Goal: Task Accomplishment & Management: Manage account settings

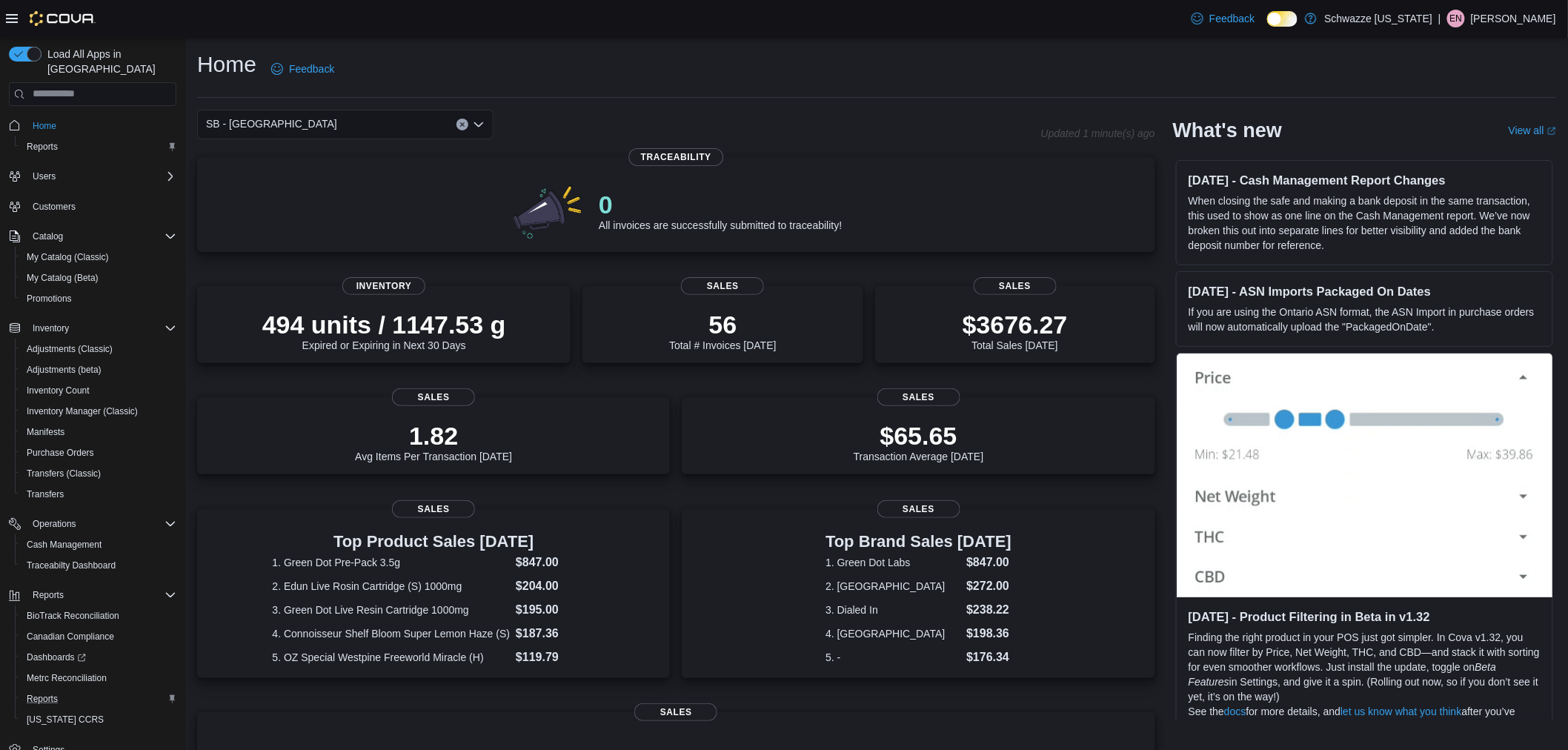
click at [70, 690] on div "Reports" at bounding box center [98, 699] width 156 height 17
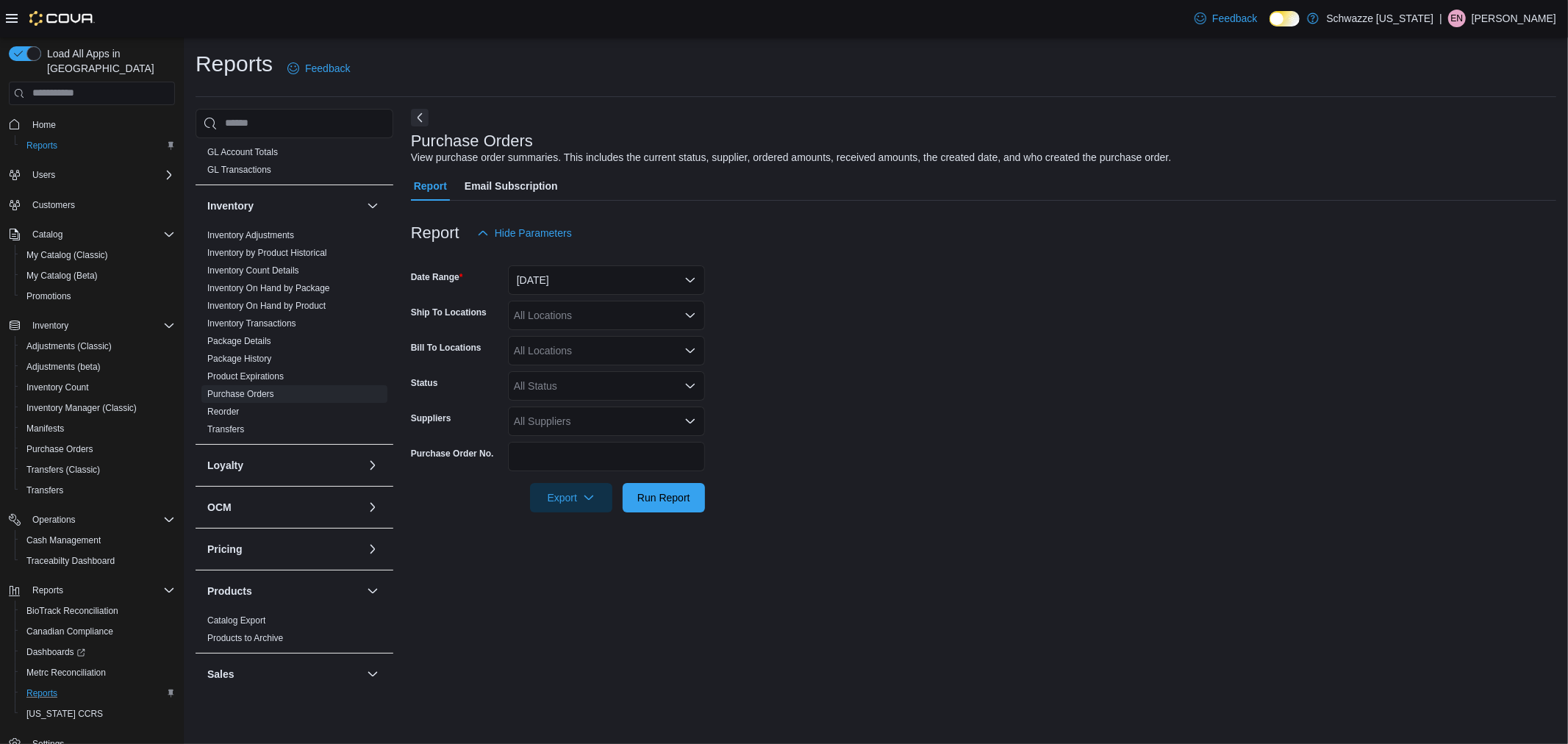
scroll to position [408, 0]
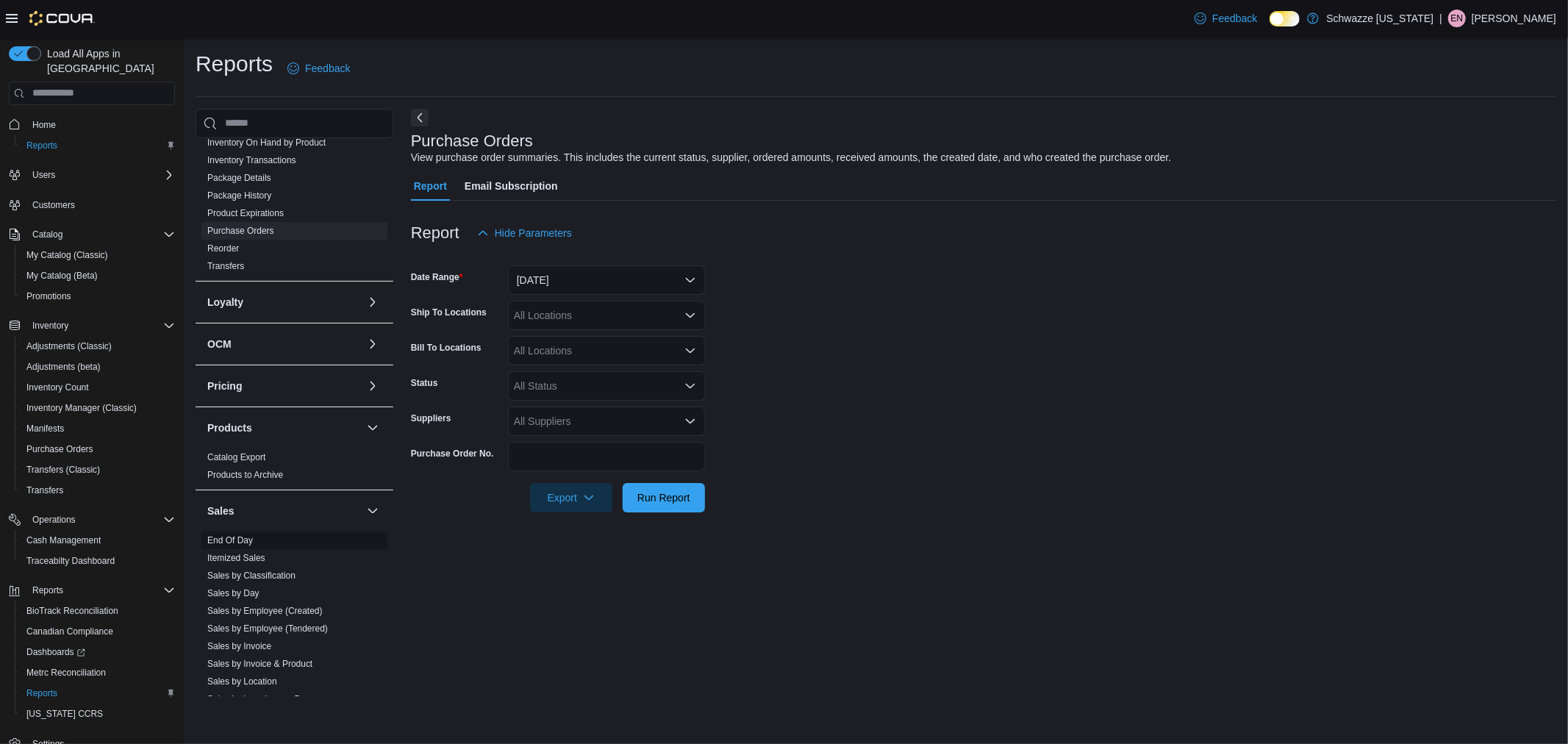
click at [240, 541] on link "End Of Day" at bounding box center [230, 540] width 46 height 10
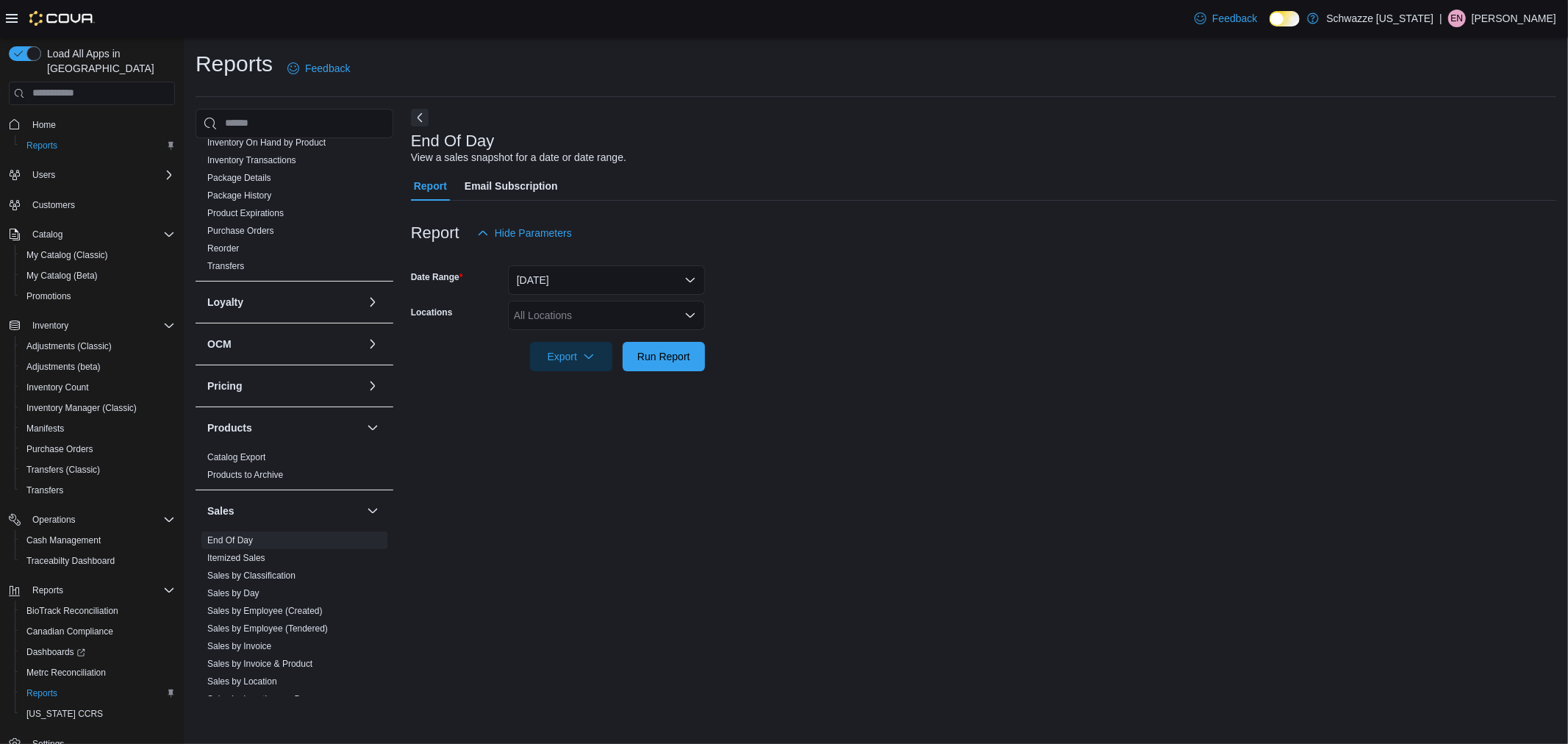
click at [529, 318] on div "All Locations" at bounding box center [606, 315] width 197 height 29
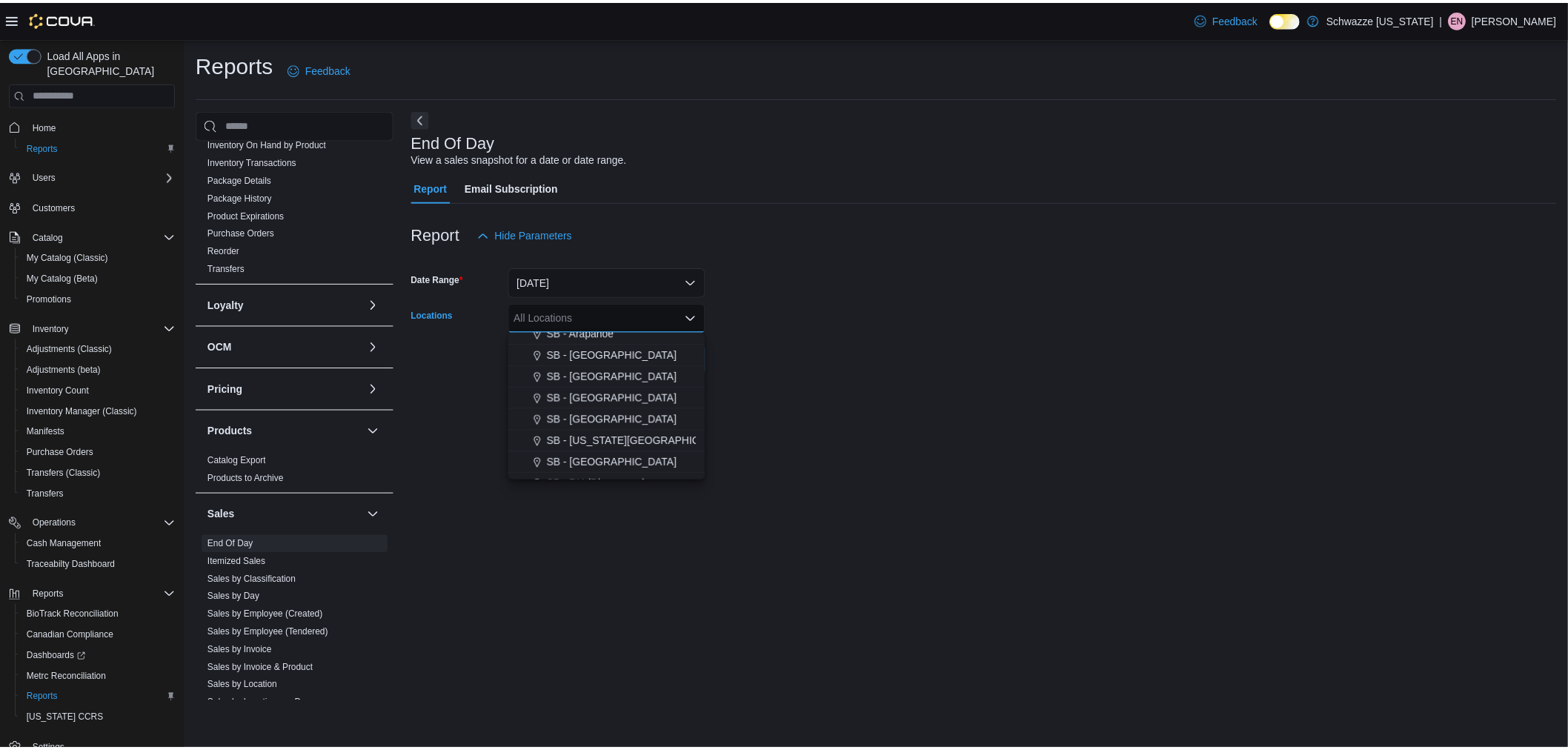
scroll to position [164, 0]
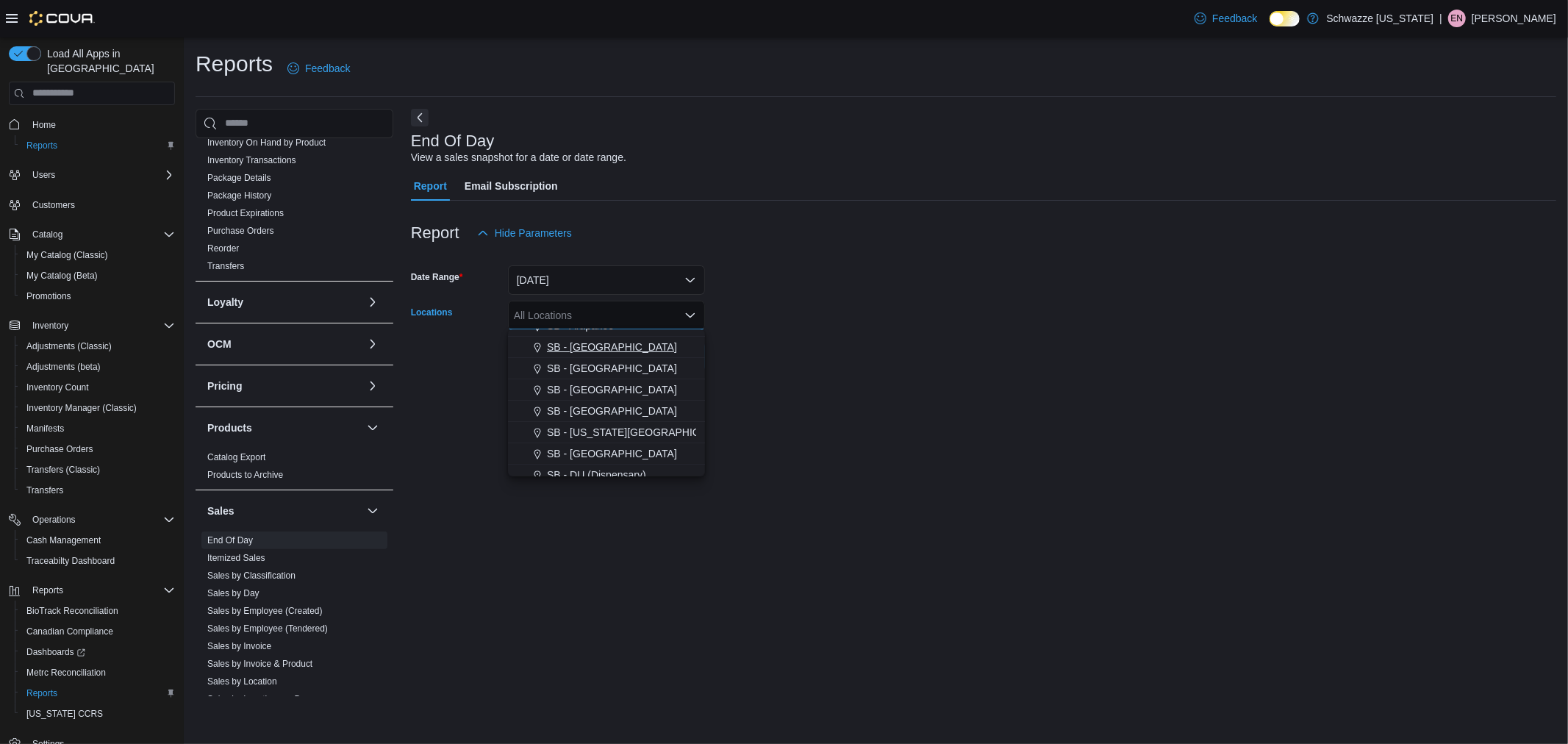
click at [579, 349] on span "SB - [GEOGRAPHIC_DATA]" at bounding box center [611, 346] width 130 height 15
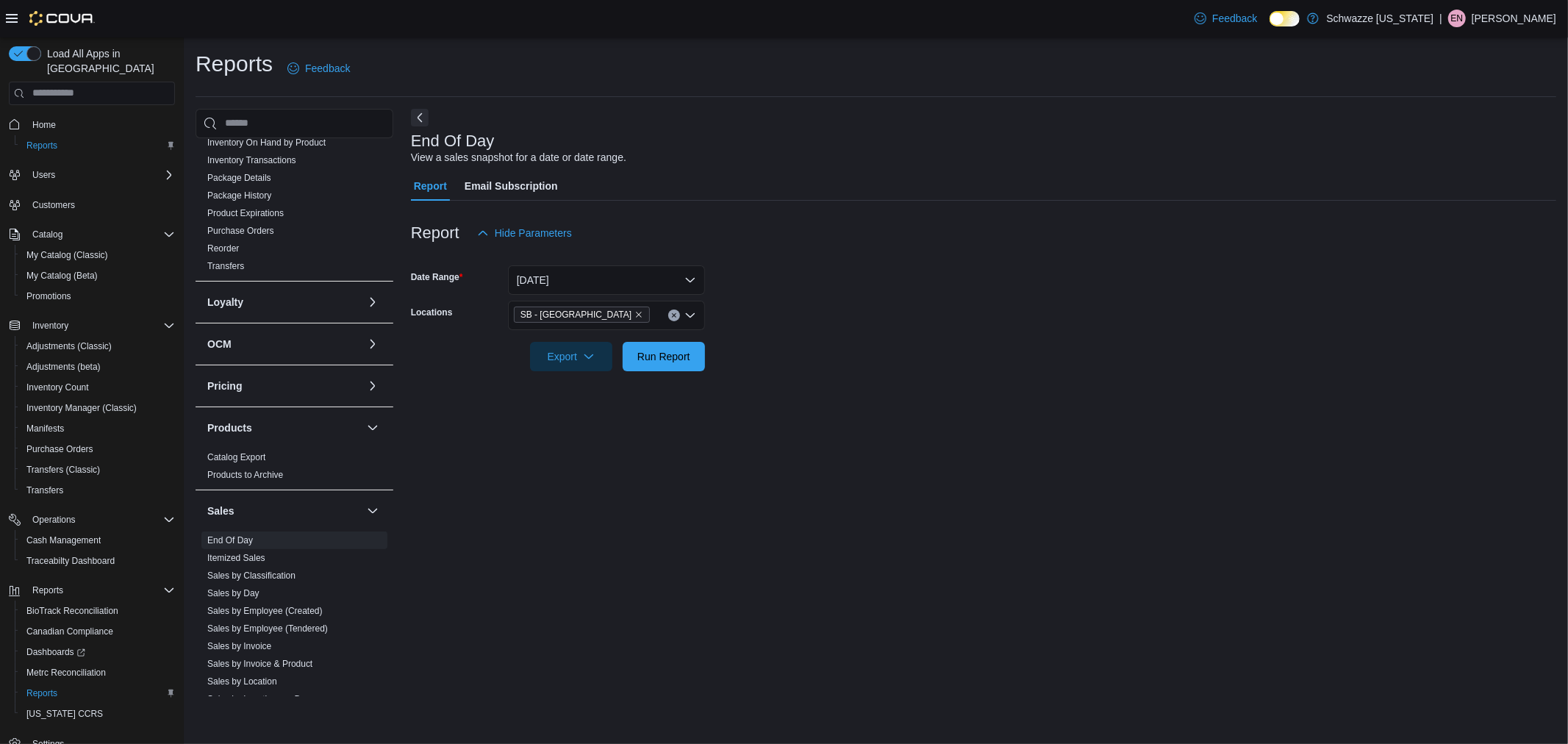
click at [866, 364] on form "Date Range Today Locations SB - Aurora Export Run Report" at bounding box center [983, 309] width 1146 height 123
click at [692, 356] on span "Run Report" at bounding box center [663, 356] width 65 height 29
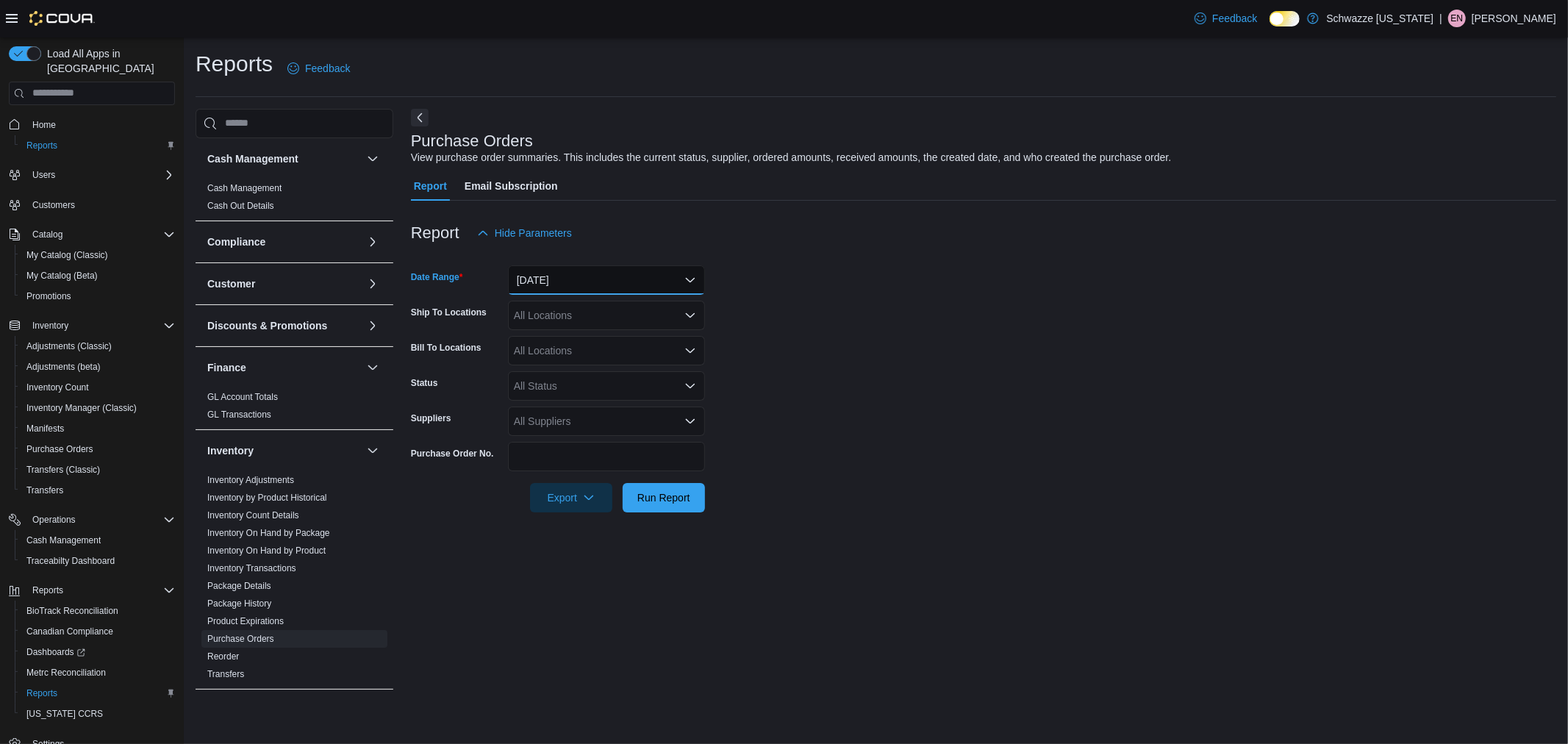
click at [666, 284] on button "[DATE]" at bounding box center [606, 280] width 197 height 29
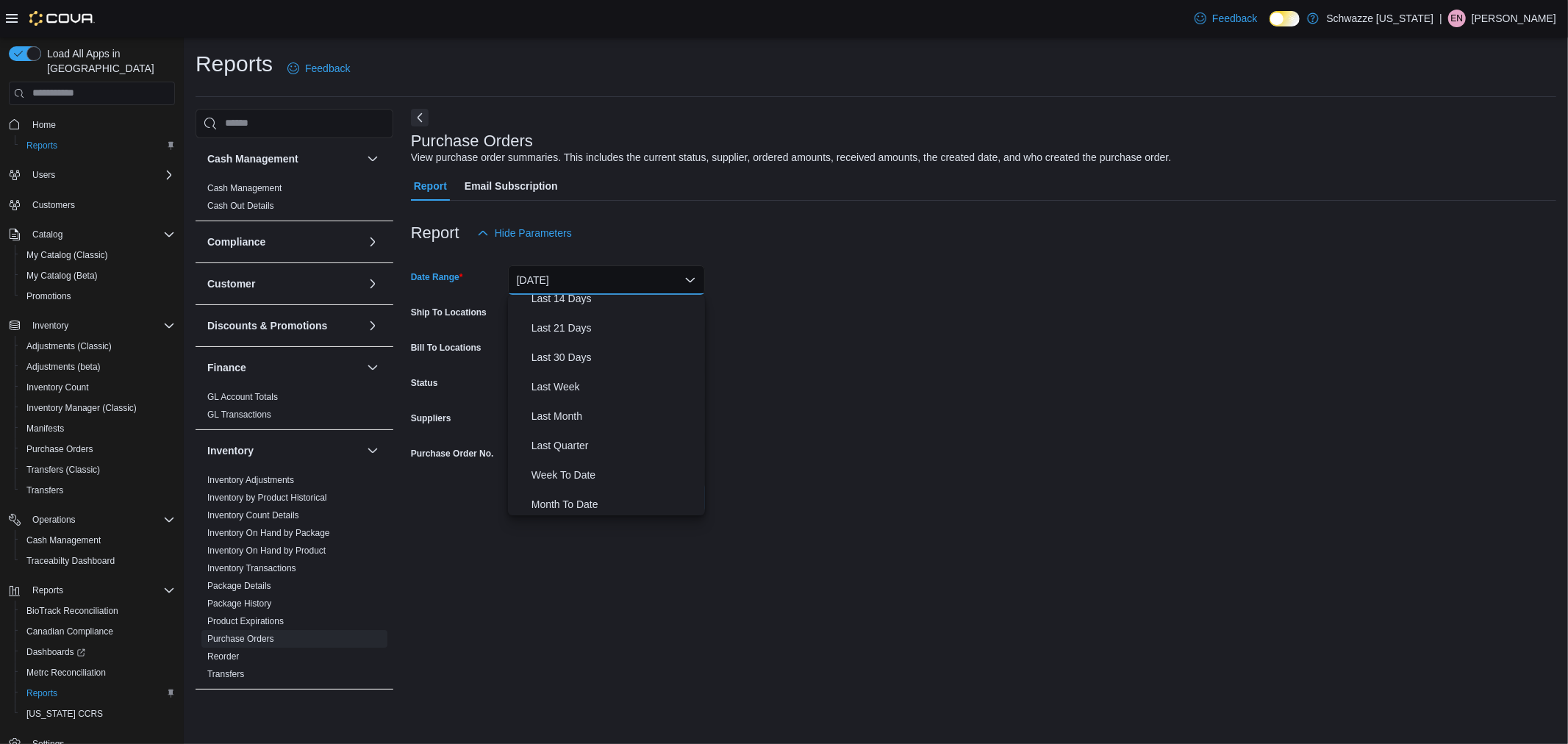
scroll to position [163, 0]
click at [578, 356] on span "Last 30 Days" at bounding box center [616, 352] width 168 height 17
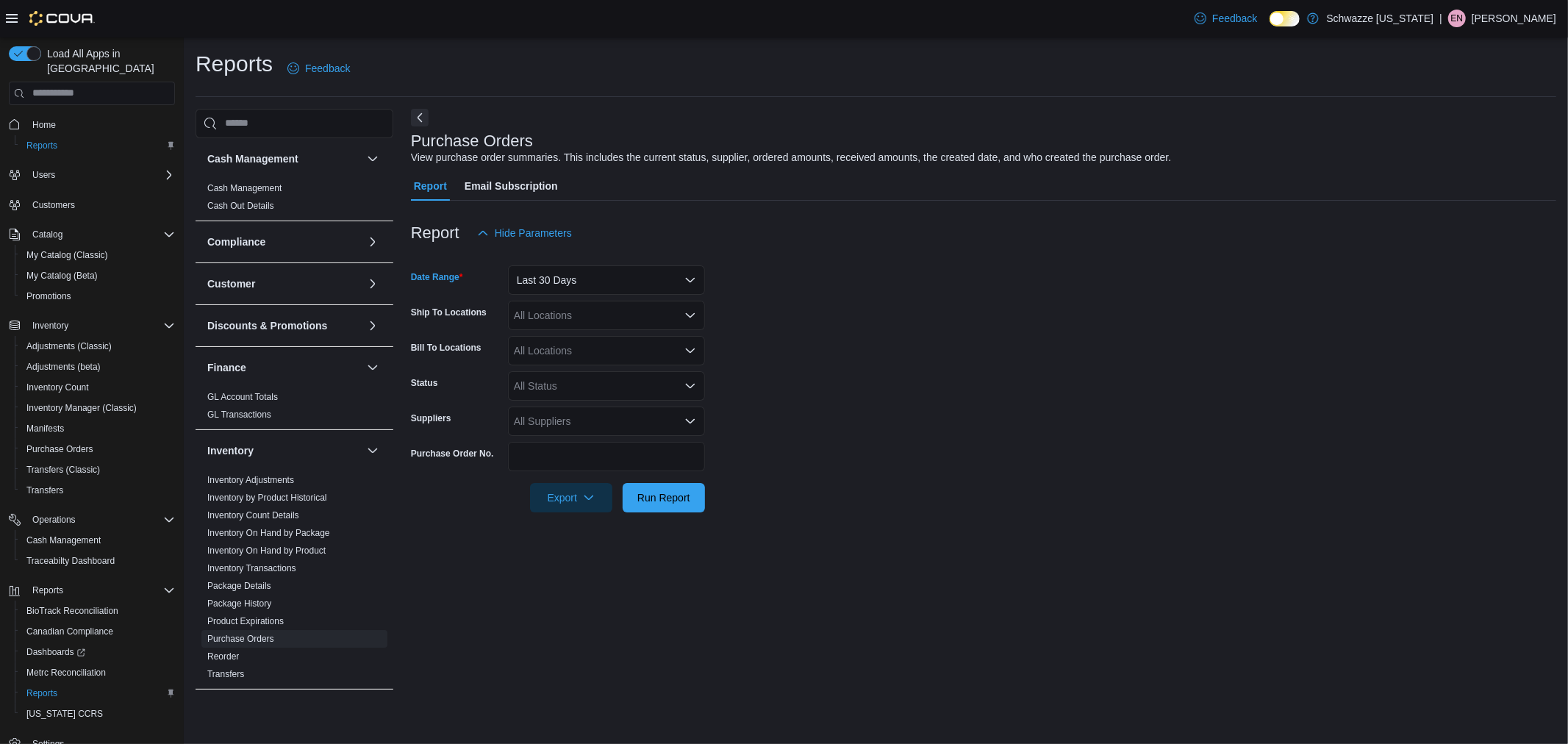
click at [565, 313] on div "All Locations" at bounding box center [606, 315] width 197 height 29
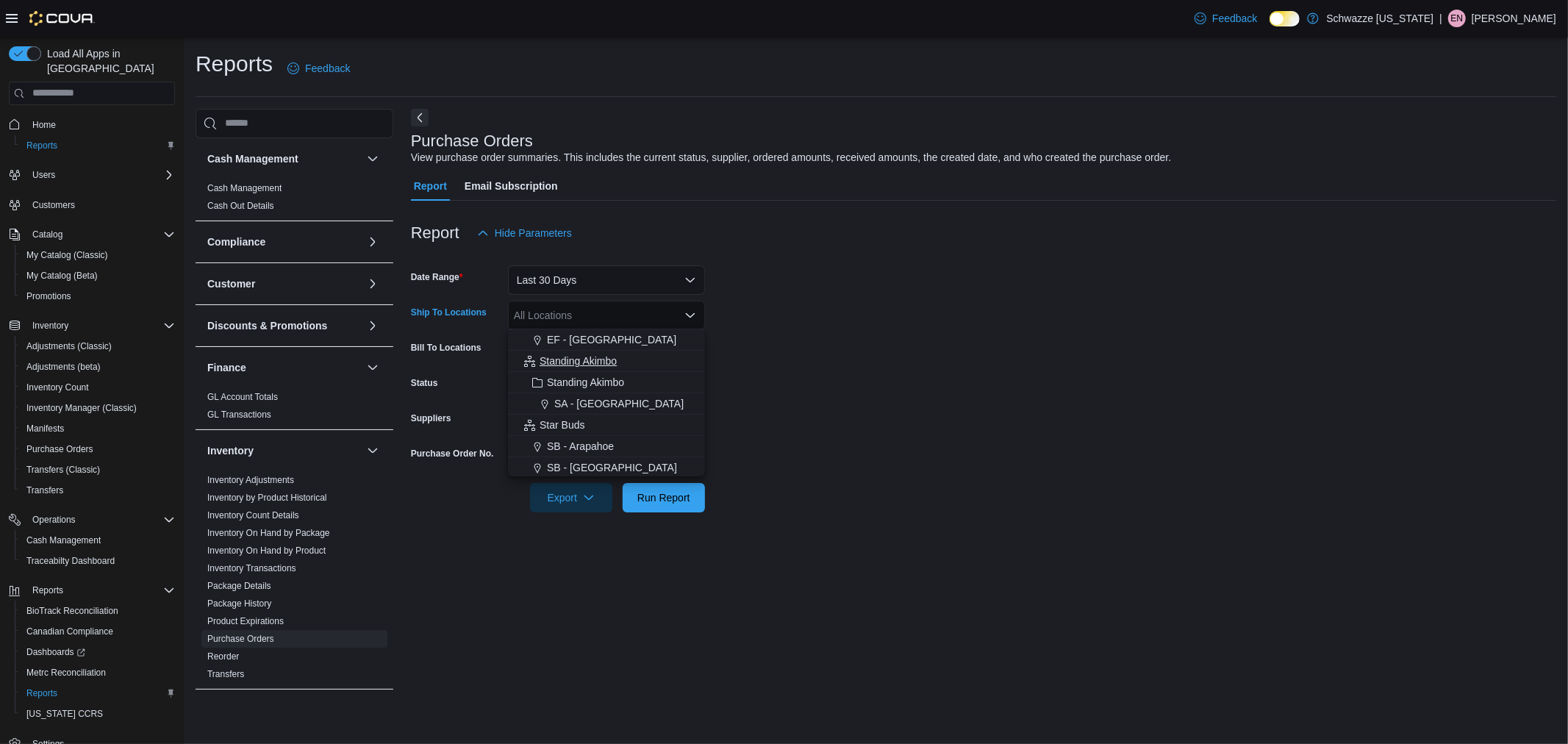
scroll to position [82, 0]
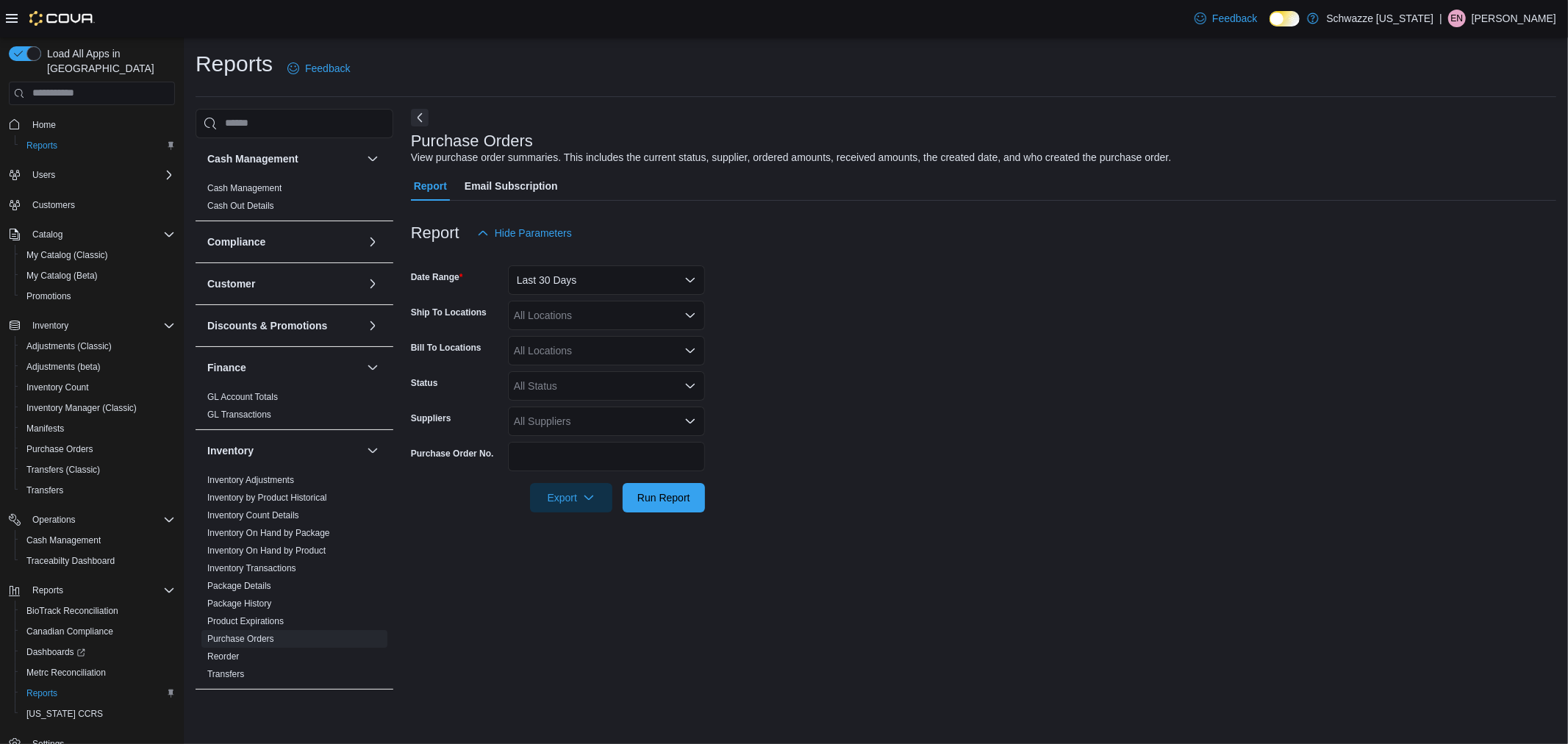
click at [775, 394] on form "Date Range Last 30 Days Ship To Locations All Locations Bill To Locations All L…" at bounding box center [983, 380] width 1146 height 265
click at [591, 320] on div "All Locations" at bounding box center [606, 315] width 197 height 29
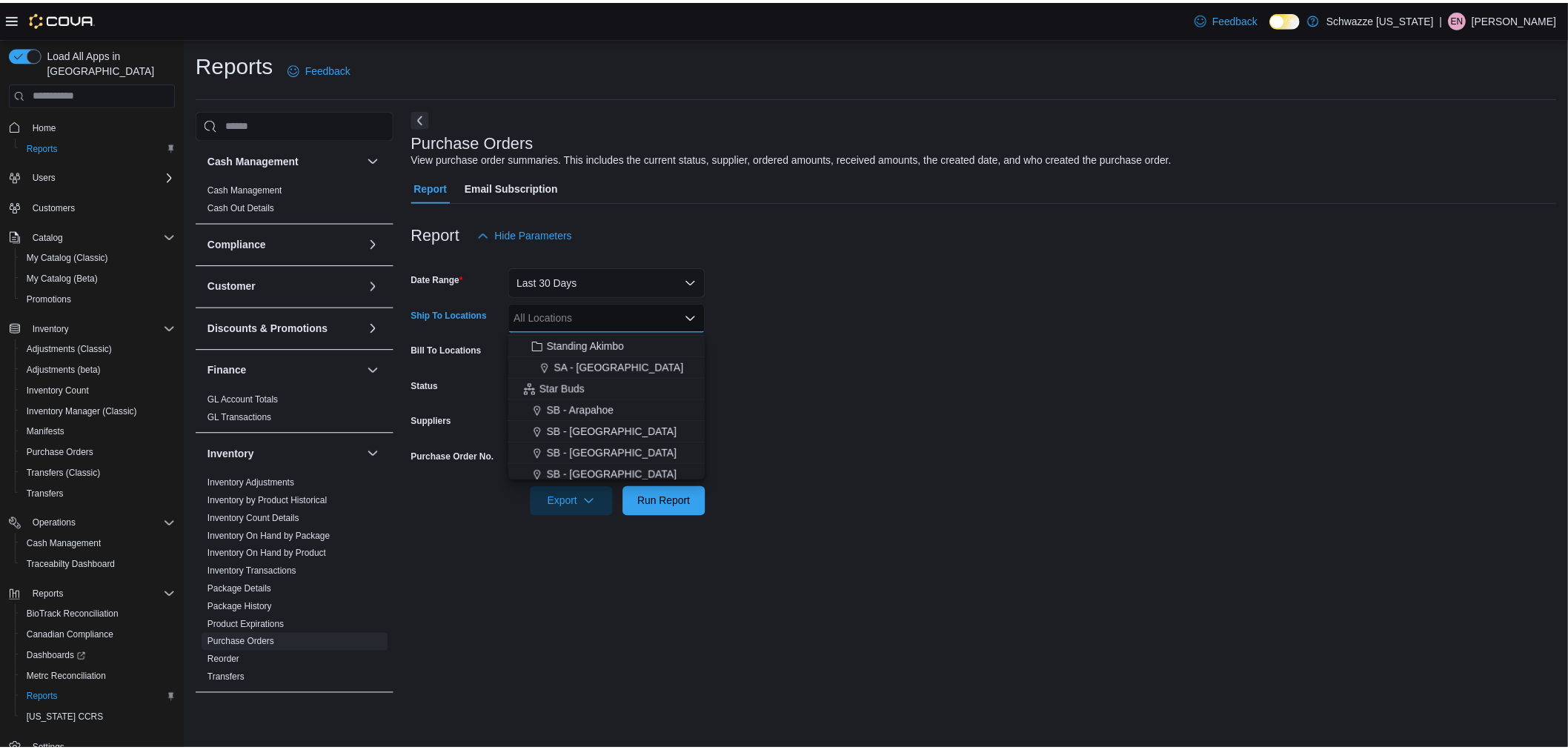
scroll to position [164, 0]
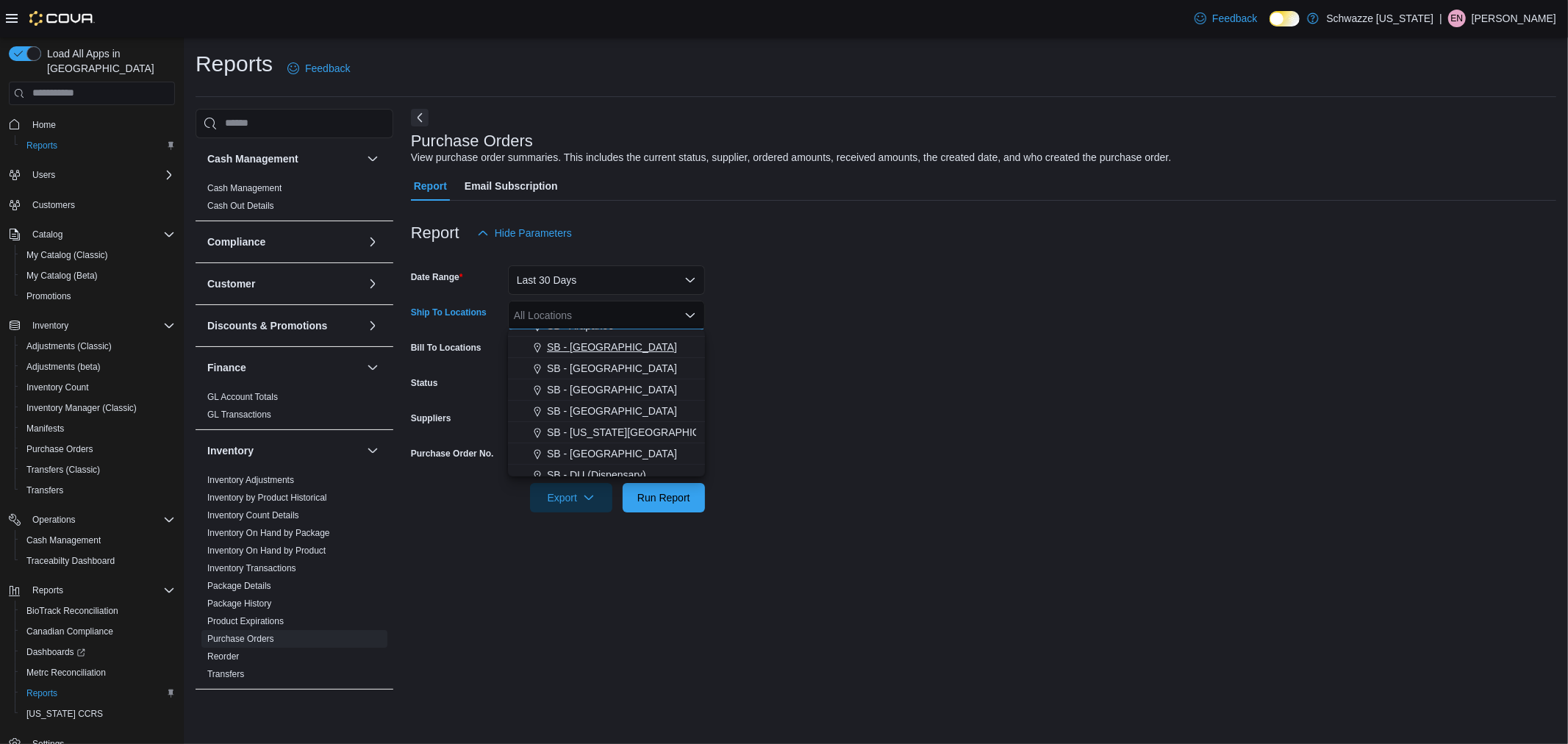
click at [579, 350] on span "SB - Aurora" at bounding box center [611, 346] width 130 height 15
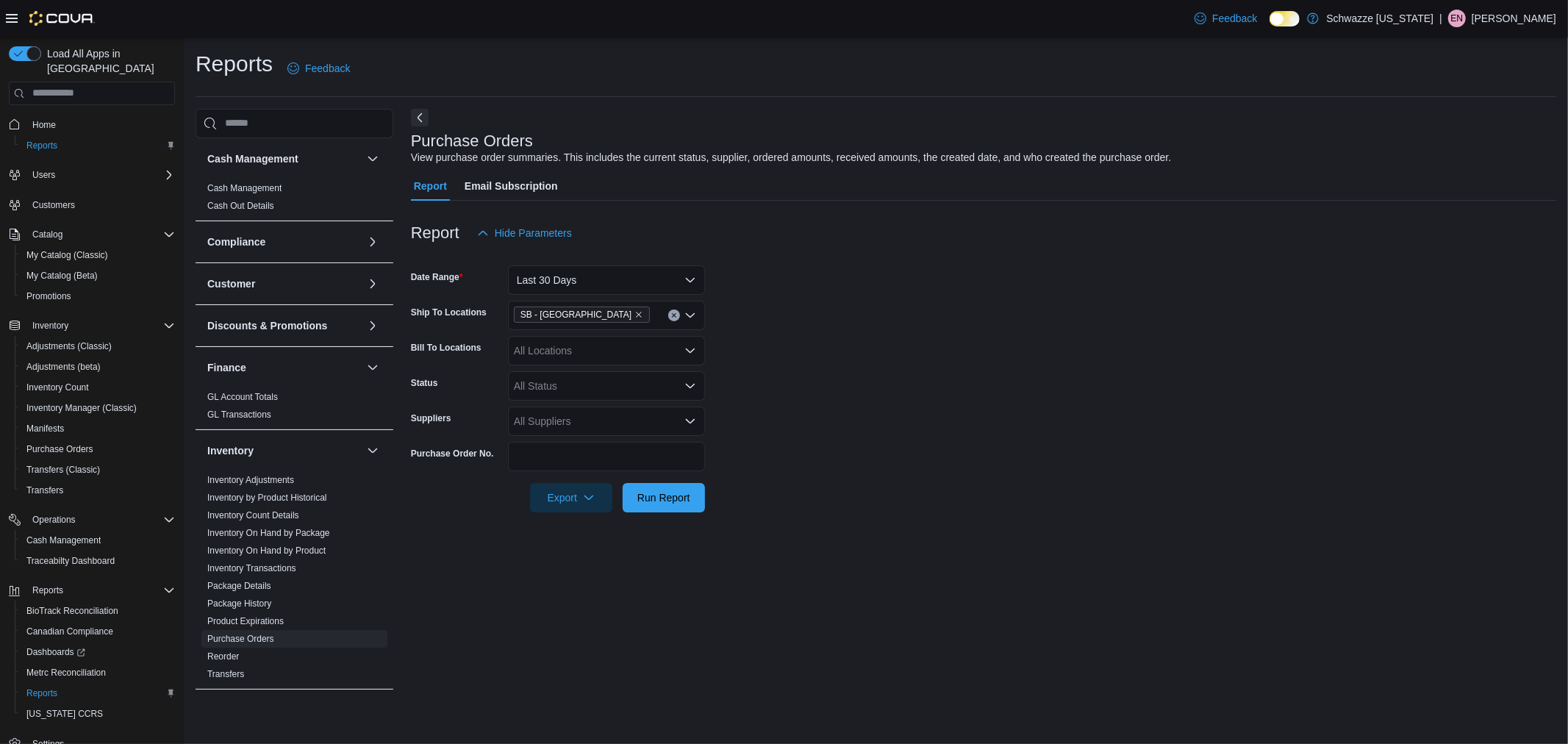
click at [928, 402] on form "Date Range Last 30 Days Ship To Locations SB - Aurora Bill To Locations All Loc…" at bounding box center [983, 380] width 1146 height 265
click at [562, 425] on div "All Suppliers" at bounding box center [606, 421] width 197 height 29
type input "******"
click at [581, 443] on span "Silver Lake Holdings" at bounding box center [607, 445] width 180 height 15
click at [889, 446] on form "Date Range Last 30 Days Ship To Locations SB - Aurora Bill To Locations All Loc…" at bounding box center [983, 380] width 1146 height 265
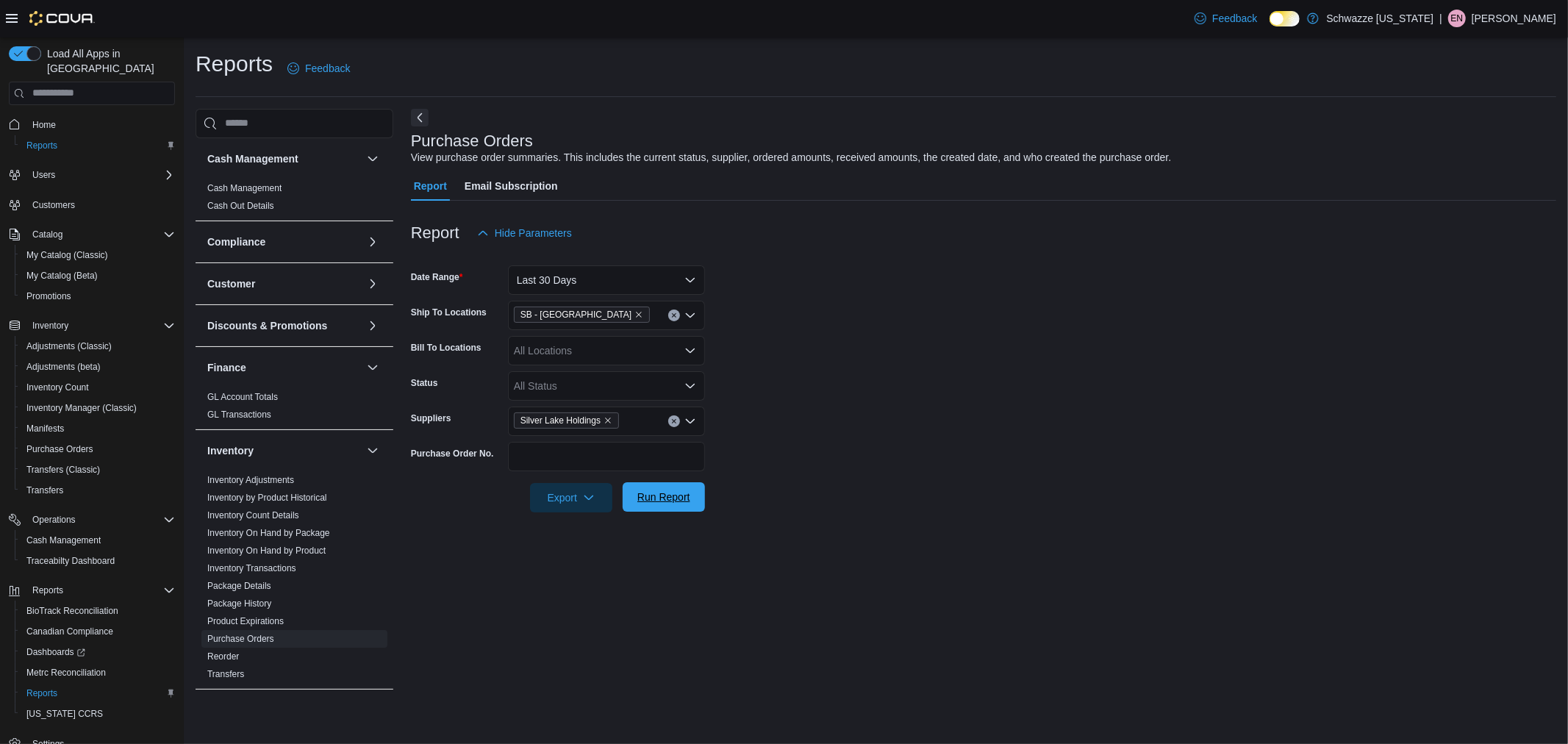
click at [666, 495] on span "Run Report" at bounding box center [663, 496] width 53 height 15
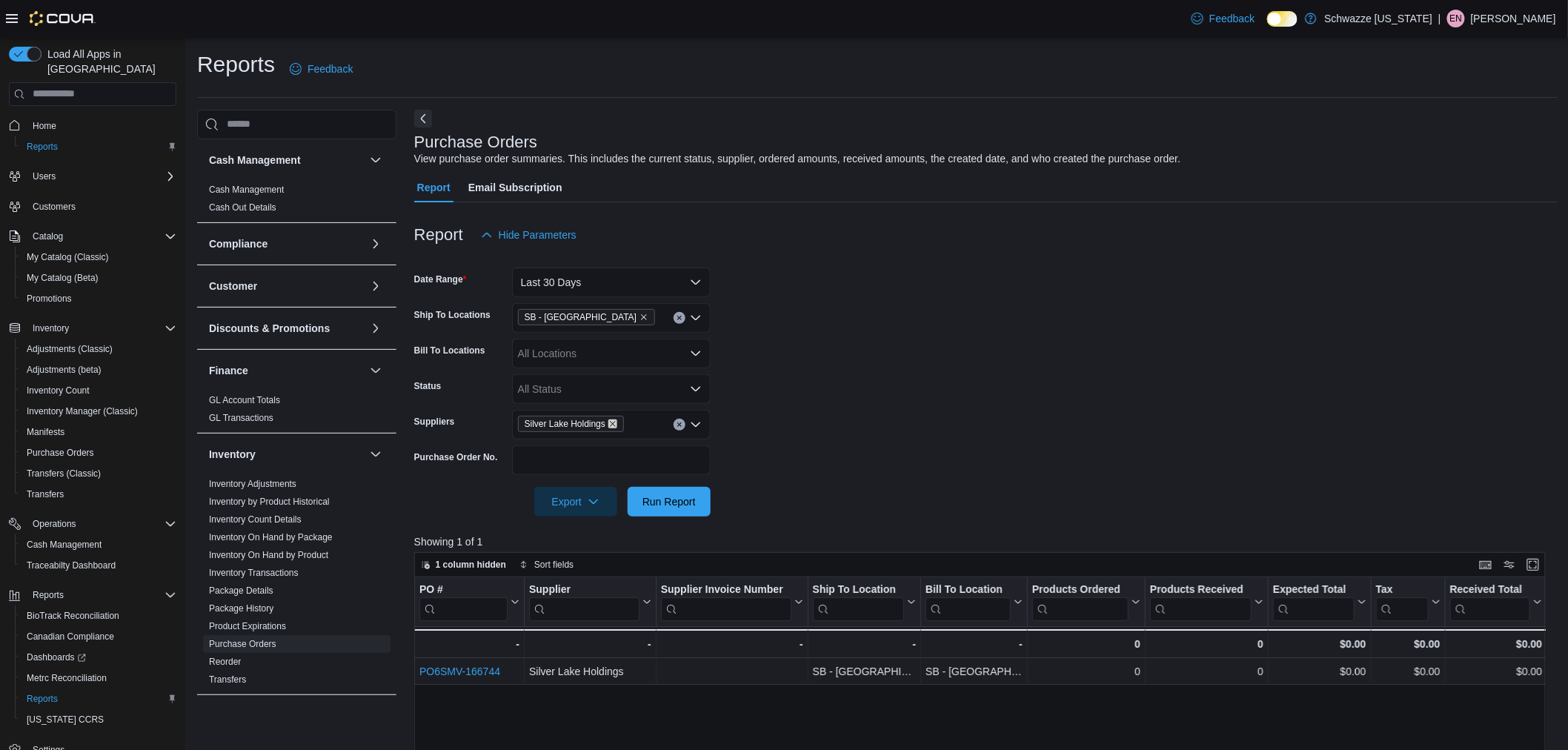
click at [615, 425] on icon "Remove Silver Lake Holdings from selection in this group" at bounding box center [613, 424] width 9 height 9
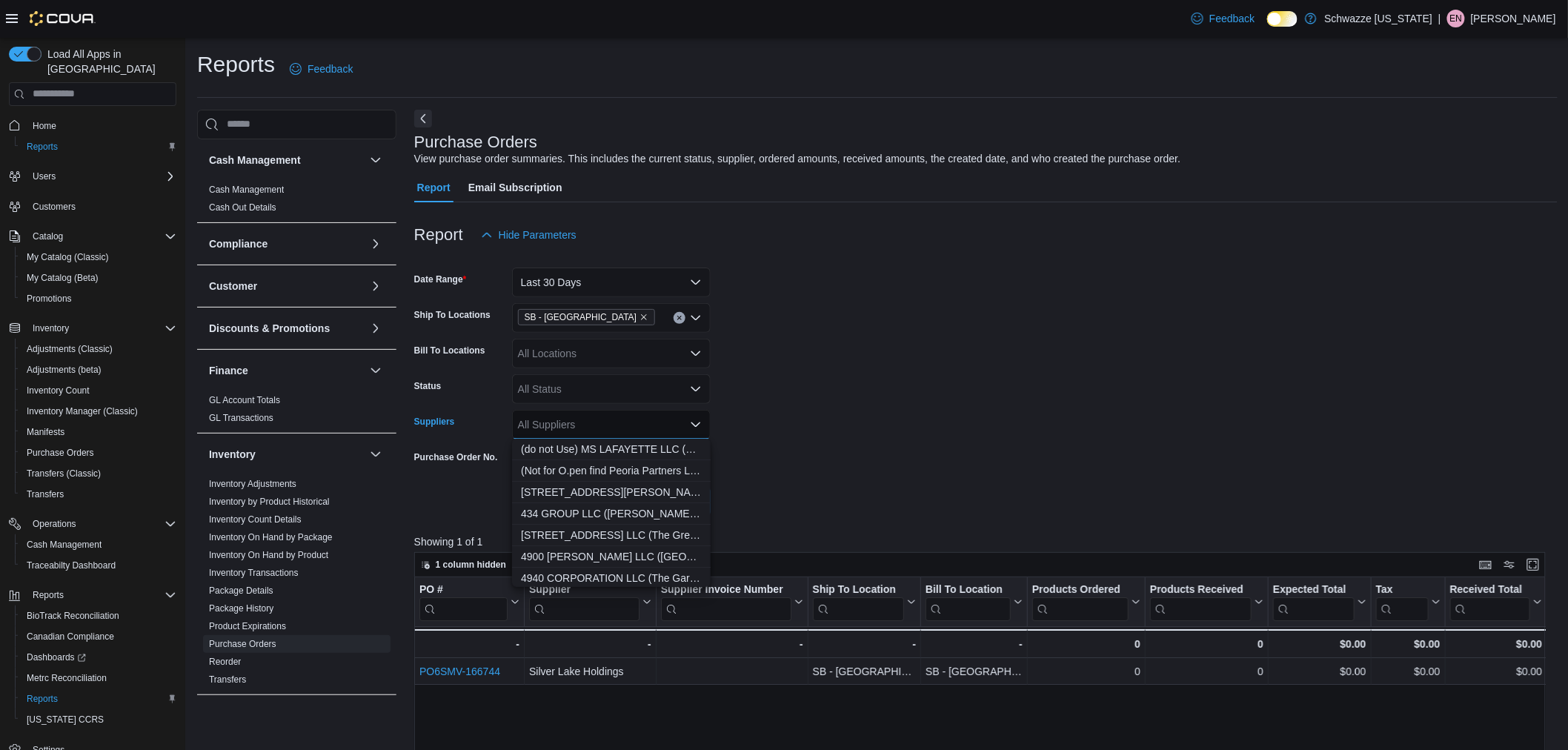
click at [863, 397] on form "Date Range Last 30 Days Ship To Locations SB - Aurora Bill To Locations All Loc…" at bounding box center [986, 383] width 1143 height 267
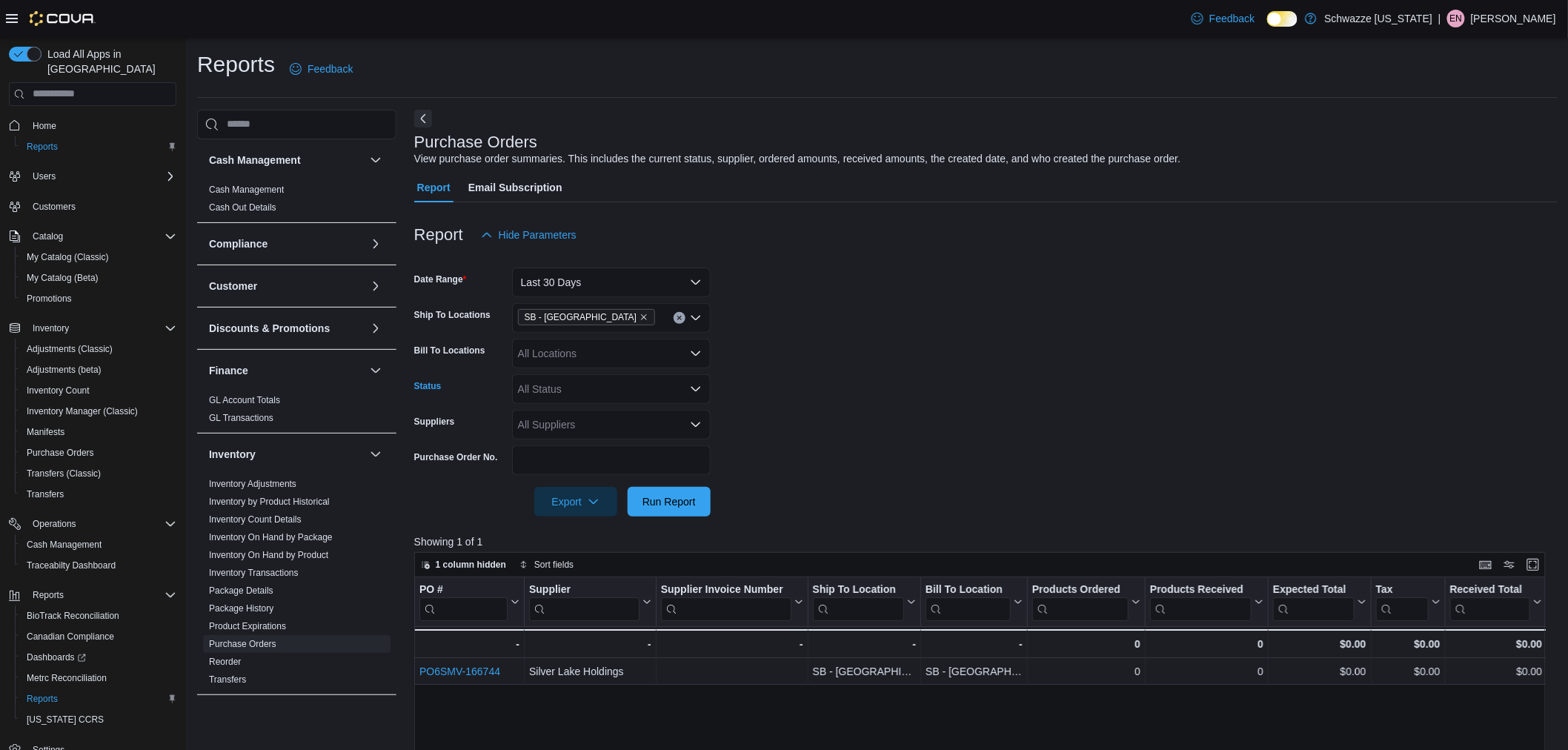
click at [546, 388] on div "All Status" at bounding box center [611, 389] width 198 height 30
click at [578, 408] on span "Pending" at bounding box center [612, 413] width 181 height 15
click at [850, 460] on form "Date Range Last 30 Days Ship To Locations SB - Aurora Bill To Locations All Loc…" at bounding box center [986, 383] width 1143 height 267
click at [694, 499] on span "Run Report" at bounding box center [668, 500] width 53 height 15
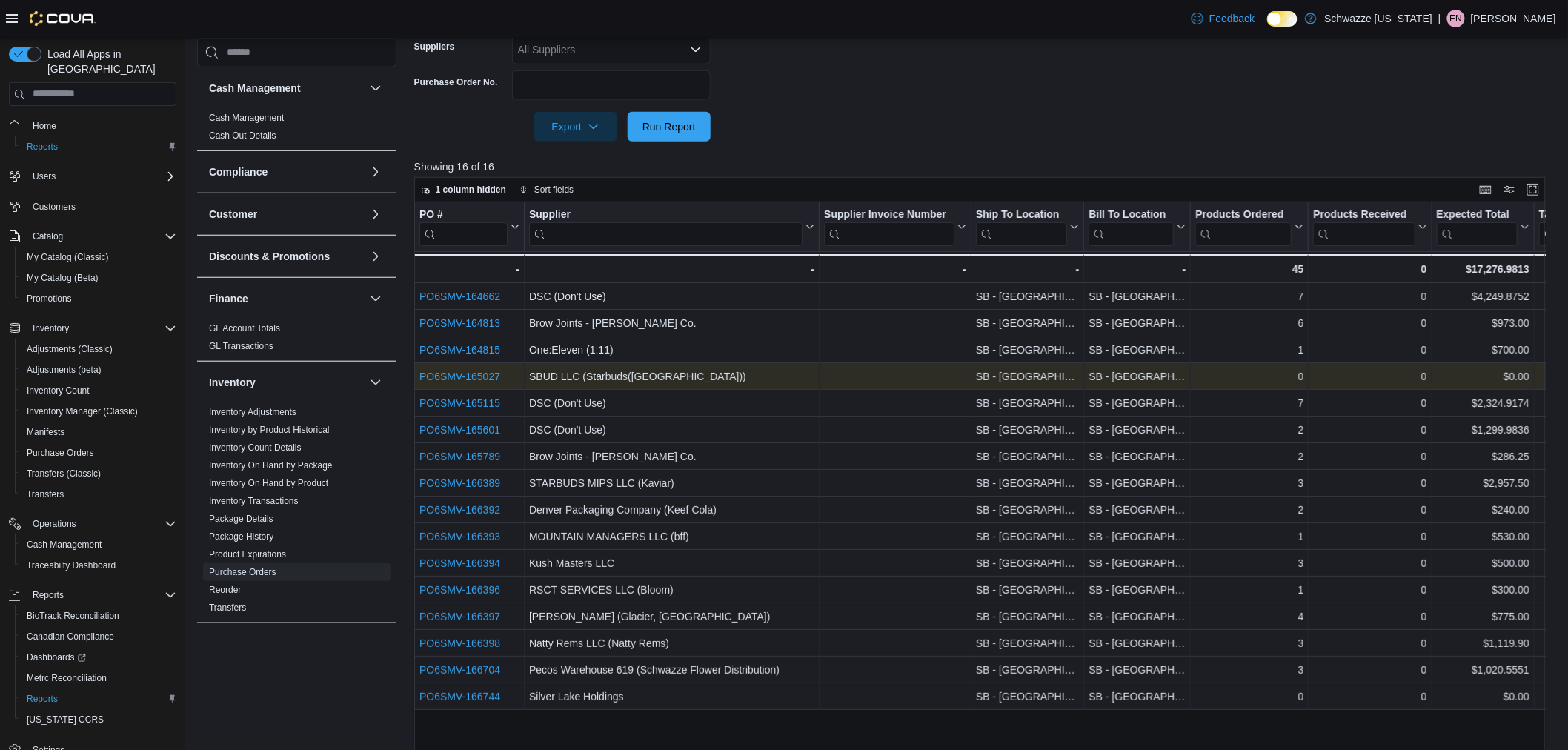
scroll to position [412, 0]
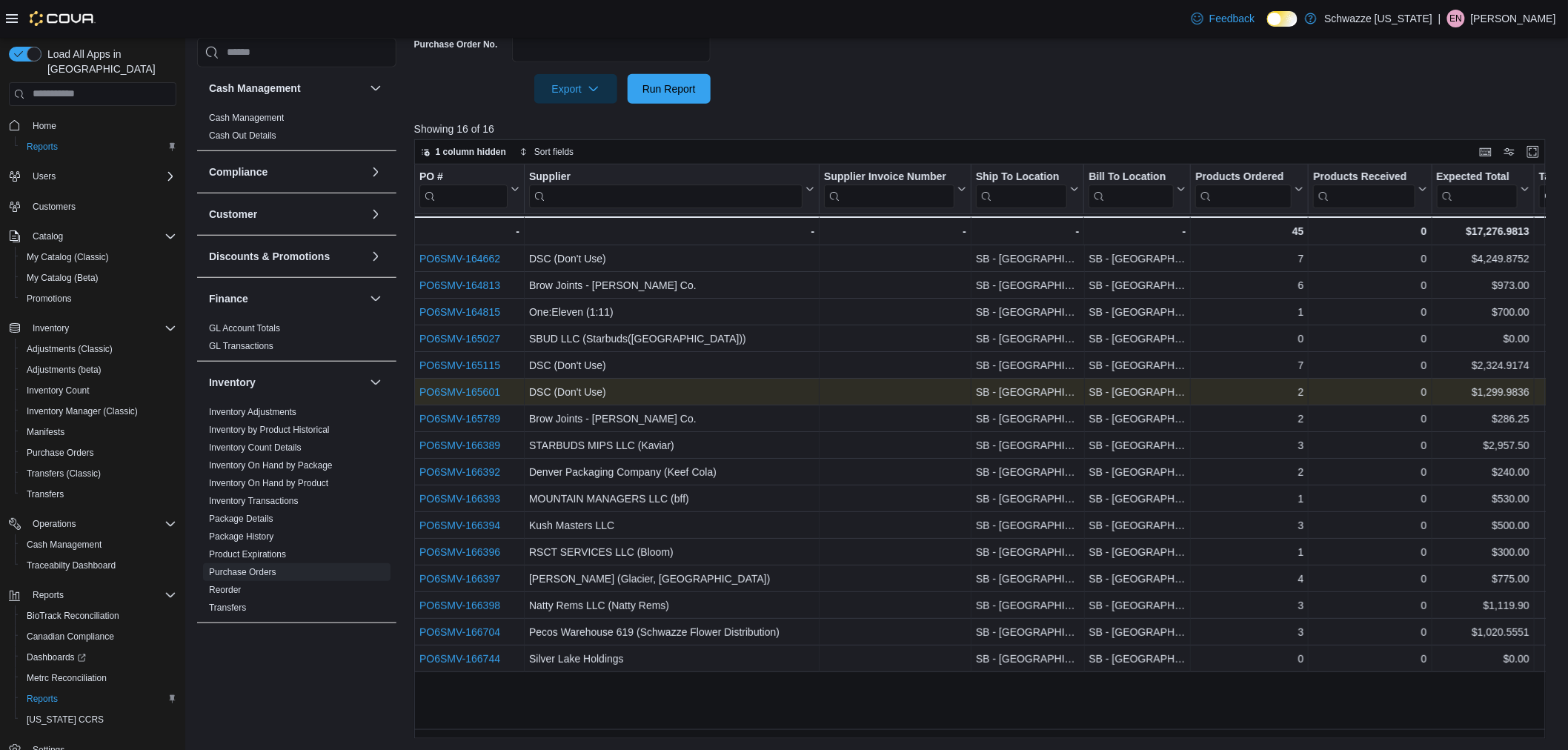
click at [486, 389] on link "PO6SMV-165601" at bounding box center [459, 392] width 81 height 12
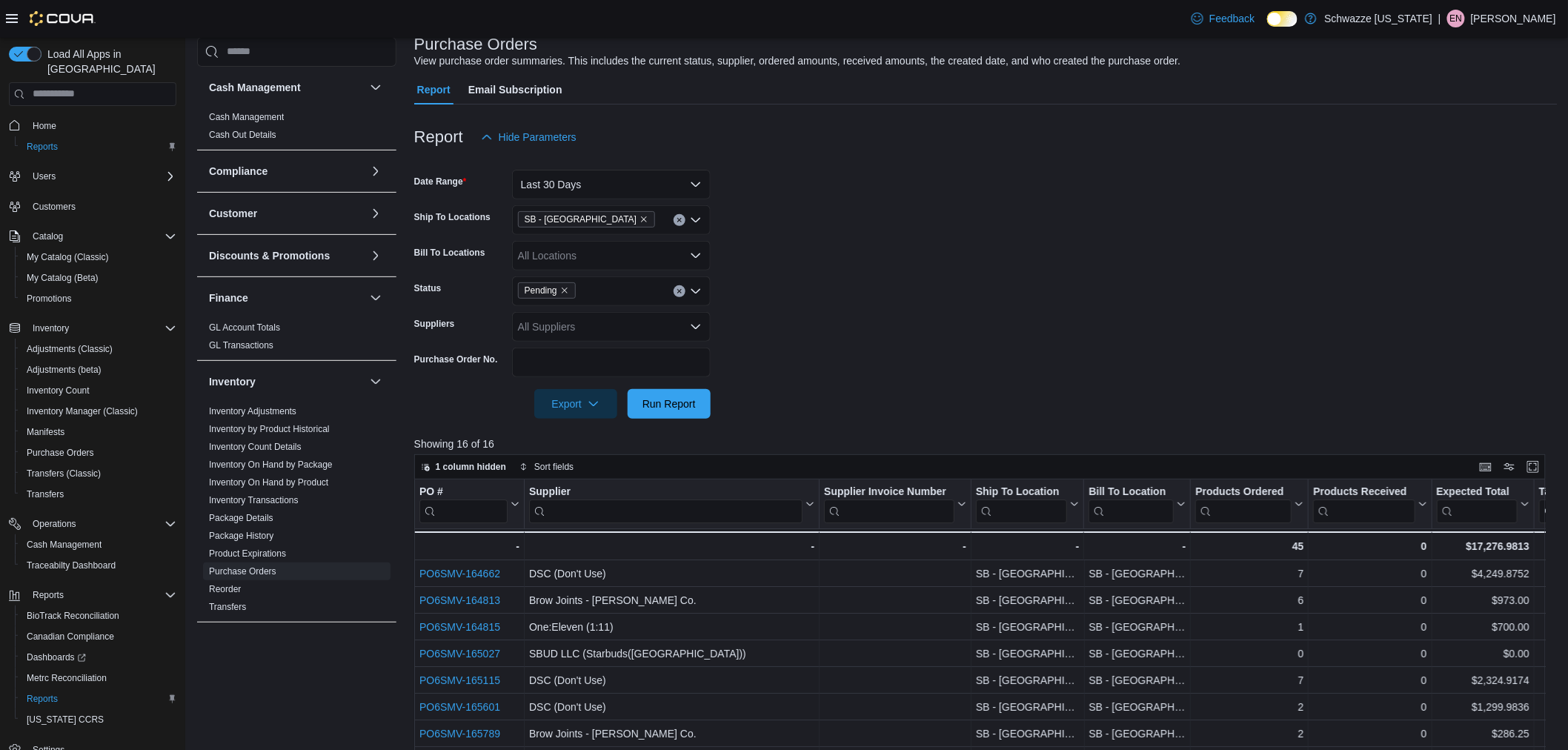
scroll to position [84, 0]
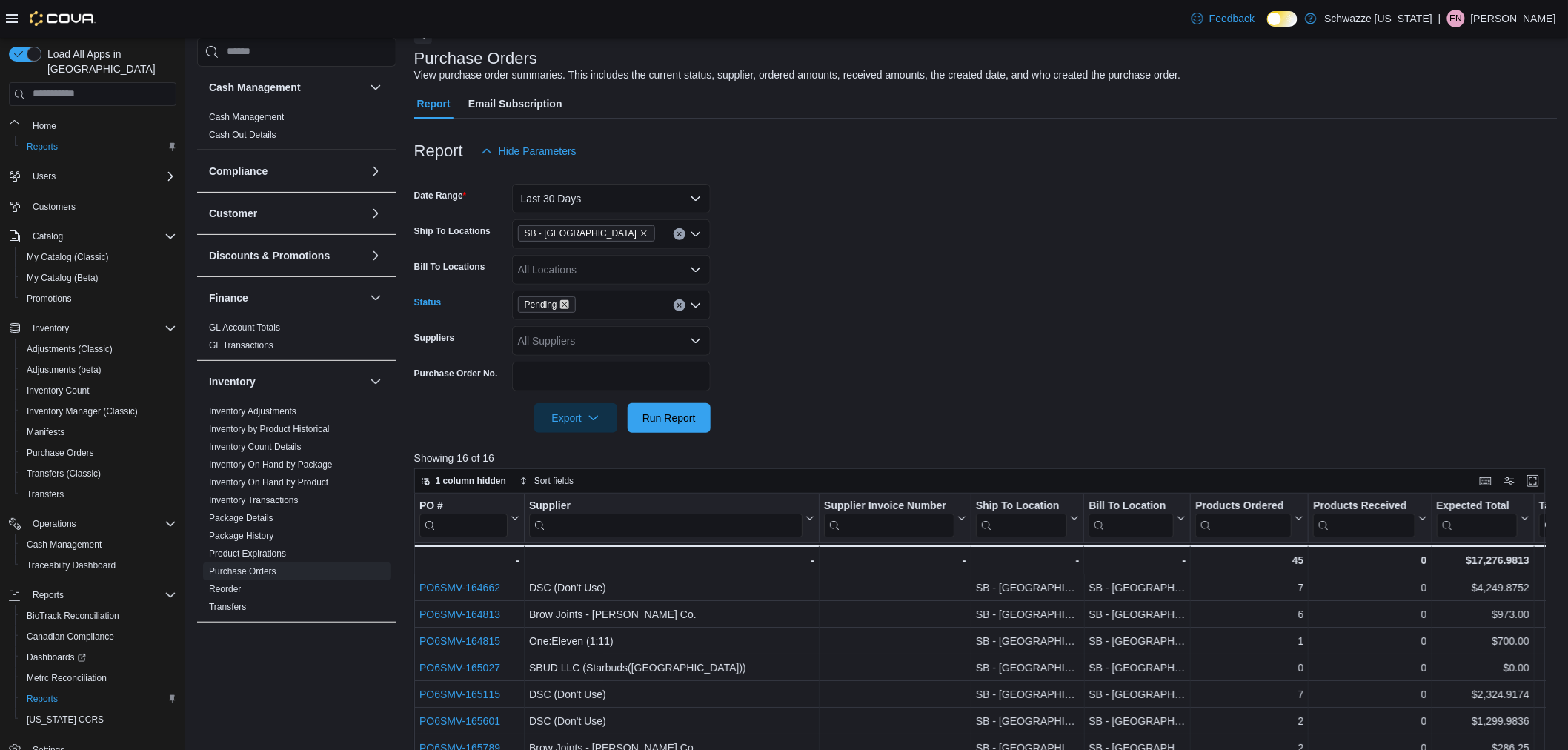
click at [566, 302] on icon "Remove Pending from selection in this group" at bounding box center [565, 305] width 9 height 9
click at [787, 272] on form "Date Range Last 30 Days Ship To Locations SB - Aurora Bill To Locations All Loc…" at bounding box center [986, 299] width 1143 height 267
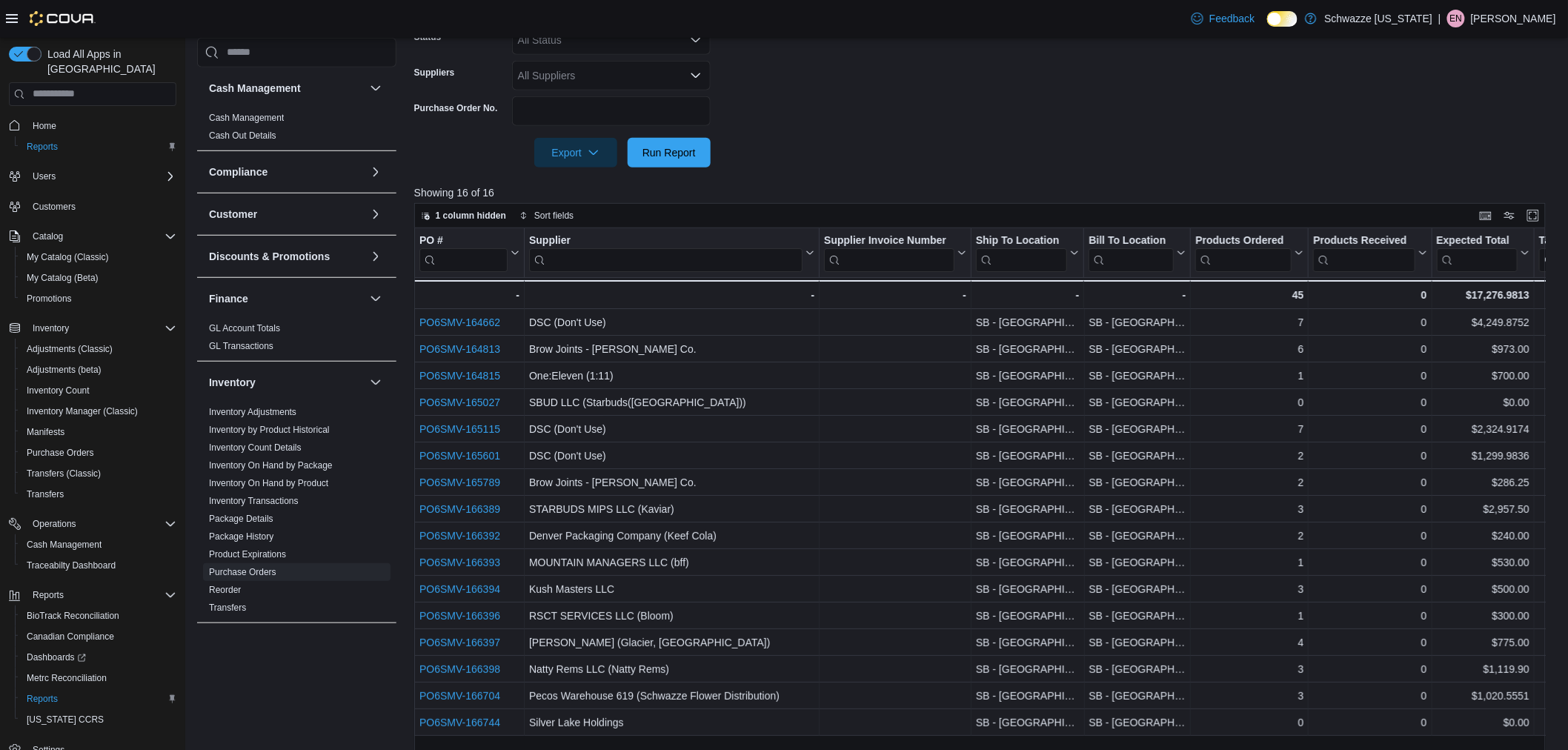
scroll to position [412, 0]
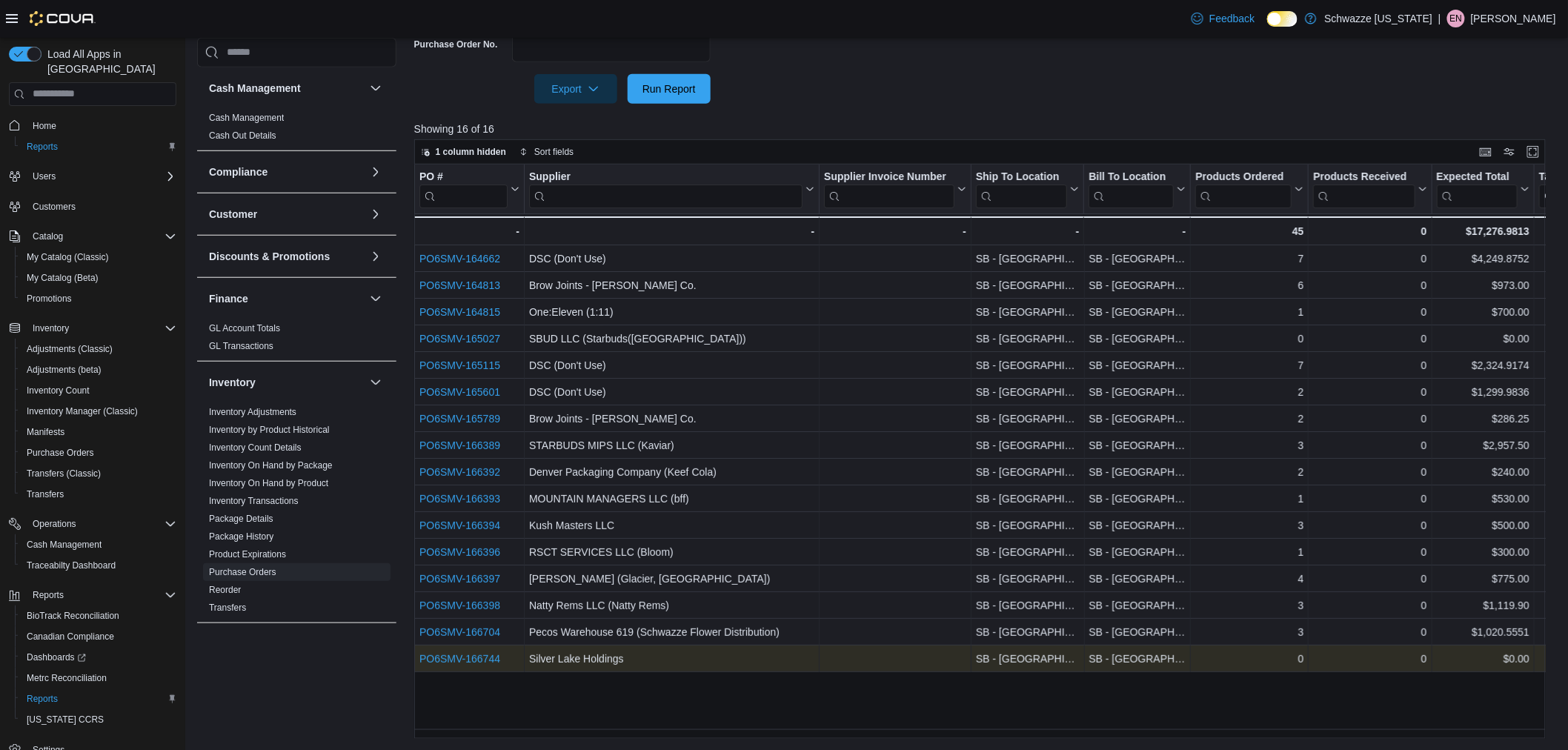
click at [482, 658] on link "PO6SMV-166744" at bounding box center [459, 659] width 81 height 12
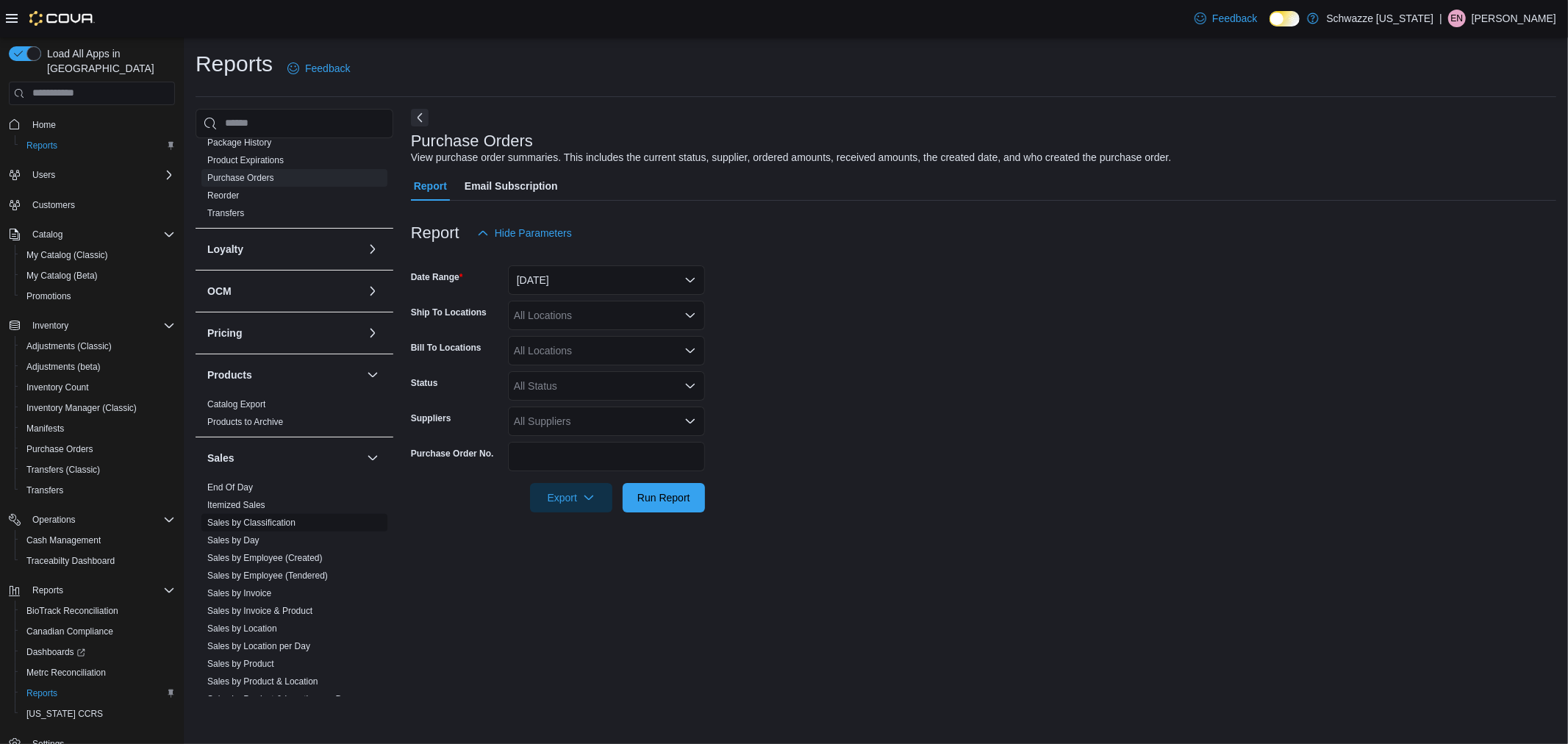
scroll to position [489, 0]
click at [261, 598] on link "Sales by Location" at bounding box center [242, 600] width 70 height 10
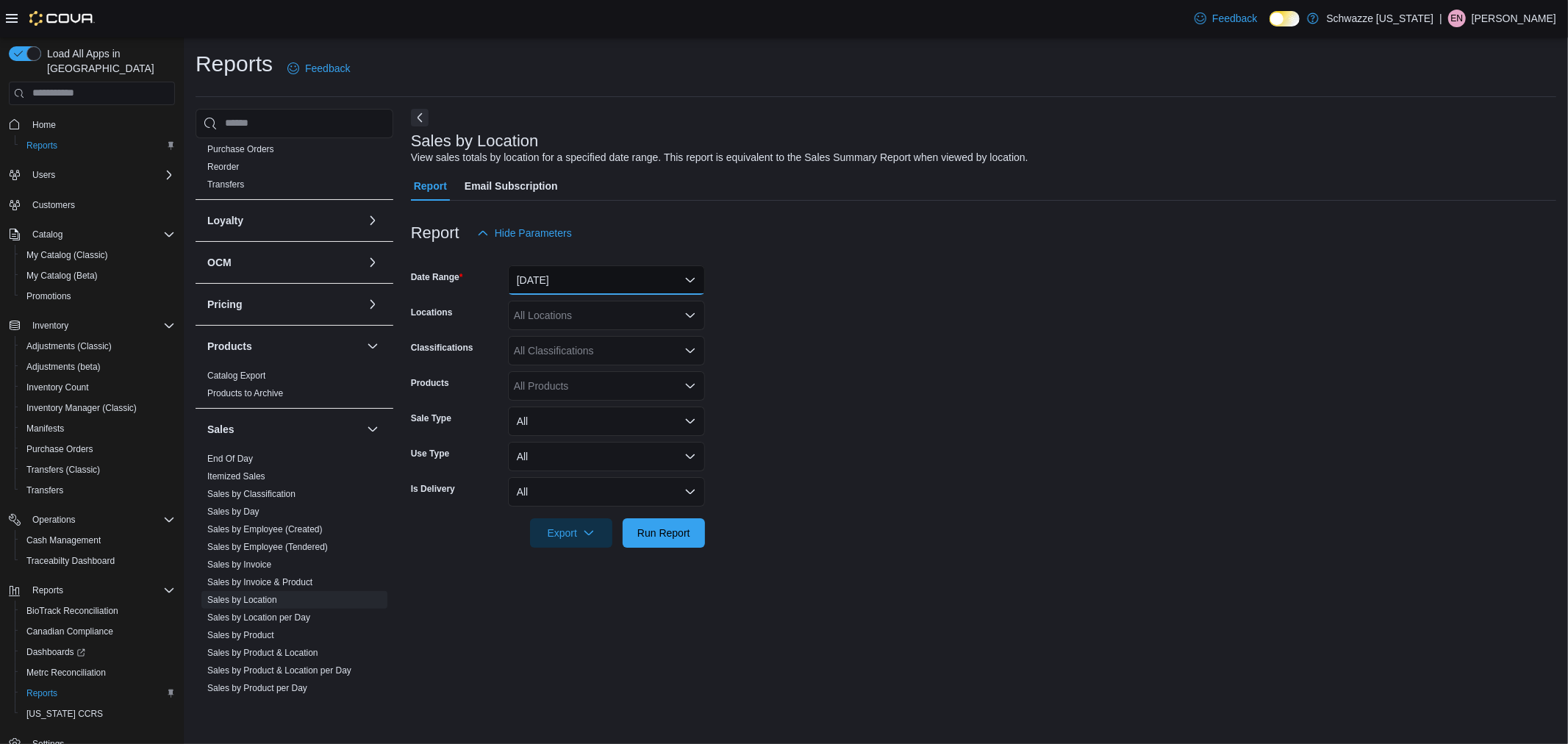
click at [554, 281] on button "Yesterday" at bounding box center [606, 280] width 197 height 29
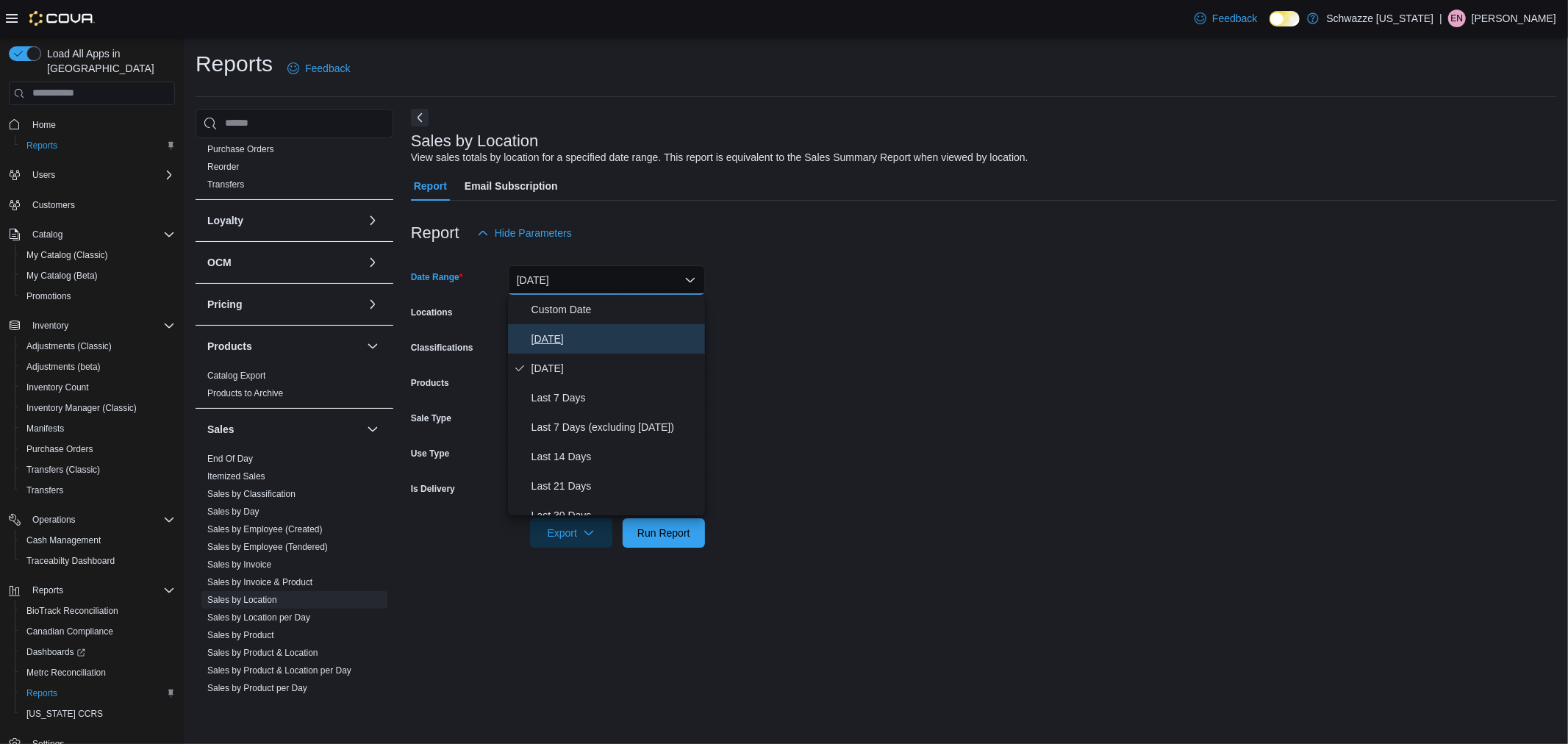
click at [571, 334] on span "Today" at bounding box center [616, 338] width 168 height 17
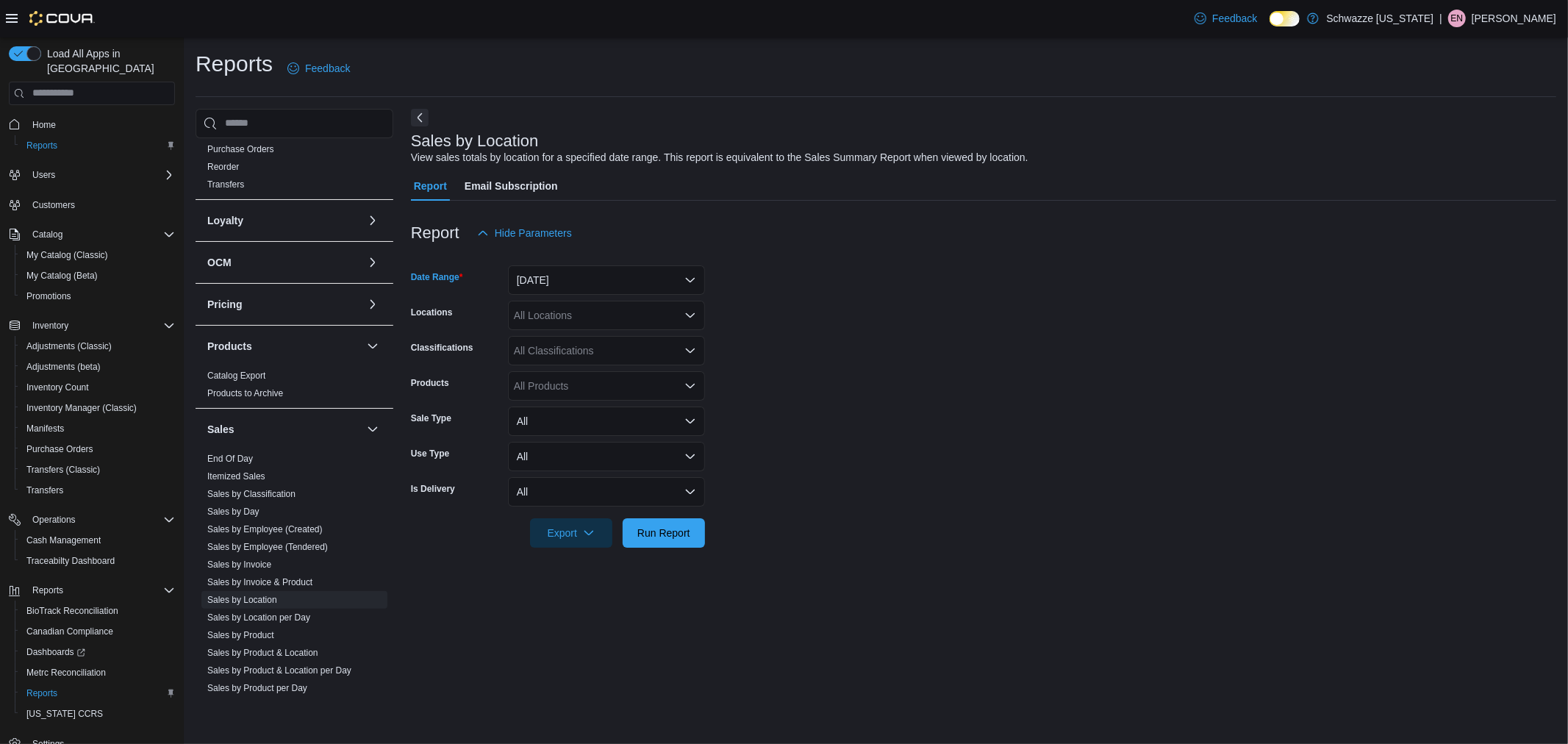
click at [565, 317] on div "All Locations" at bounding box center [606, 315] width 197 height 29
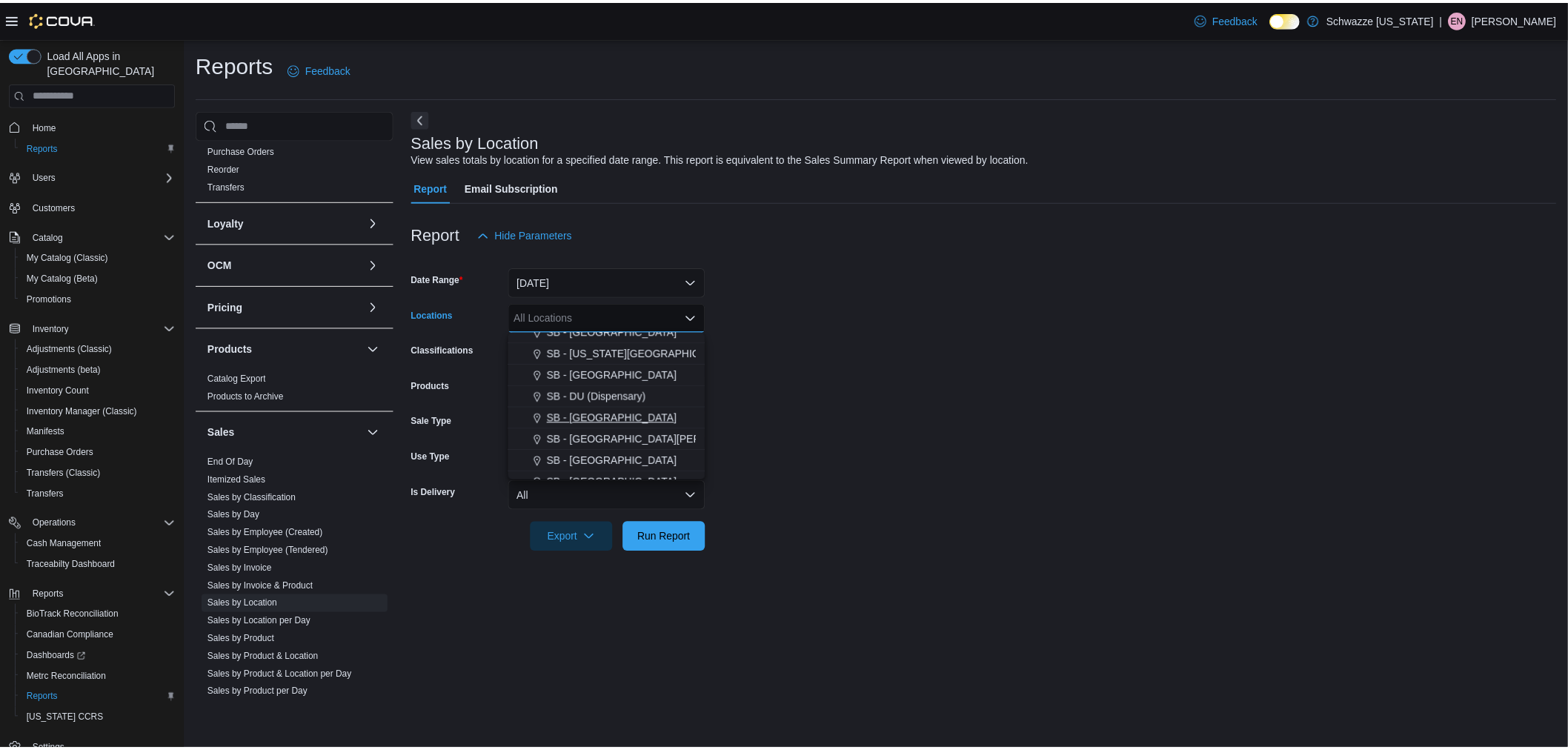
scroll to position [164, 0]
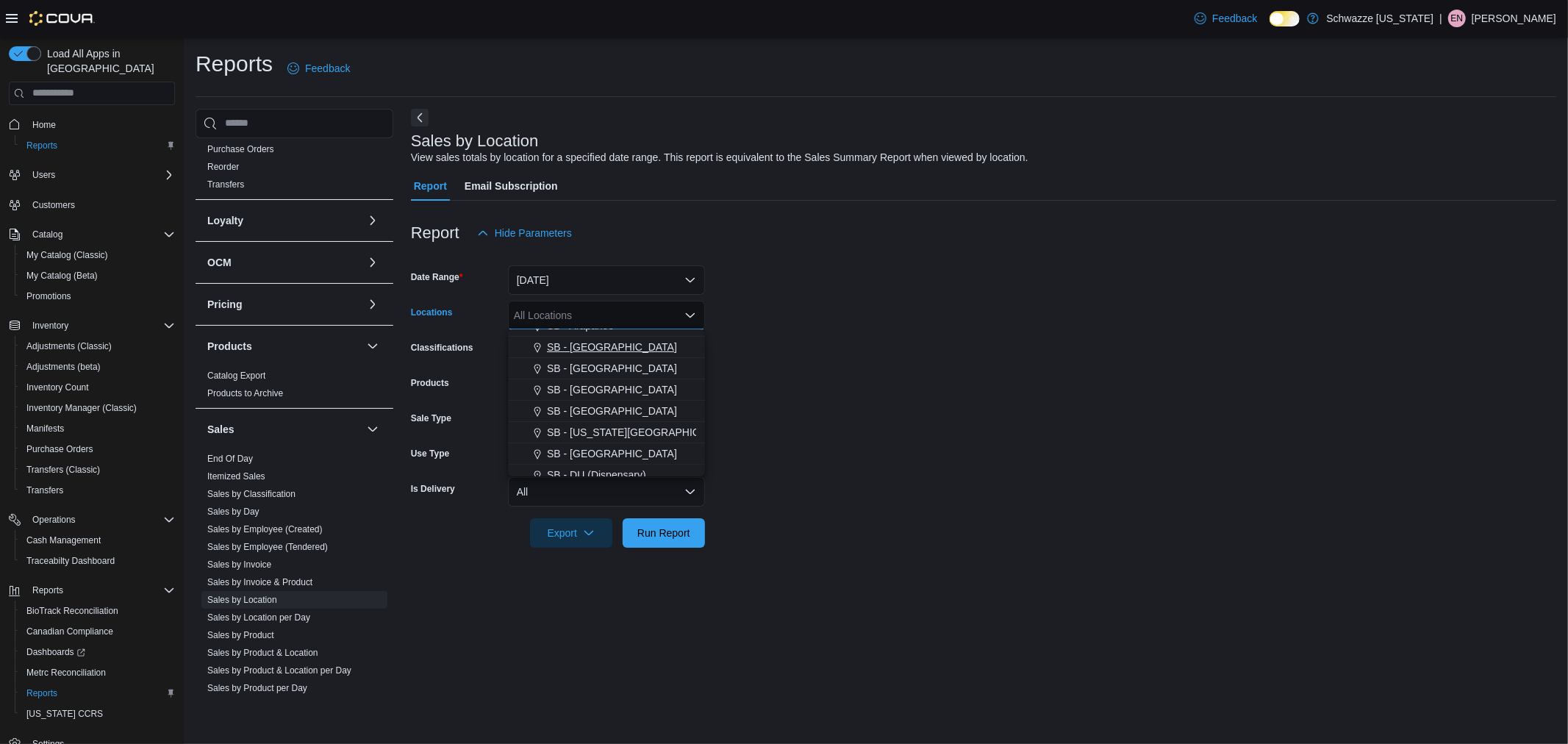
click at [574, 349] on span "SB - Aurora" at bounding box center [611, 346] width 130 height 15
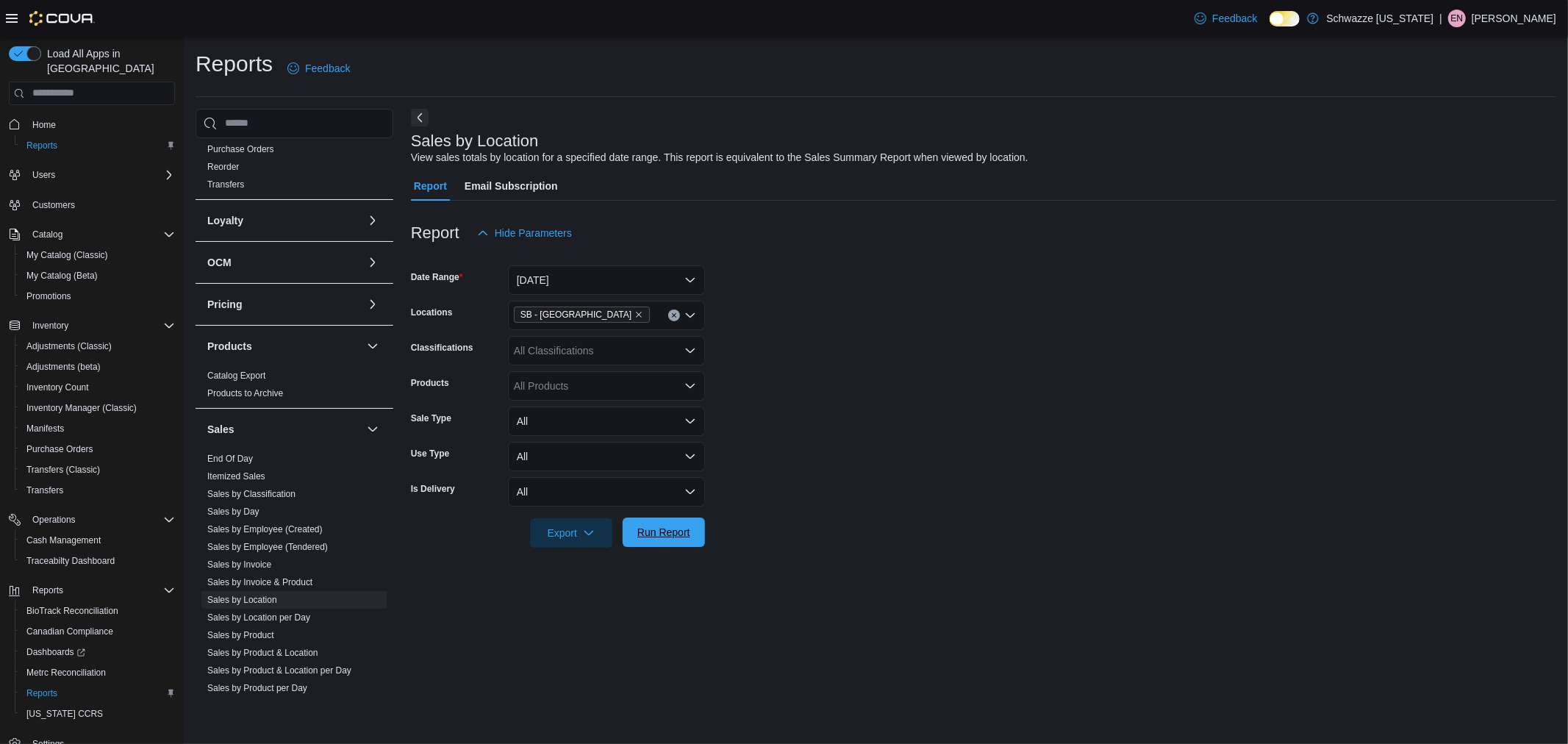
click at [648, 533] on span "Run Report" at bounding box center [663, 532] width 53 height 15
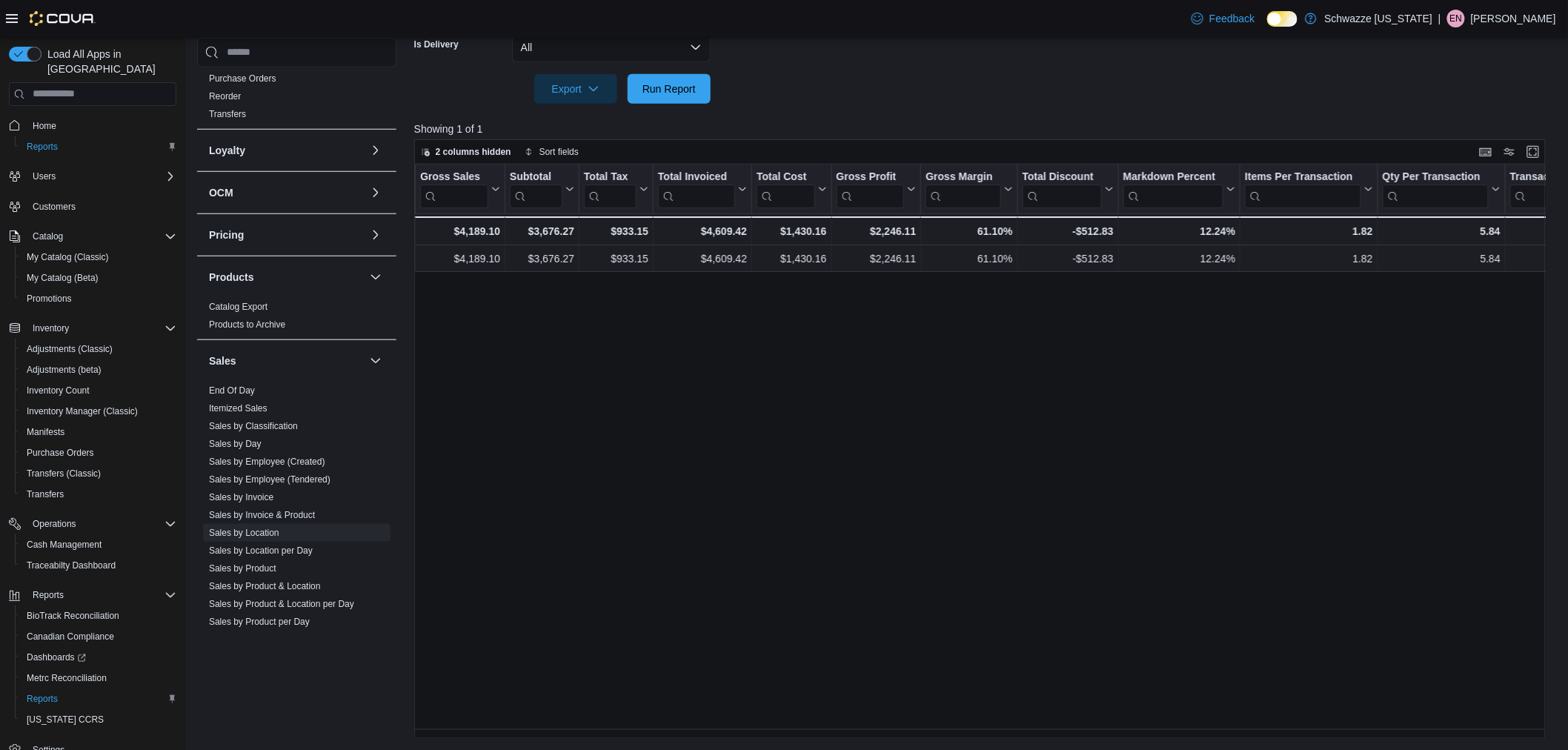
scroll to position [0, 433]
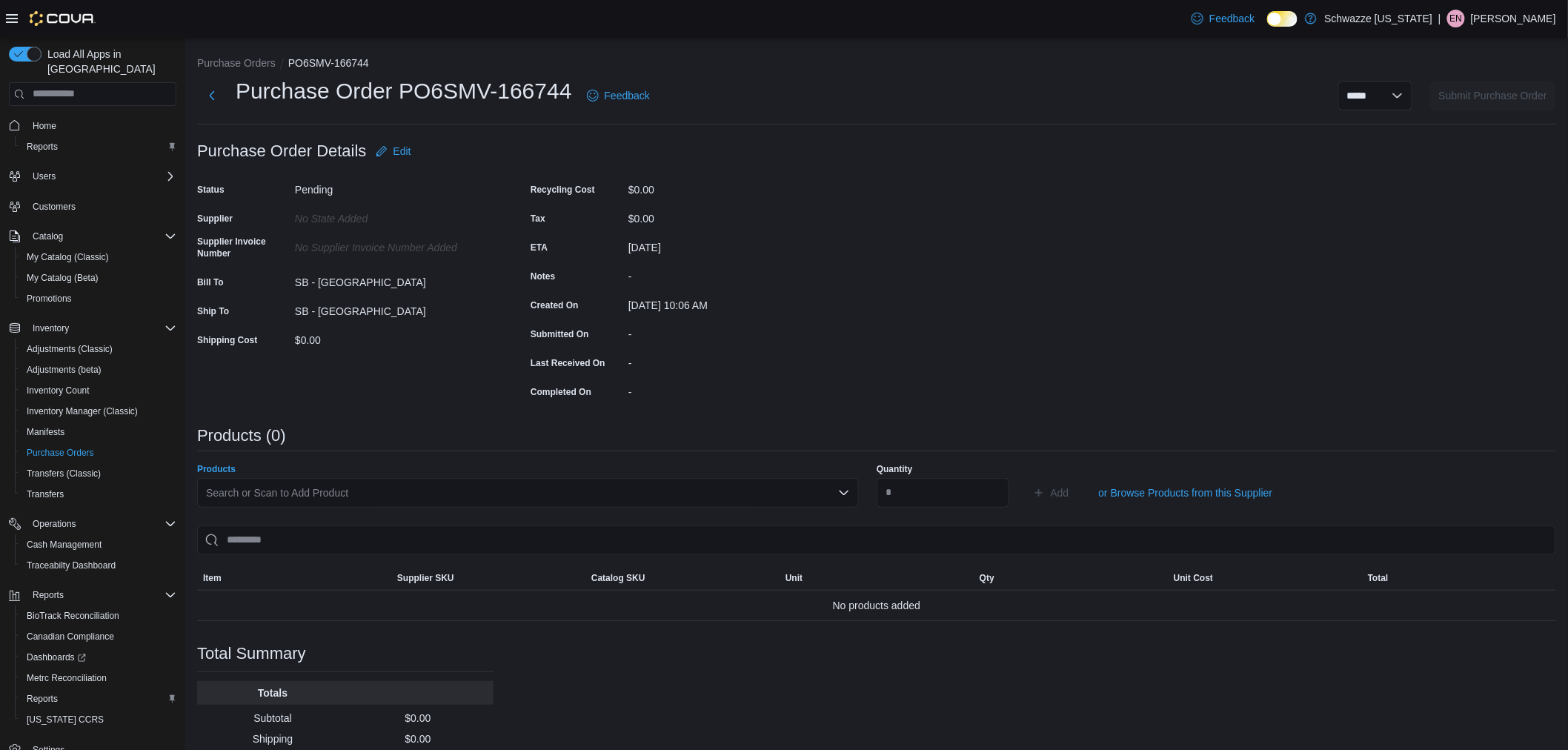
click at [506, 491] on div "Search or Scan to Add Product" at bounding box center [527, 492] width 661 height 30
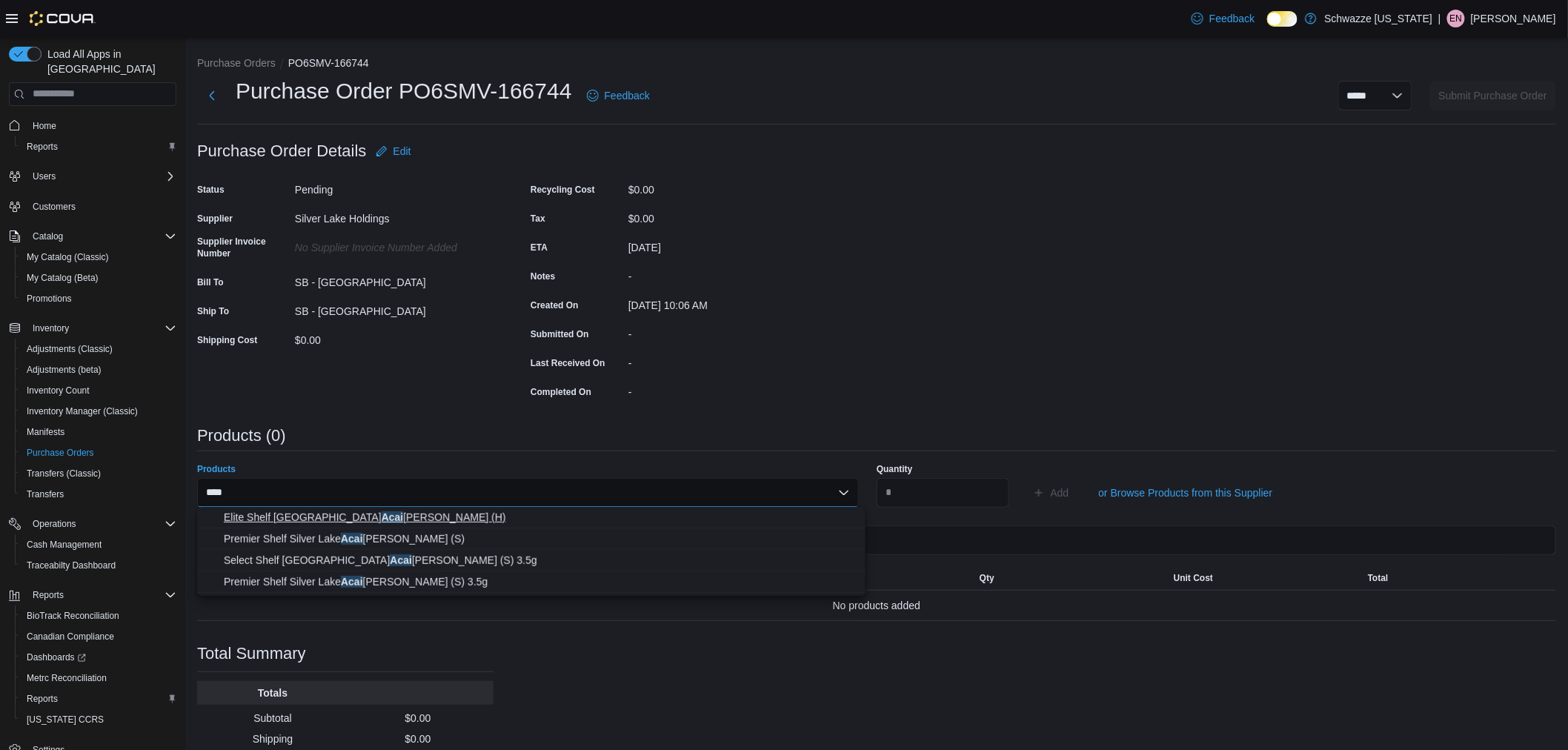
type input "****"
click at [478, 510] on span "Elite Shelf Silver Lake Acai Berry Gelato (H)" at bounding box center [539, 517] width 633 height 15
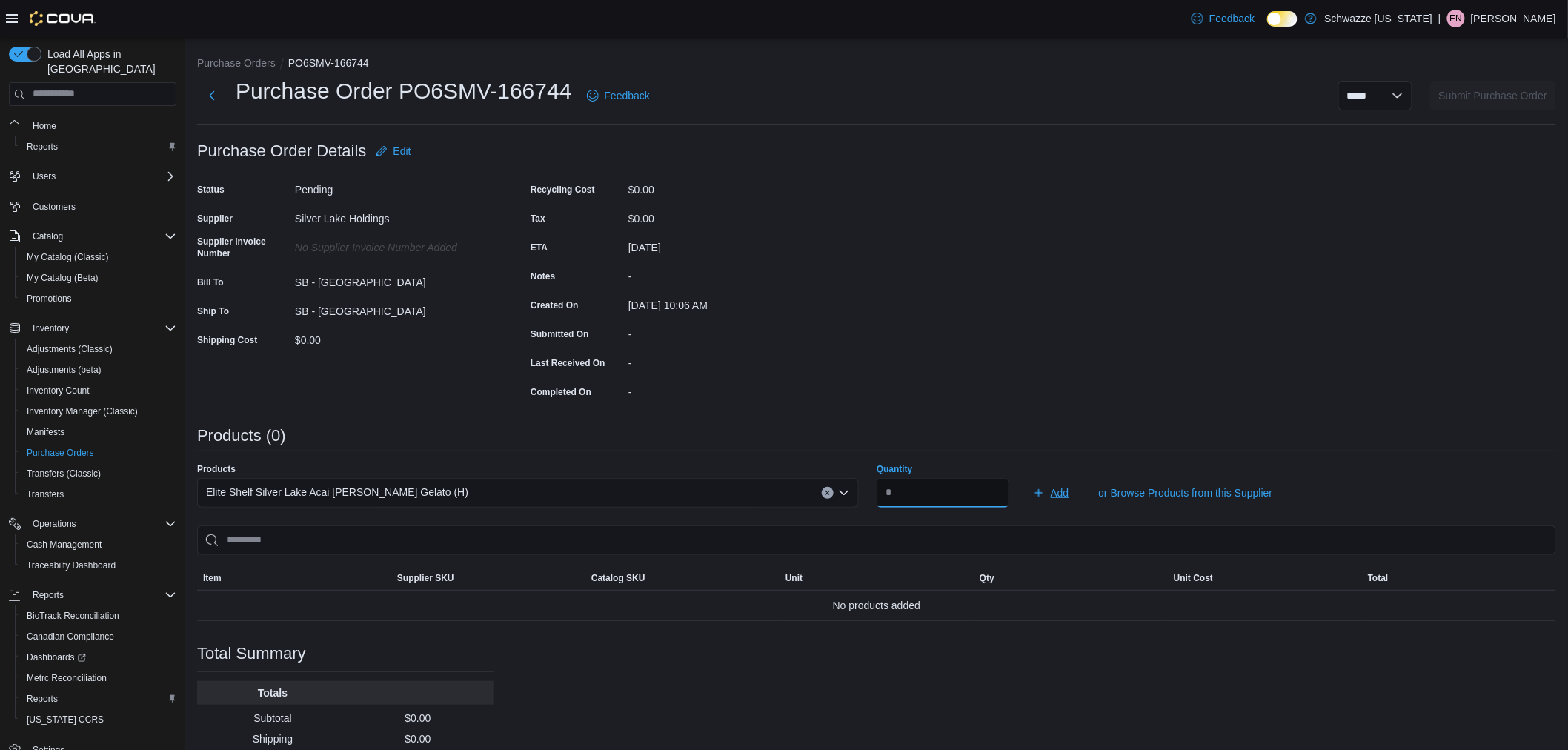
type input "***"
click at [1067, 499] on span "Add" at bounding box center [1059, 492] width 18 height 15
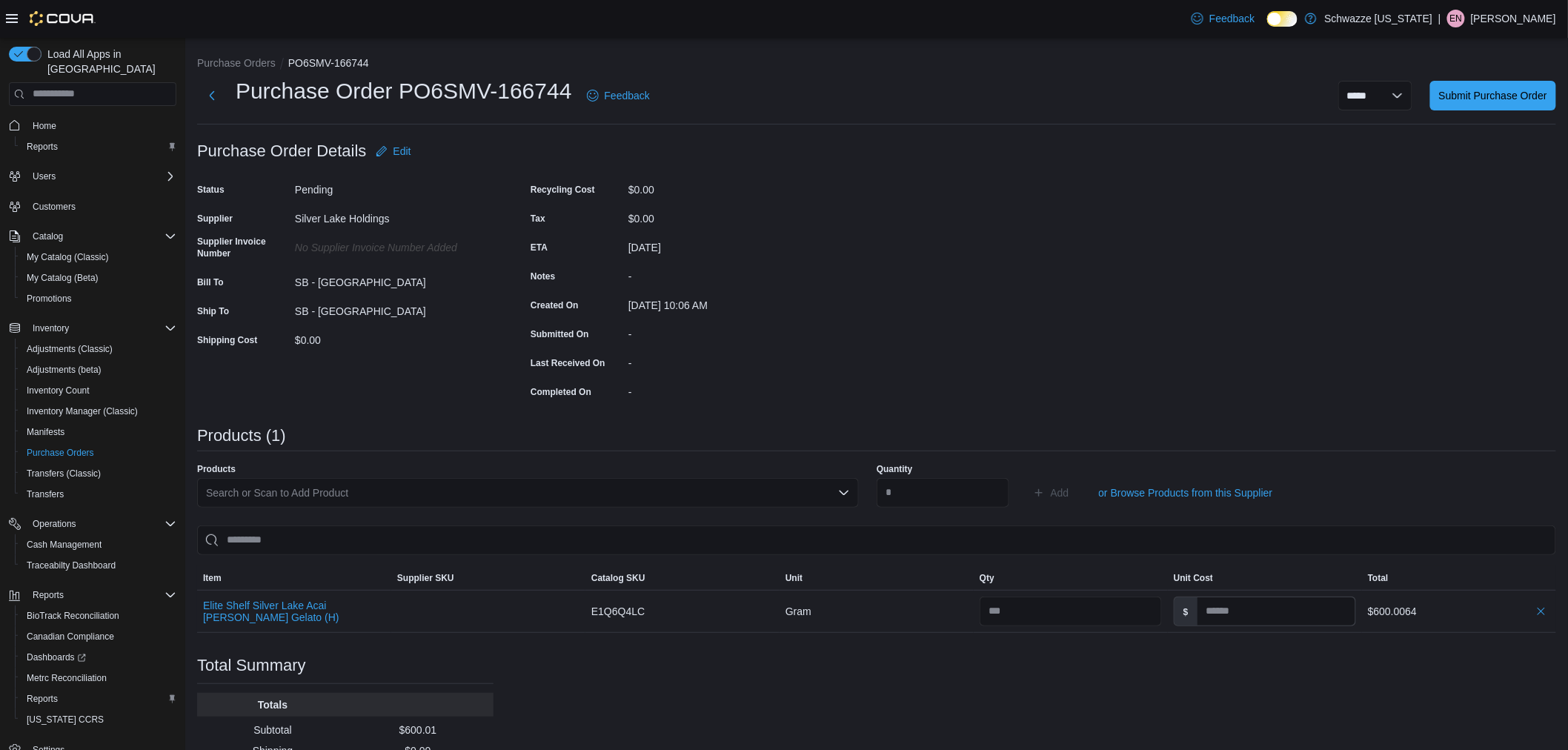
scroll to position [83, 0]
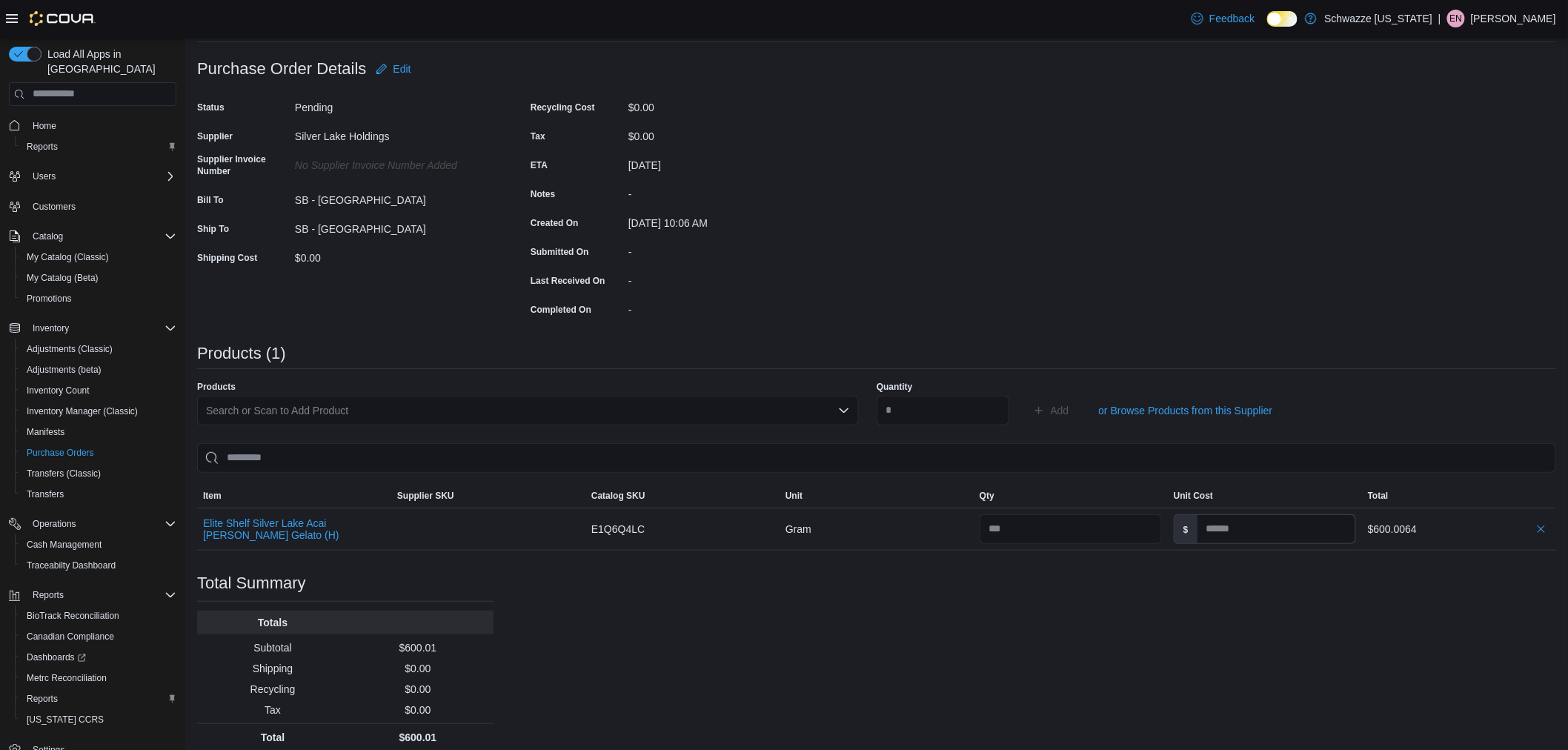
click at [338, 397] on div "Search or Scan to Add Product" at bounding box center [527, 411] width 661 height 30
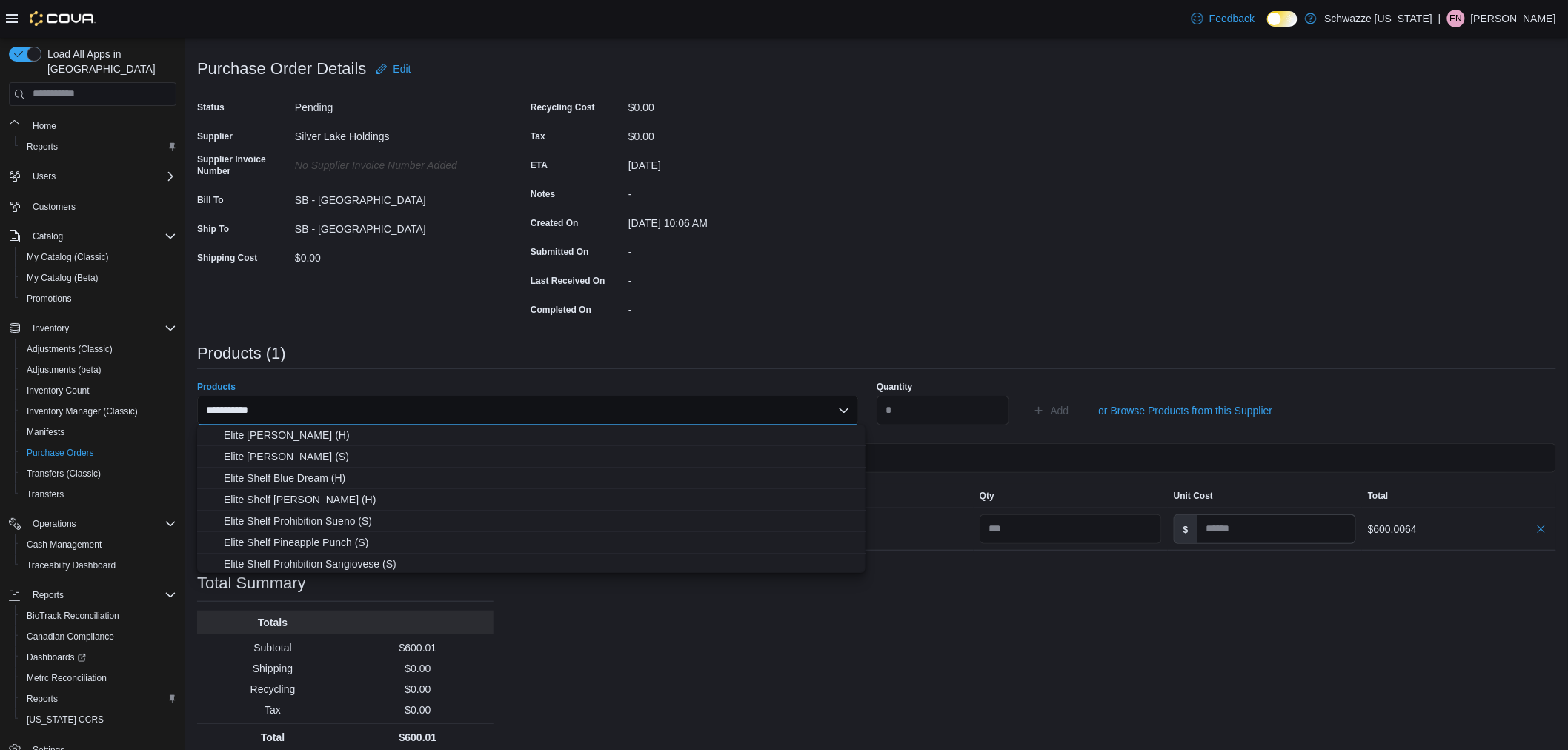
type input "**********"
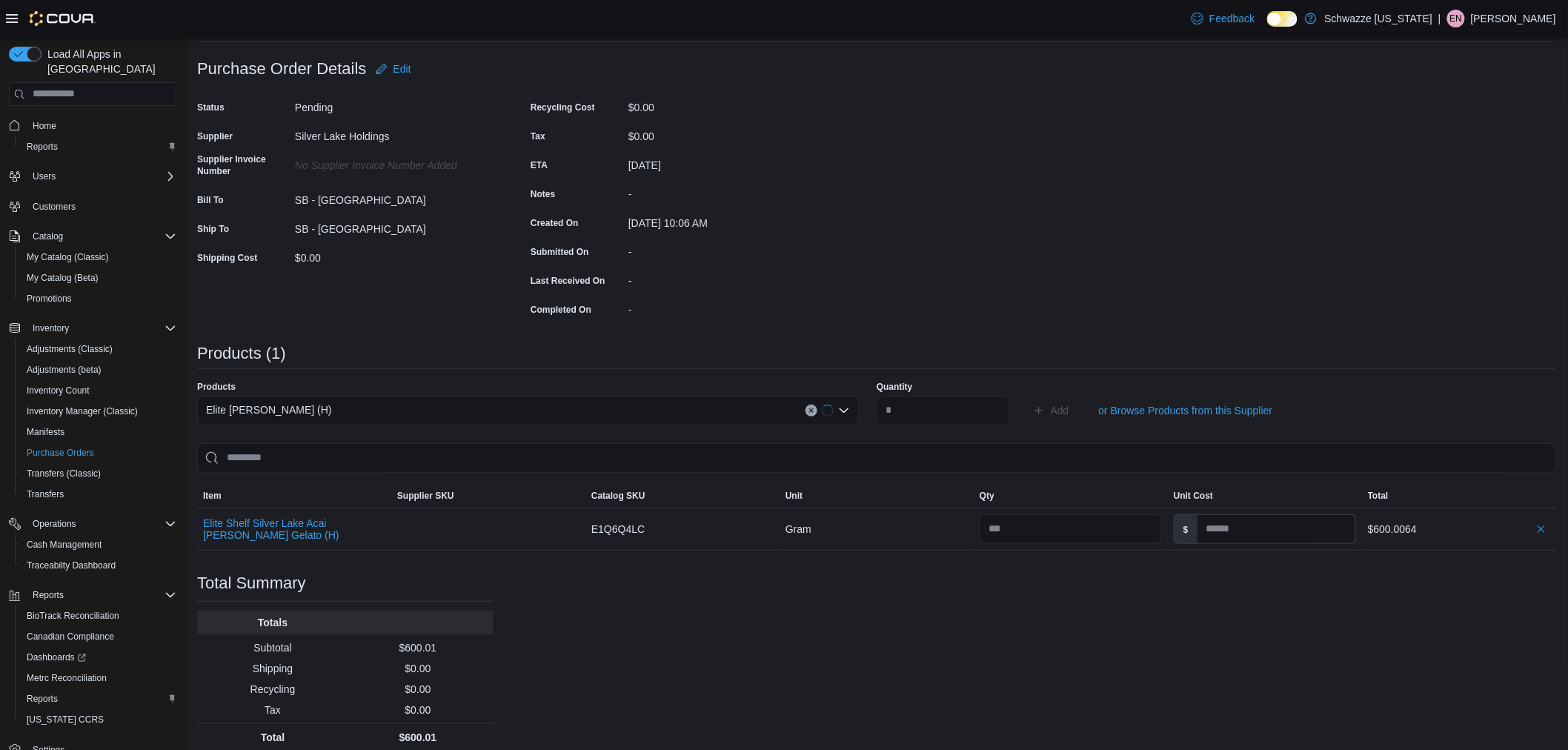
click at [553, 645] on div "Purchase Order: PO6SMV-166744 Feedback Purchase Order Details Edit Status Pendi…" at bounding box center [876, 402] width 1359 height 696
click at [830, 412] on icon "Clear input" at bounding box center [828, 410] width 6 height 6
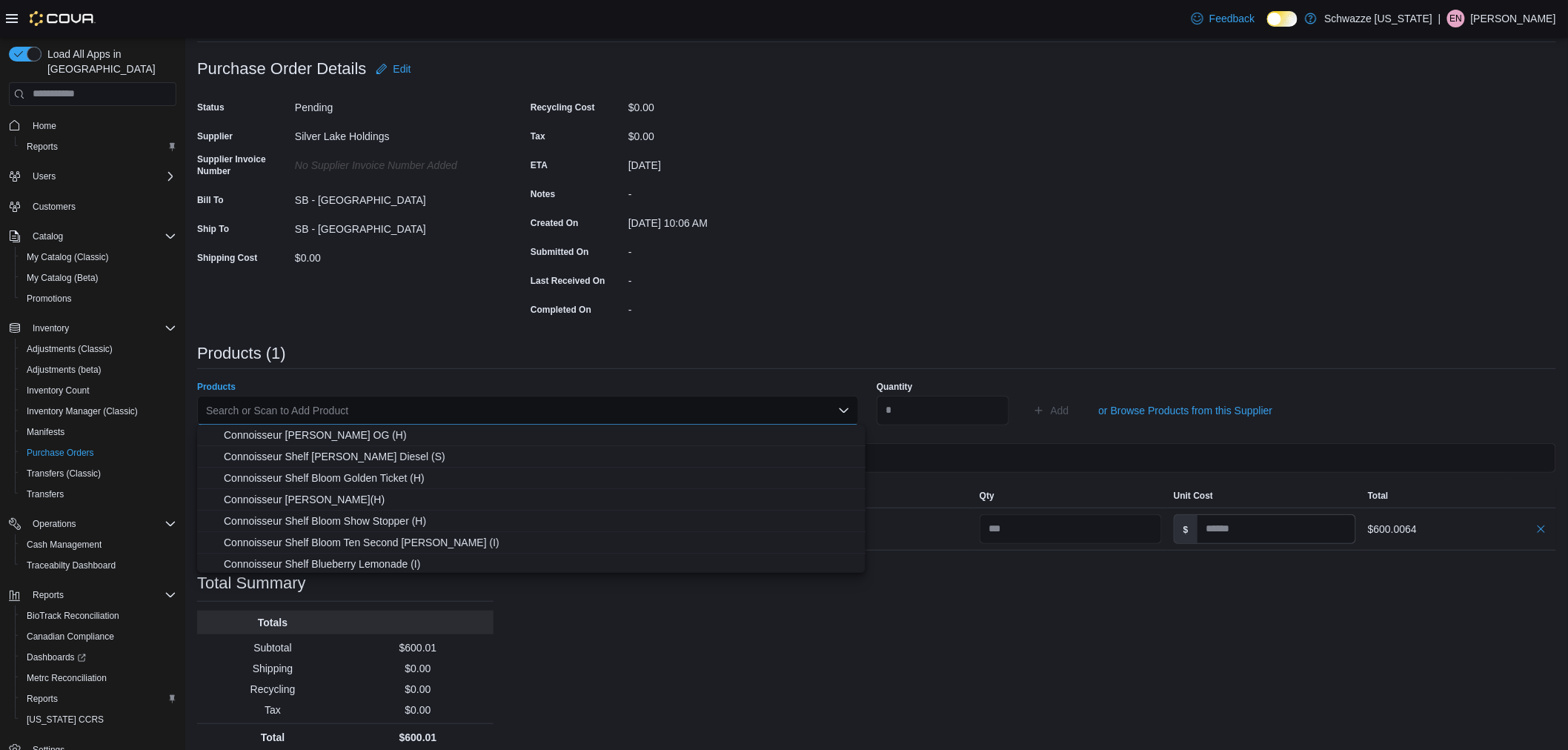
click at [660, 412] on div "Search or Scan to Add Product" at bounding box center [527, 411] width 661 height 30
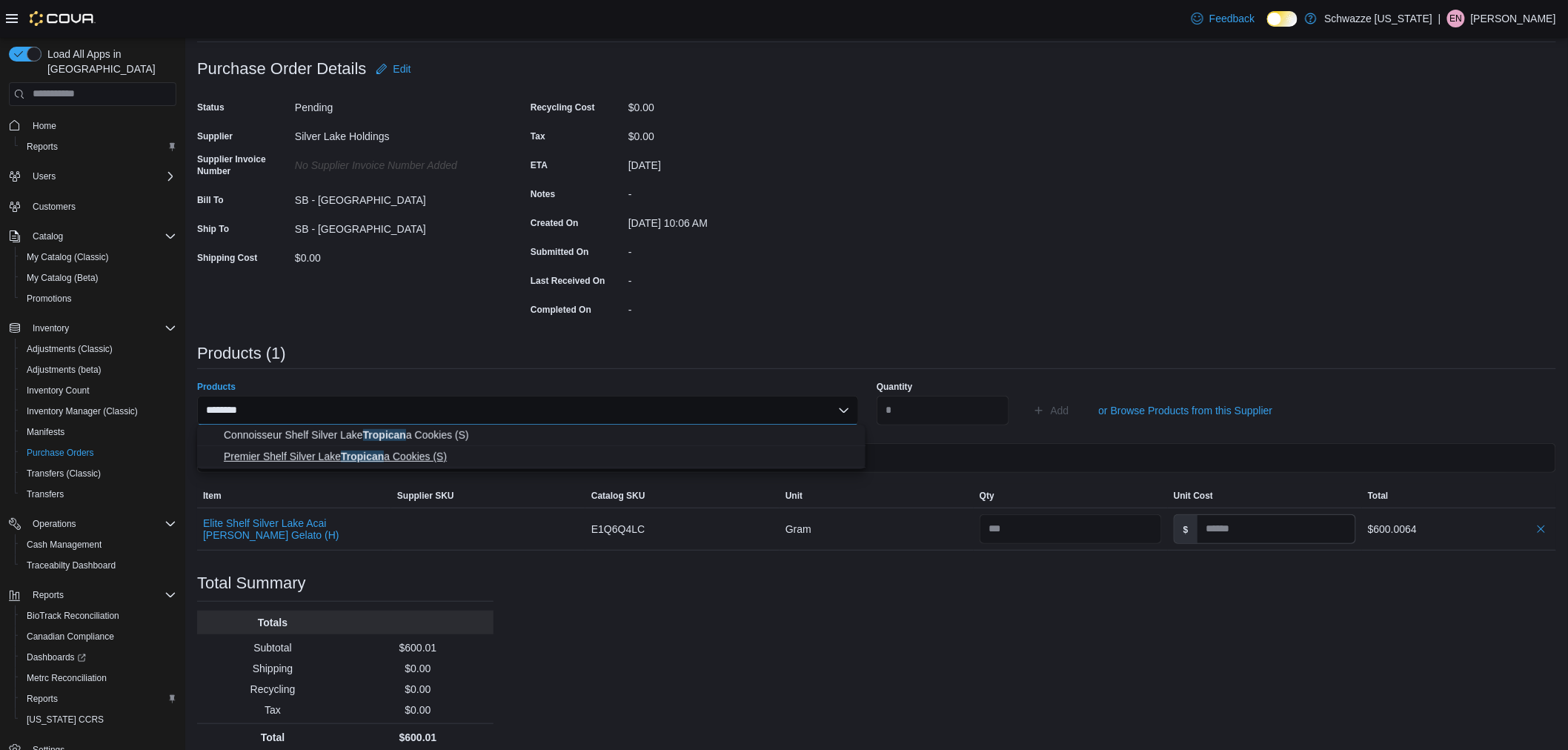
type input "********"
click at [647, 466] on button "Premier Shelf Silver Lake Tropican a Cookies (S)" at bounding box center [531, 457] width 668 height 22
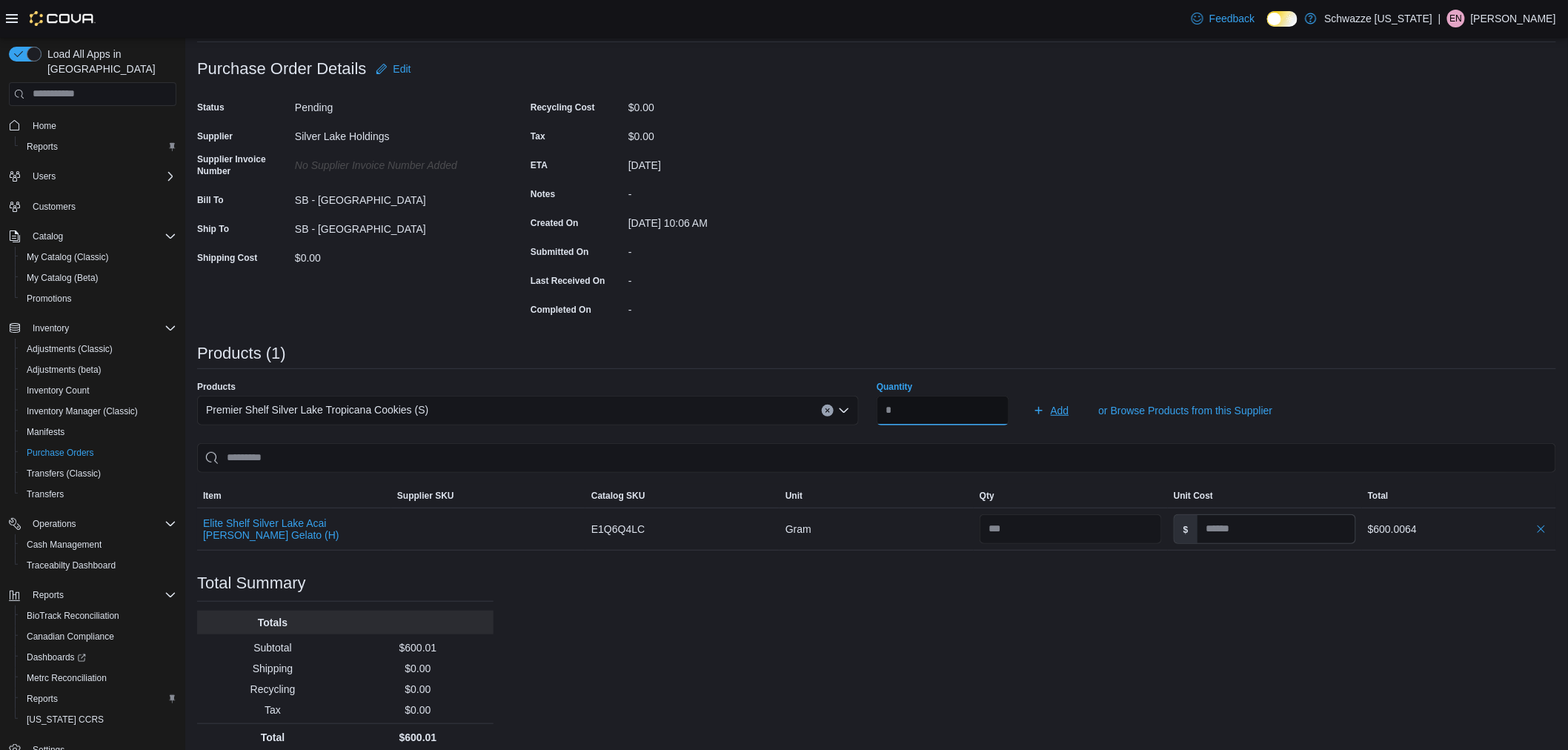
type input "***"
click at [1069, 413] on span "Add" at bounding box center [1059, 410] width 18 height 15
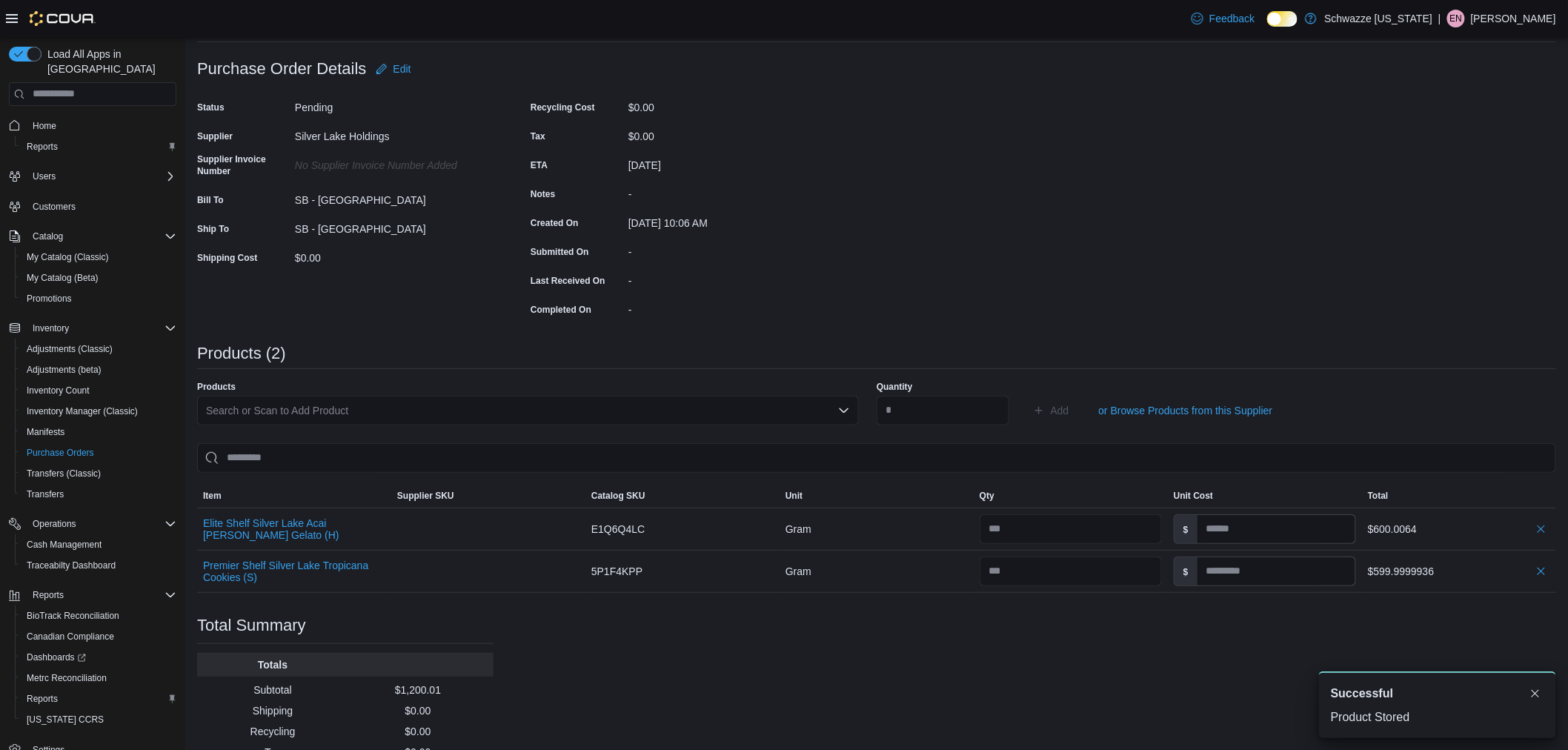
scroll to position [0, 0]
click at [1550, 535] on button "button" at bounding box center [1541, 528] width 17 height 17
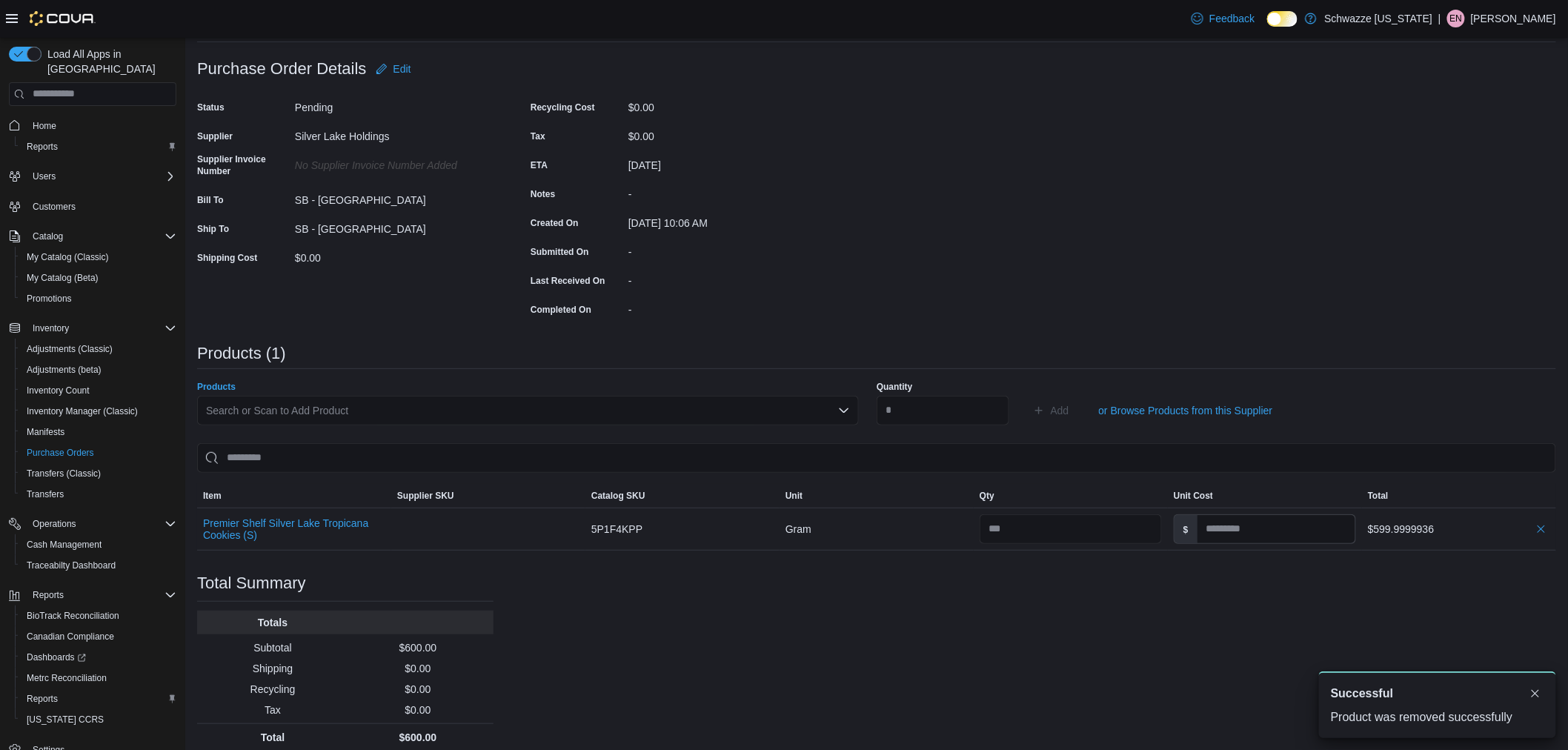
click at [464, 415] on div "Search or Scan to Add Product" at bounding box center [527, 411] width 661 height 30
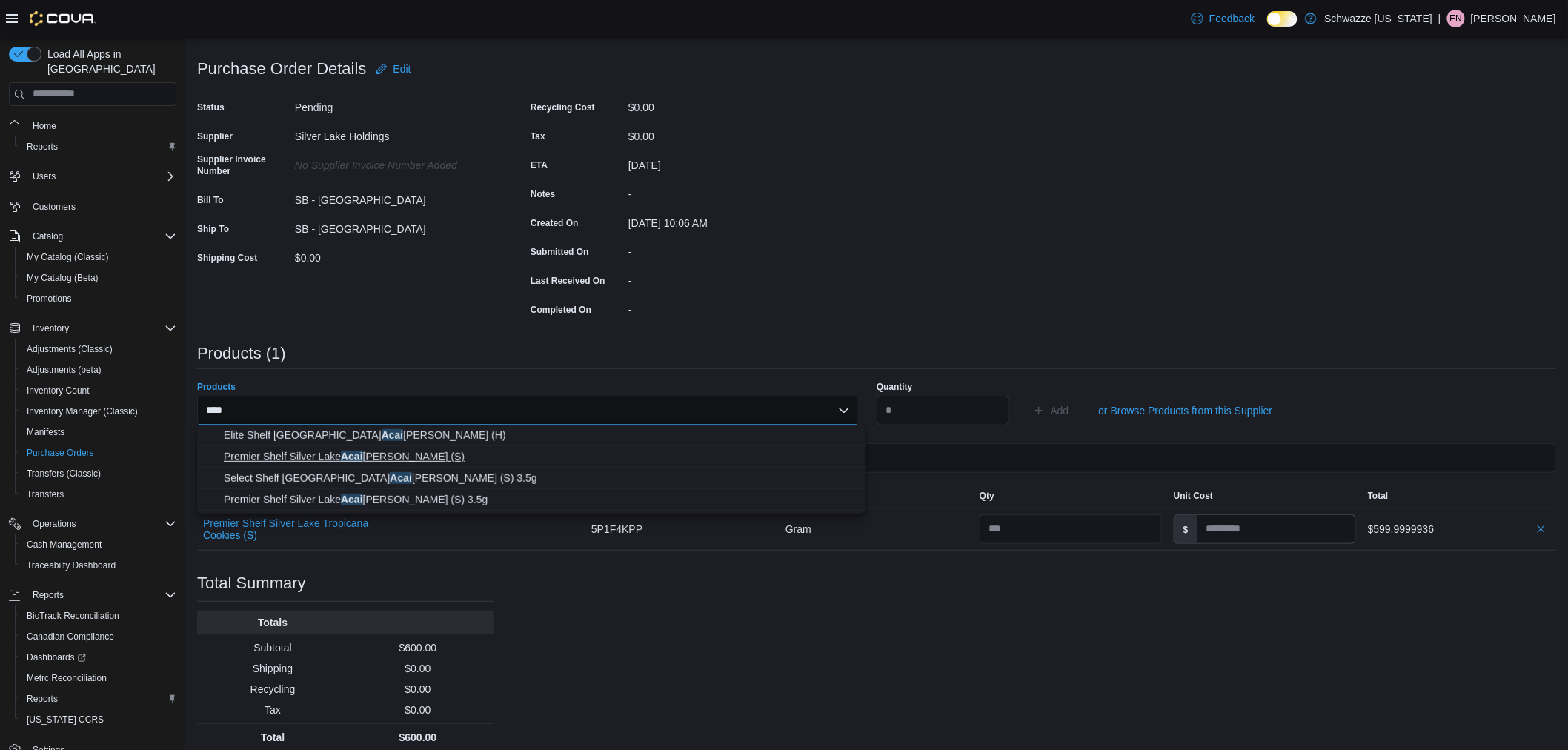
type input "****"
click at [432, 458] on span "Premier Shelf Silver Lake Acai Berry Gelato (S)" at bounding box center [539, 456] width 633 height 15
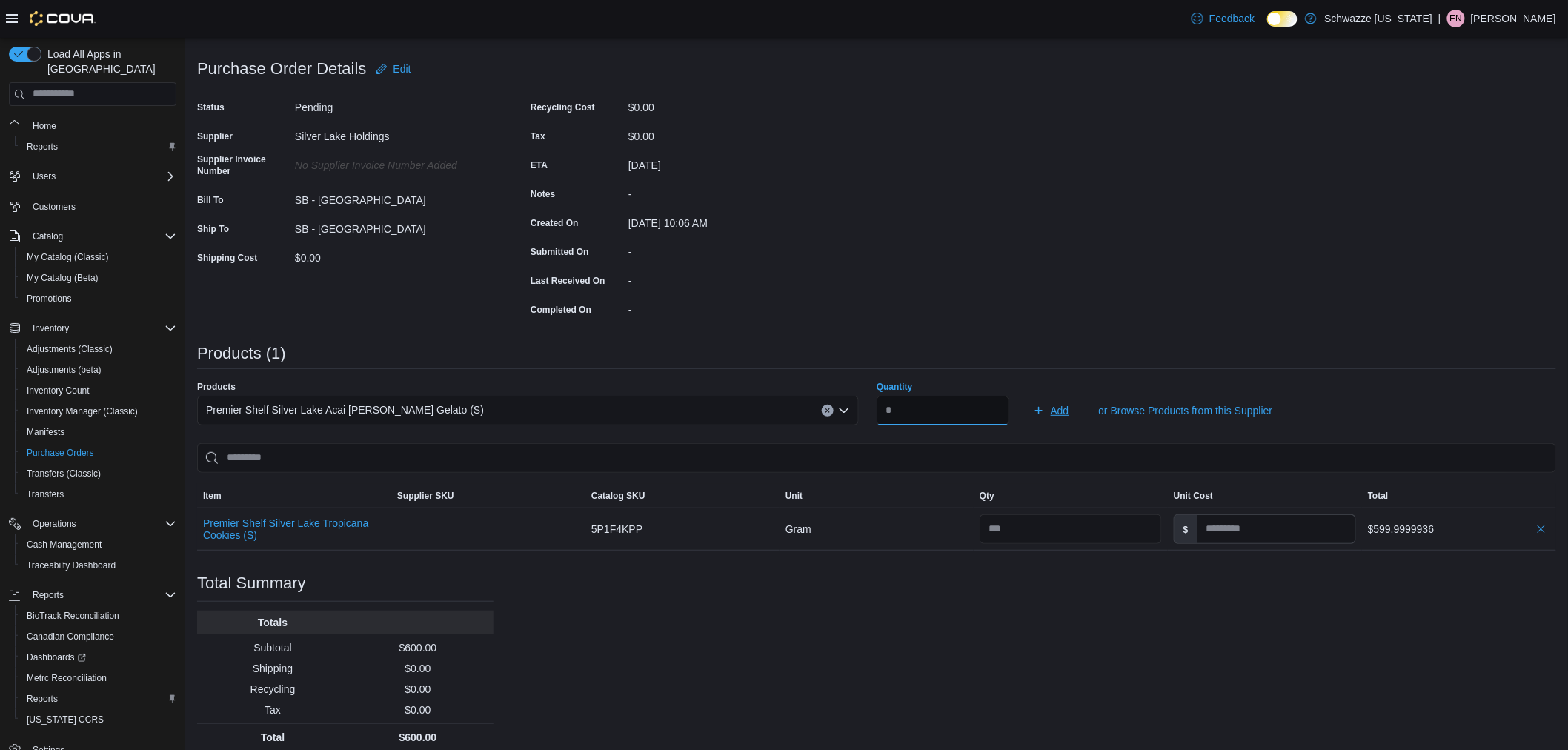
type input "***"
click at [1046, 401] on span "Add" at bounding box center [1051, 411] width 37 height 30
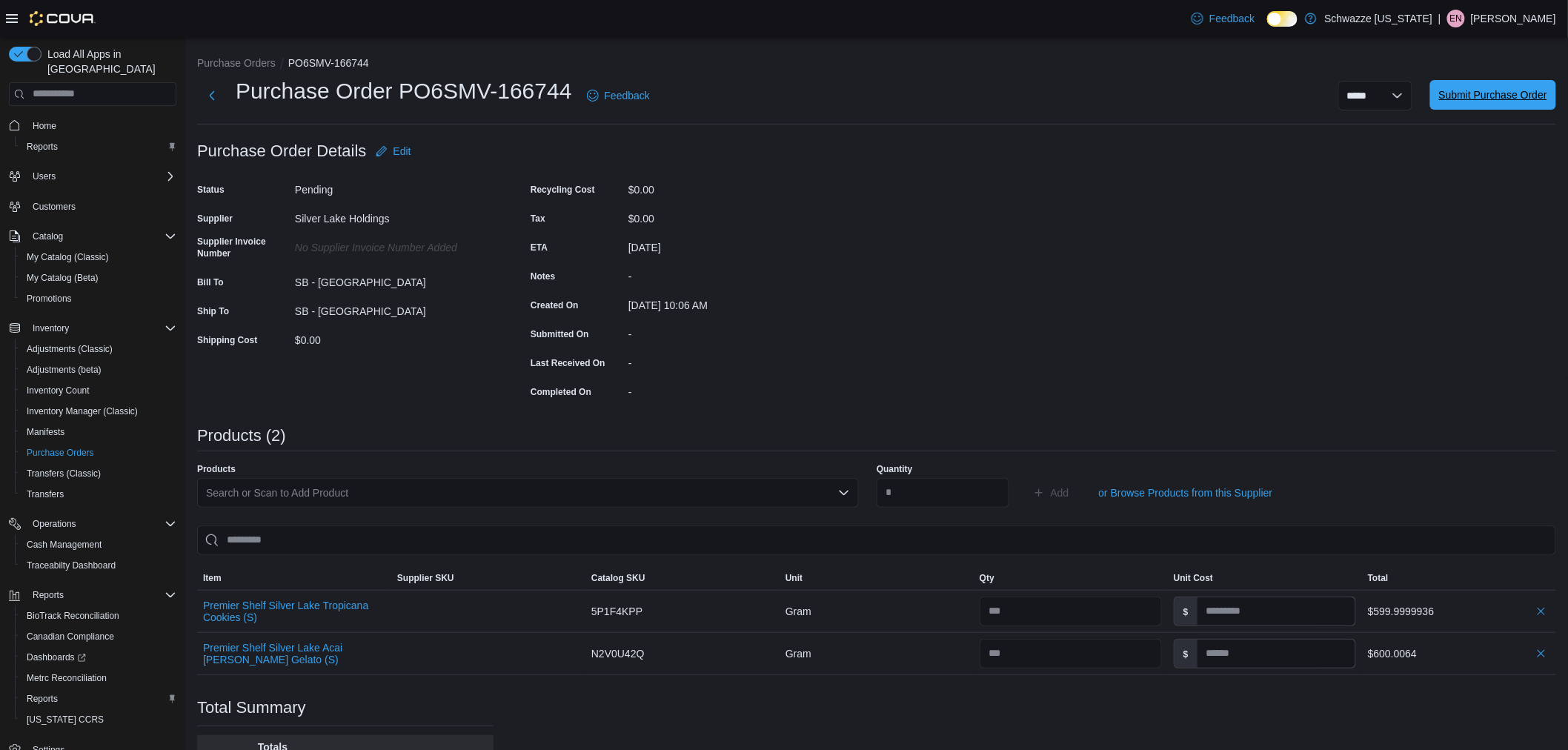
click at [1518, 84] on span "Submit Purchase Order" at bounding box center [1493, 95] width 108 height 30
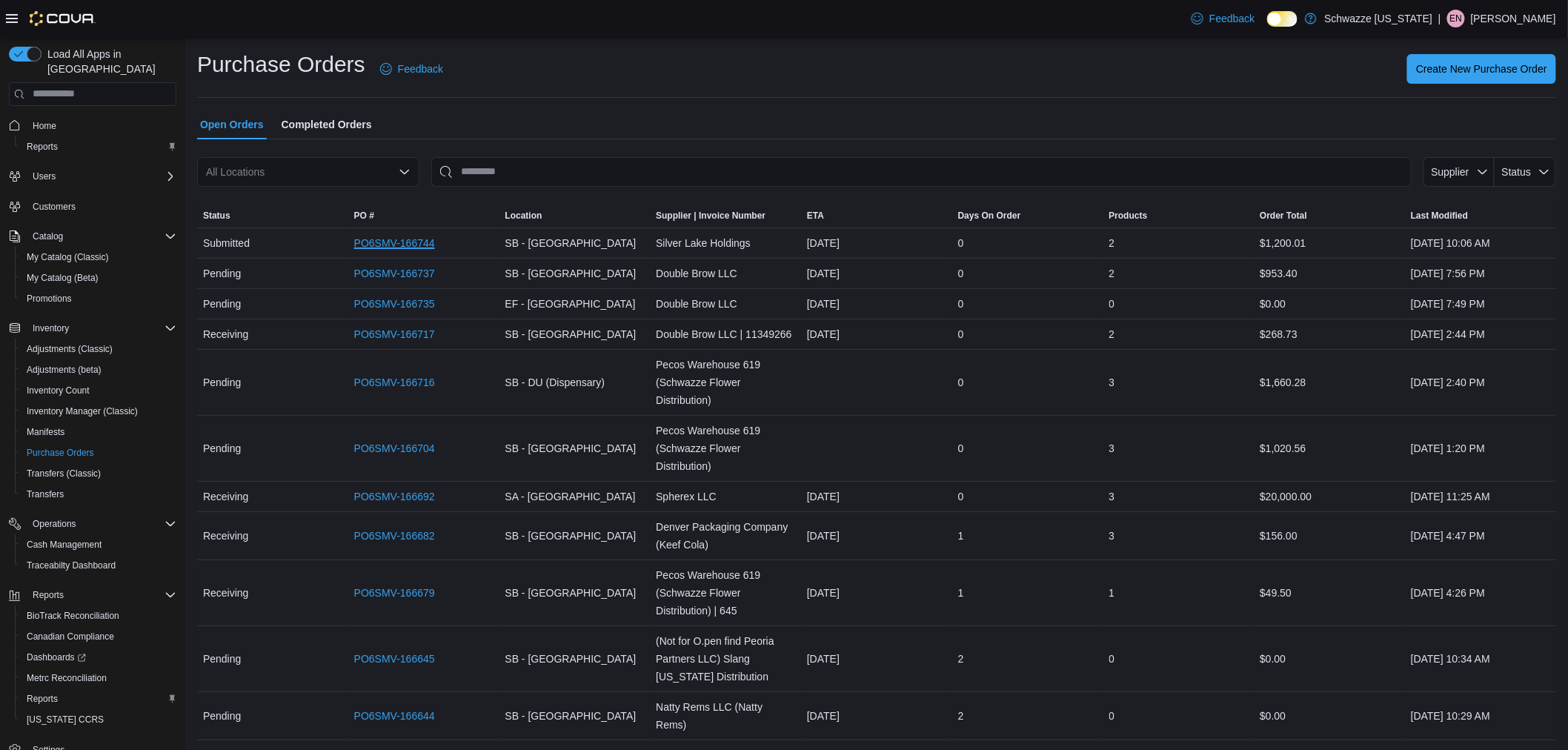
click at [372, 247] on link "PO6SMV-166744" at bounding box center [394, 243] width 81 height 17
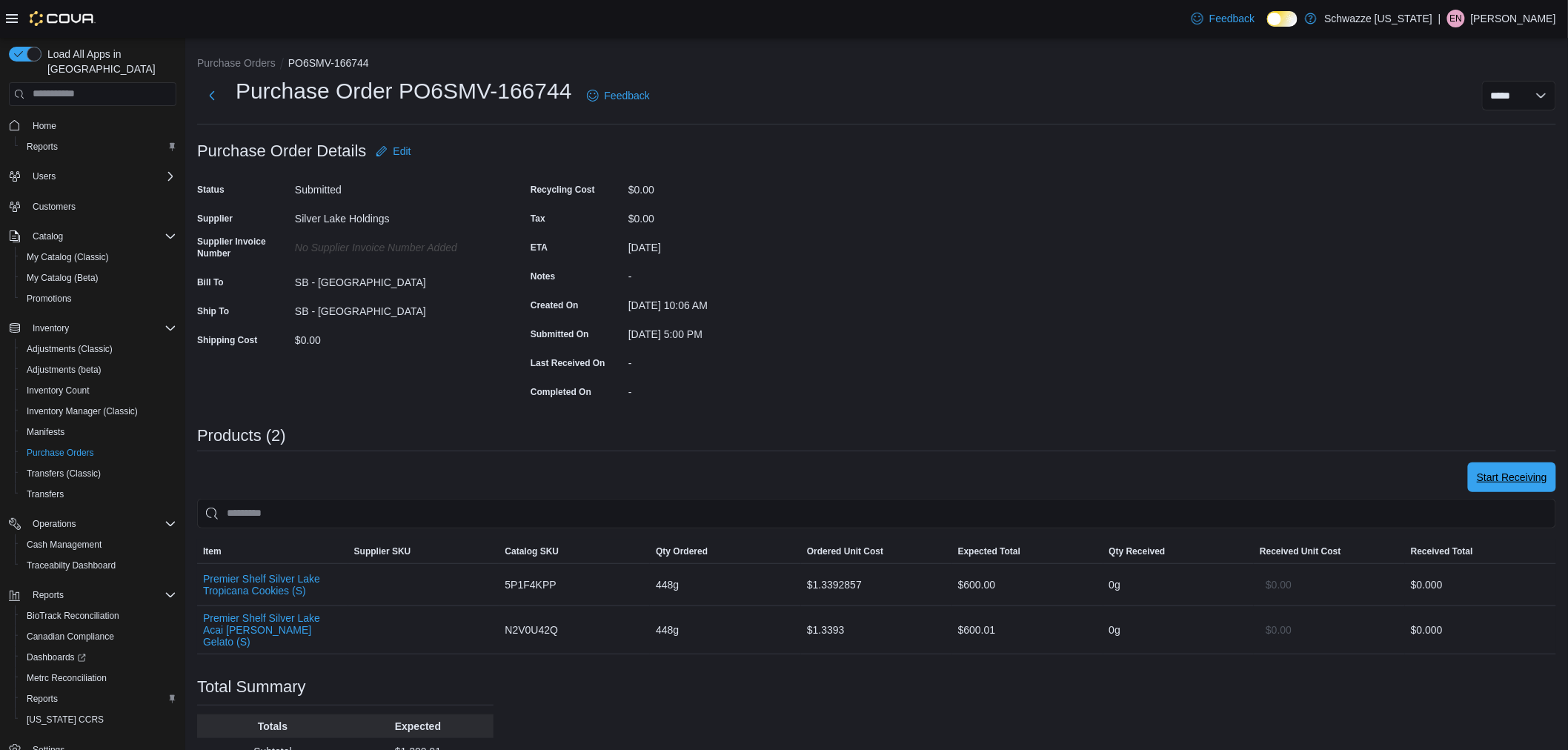
click at [1524, 476] on span "Start Receiving" at bounding box center [1511, 477] width 70 height 15
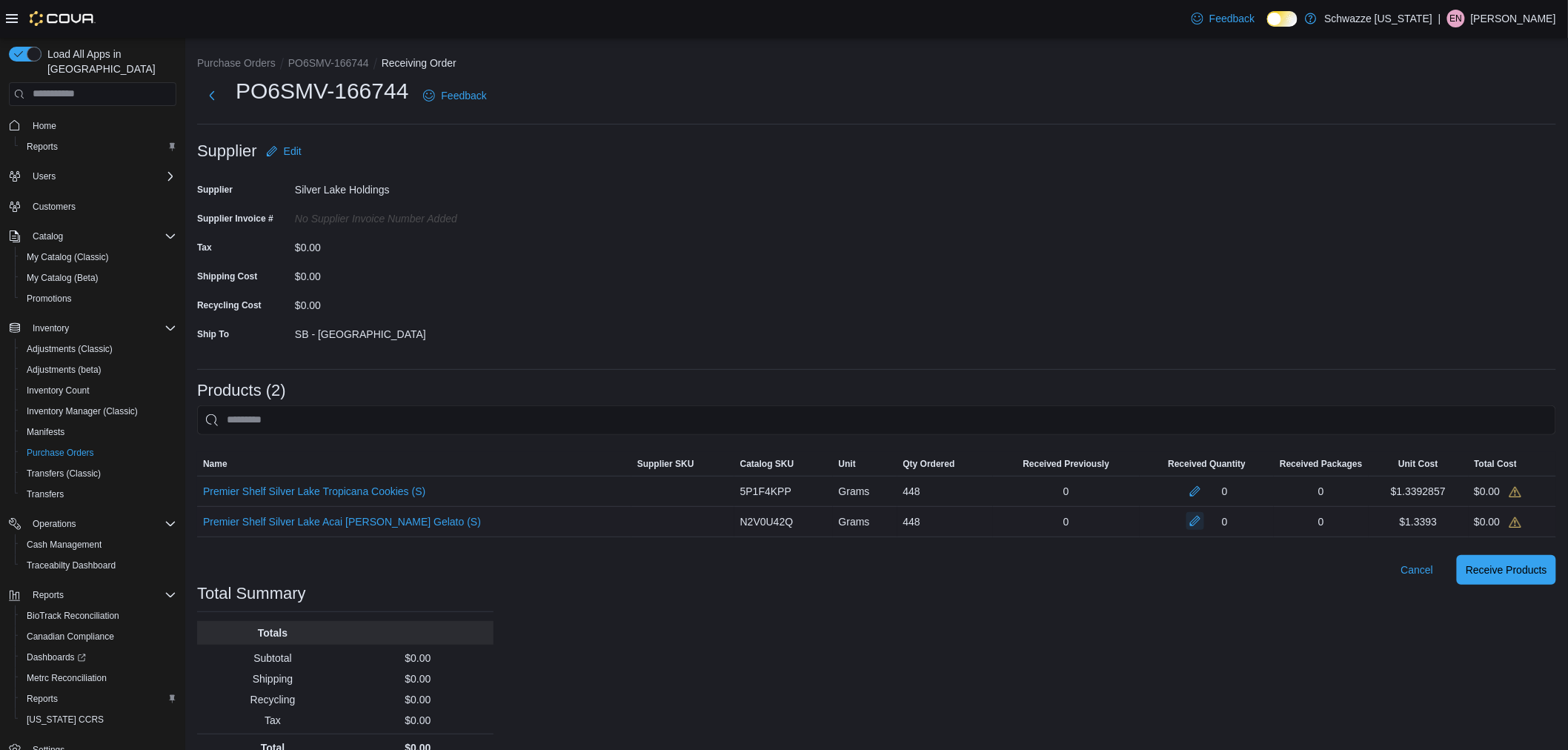
click at [1191, 521] on button "button" at bounding box center [1195, 520] width 17 height 17
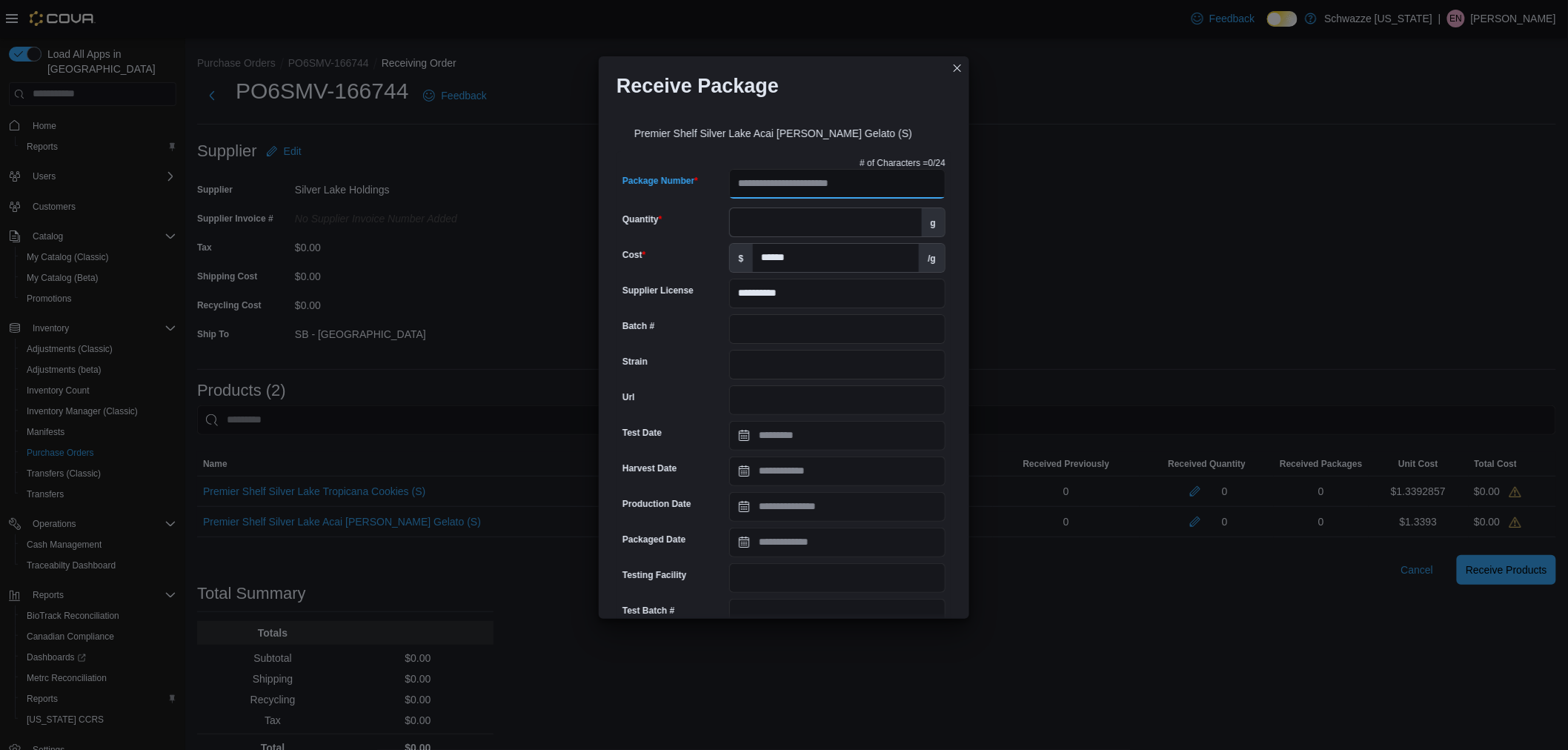
click at [799, 185] on input "Package Number" at bounding box center [837, 184] width 217 height 30
paste input "**********"
type input "**********"
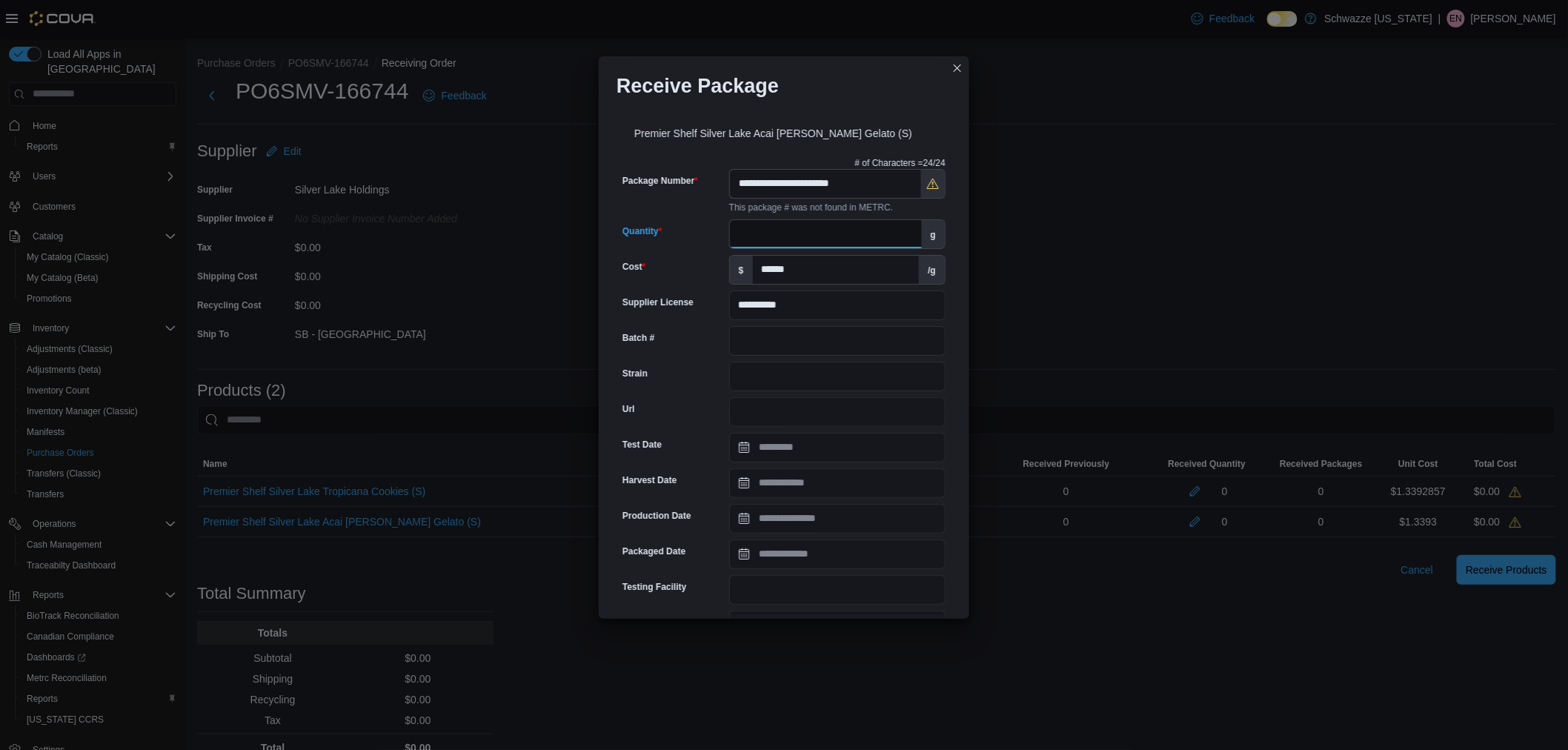
click at [782, 226] on input "Quantity" at bounding box center [826, 234] width 192 height 28
type input "***"
click at [771, 373] on input "Strain" at bounding box center [837, 377] width 217 height 30
type input "**********"
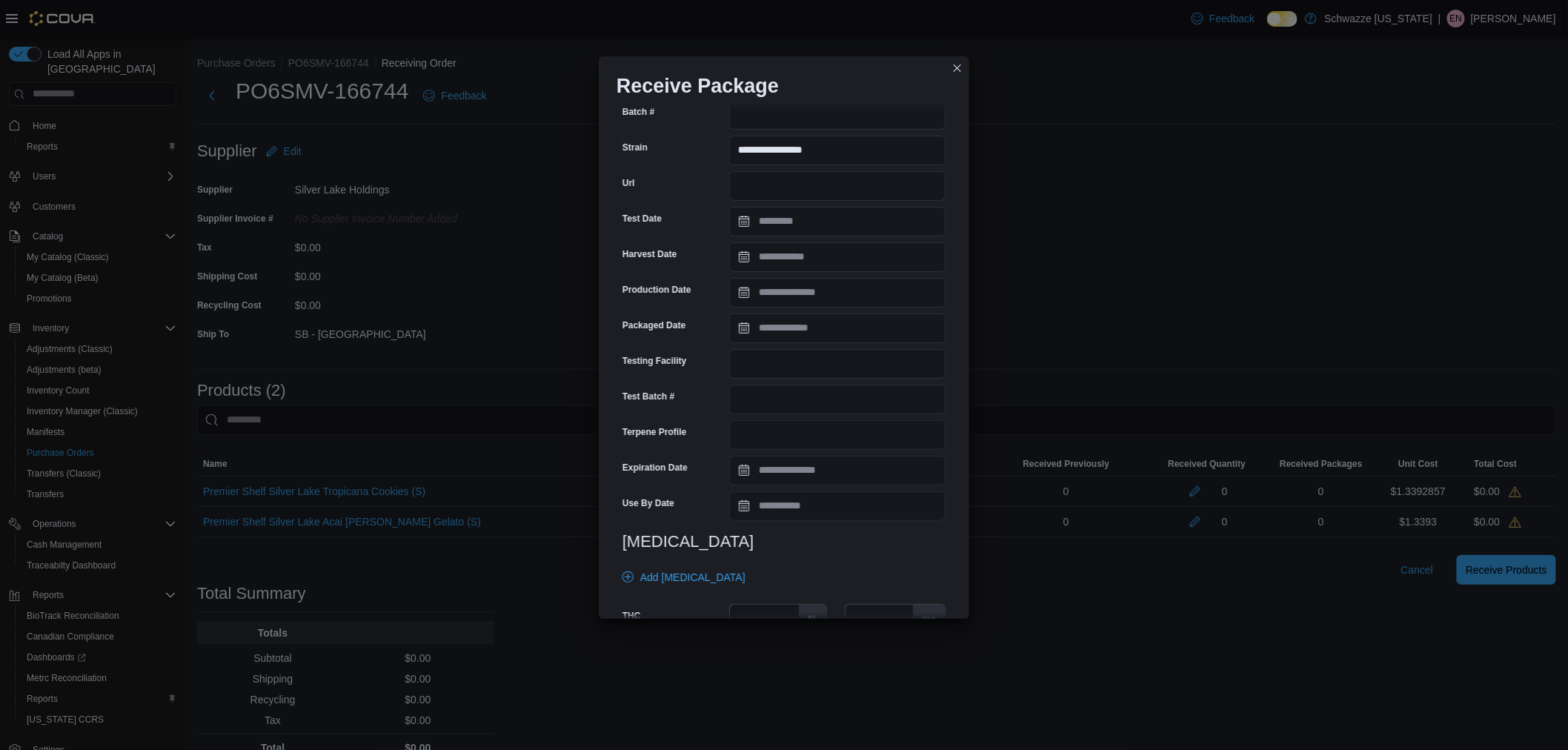
scroll to position [247, 0]
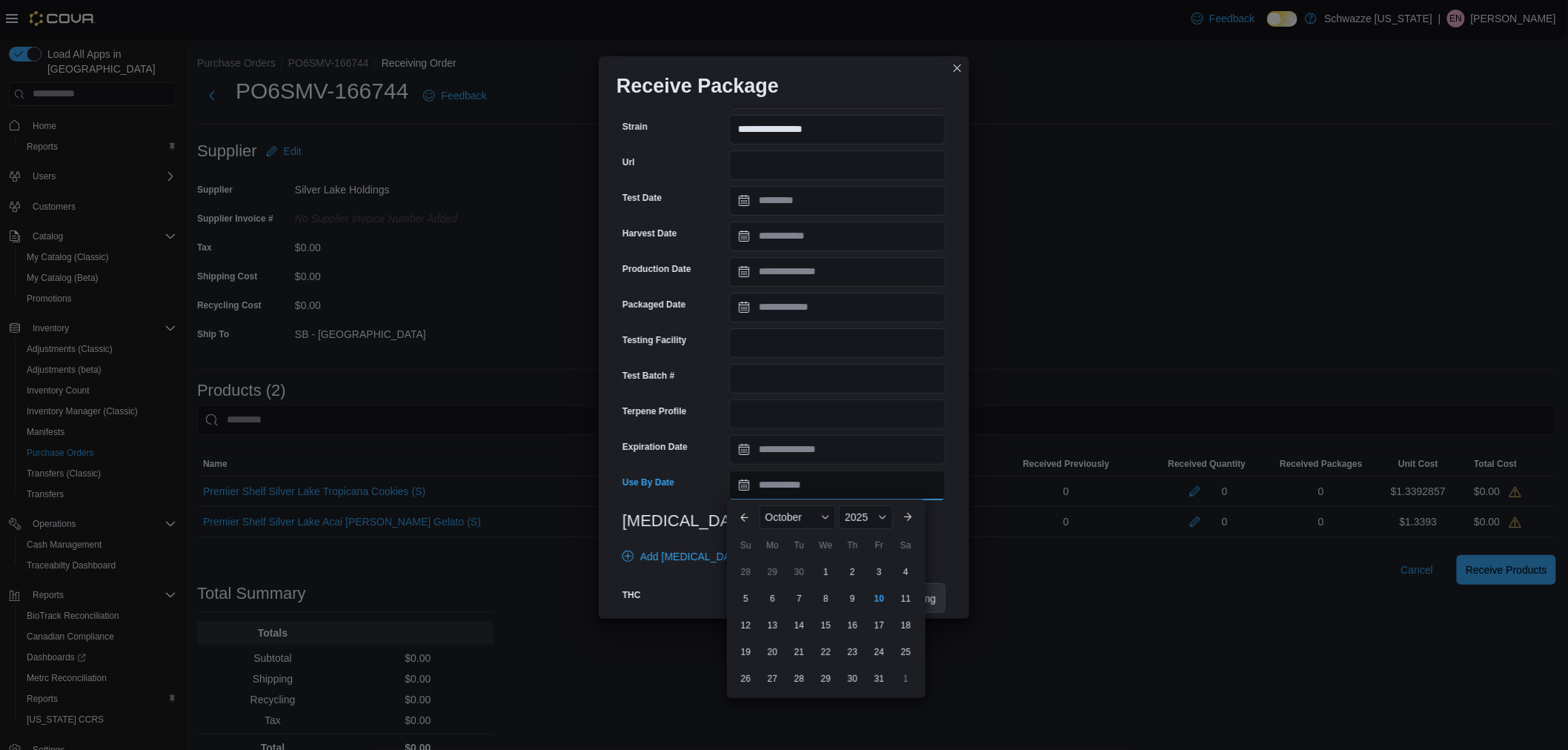
click at [790, 480] on input "Use By Date" at bounding box center [837, 485] width 217 height 30
click at [774, 515] on span "October" at bounding box center [784, 517] width 37 height 12
click at [795, 599] on div "May" at bounding box center [811, 603] width 97 height 17
click at [864, 522] on div "2025" at bounding box center [863, 517] width 59 height 23
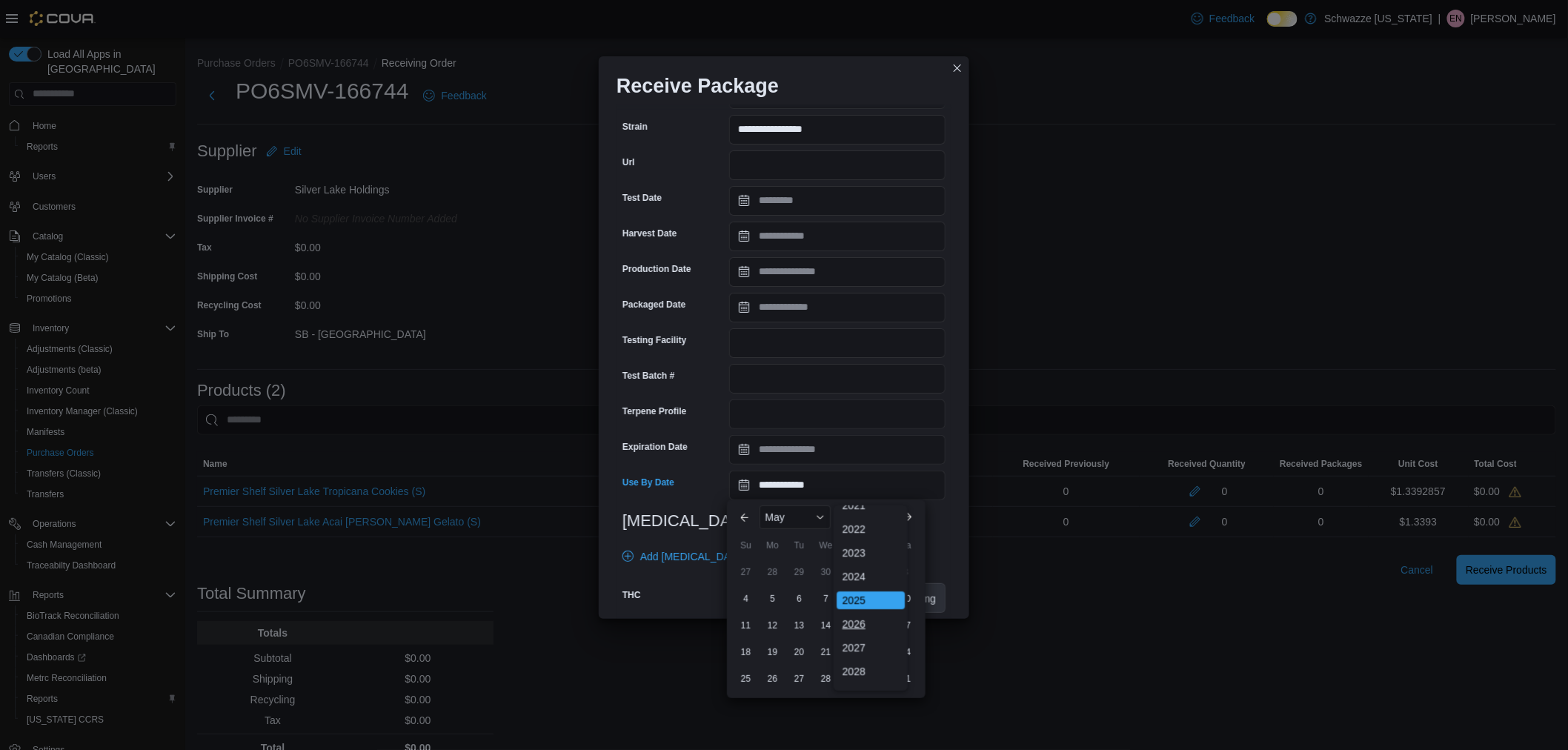
click at [878, 626] on div "2026" at bounding box center [870, 624] width 68 height 17
click at [745, 679] on div "24" at bounding box center [746, 679] width 26 height 26
type input "**********"
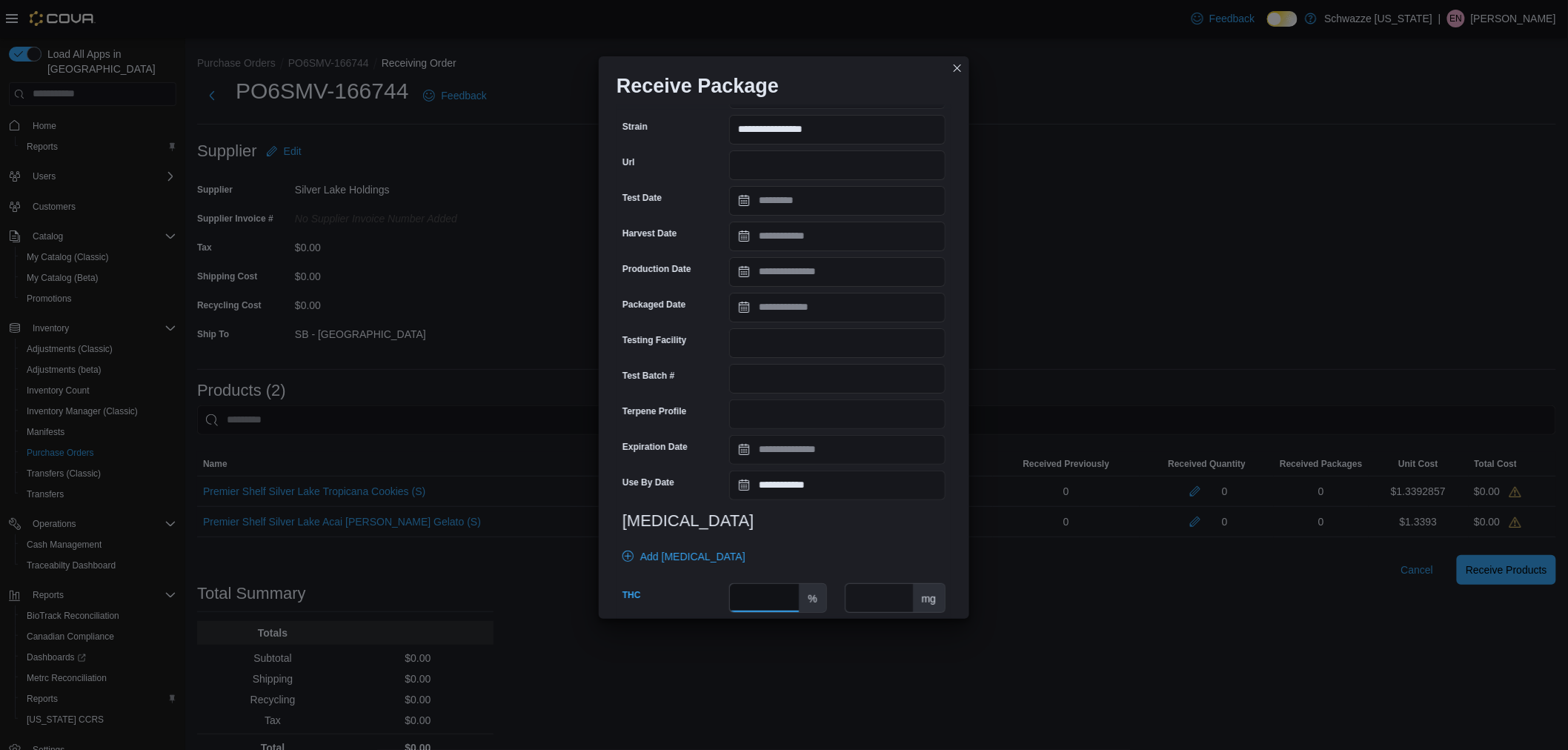
click at [772, 598] on input "number" at bounding box center [764, 598] width 69 height 28
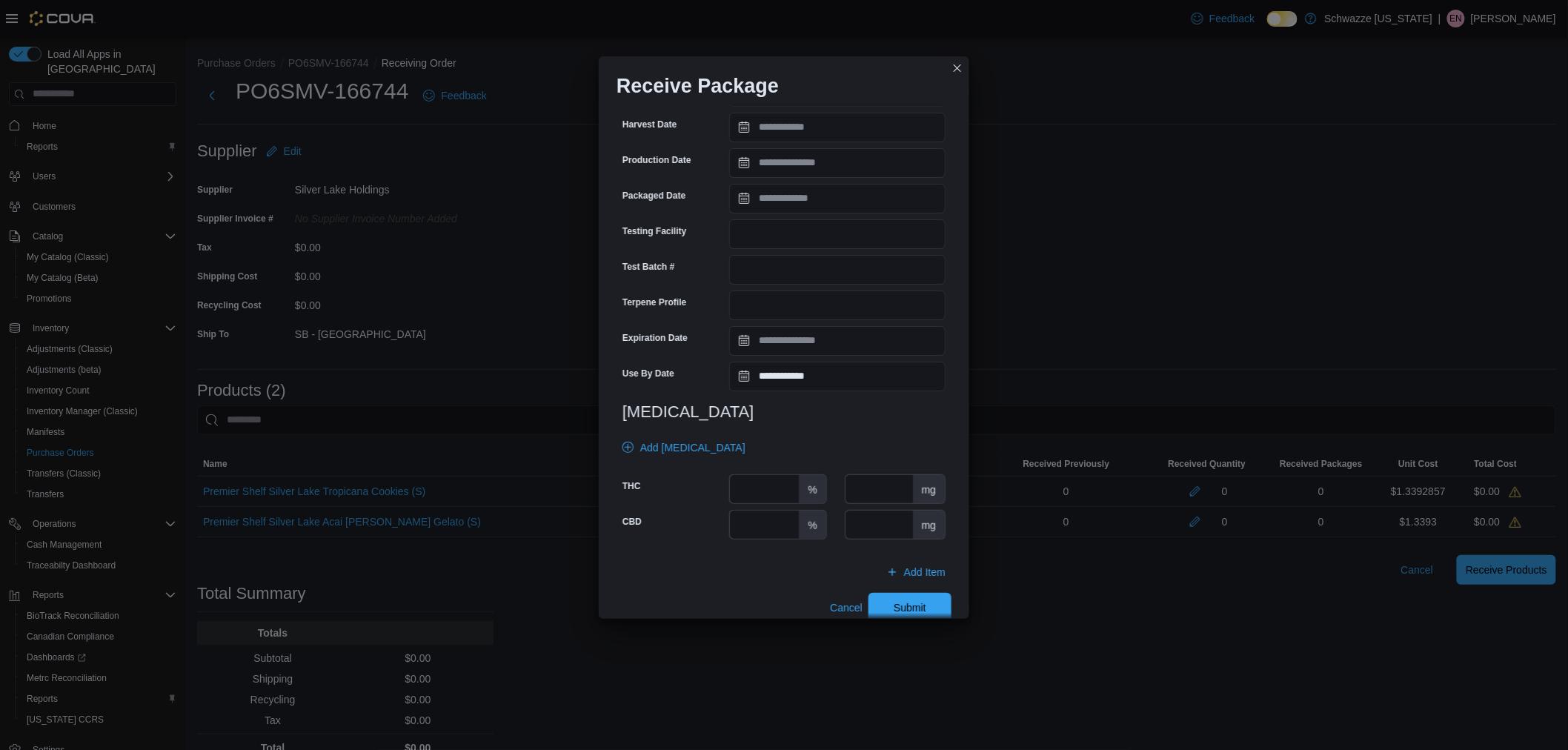
scroll to position [376, 0]
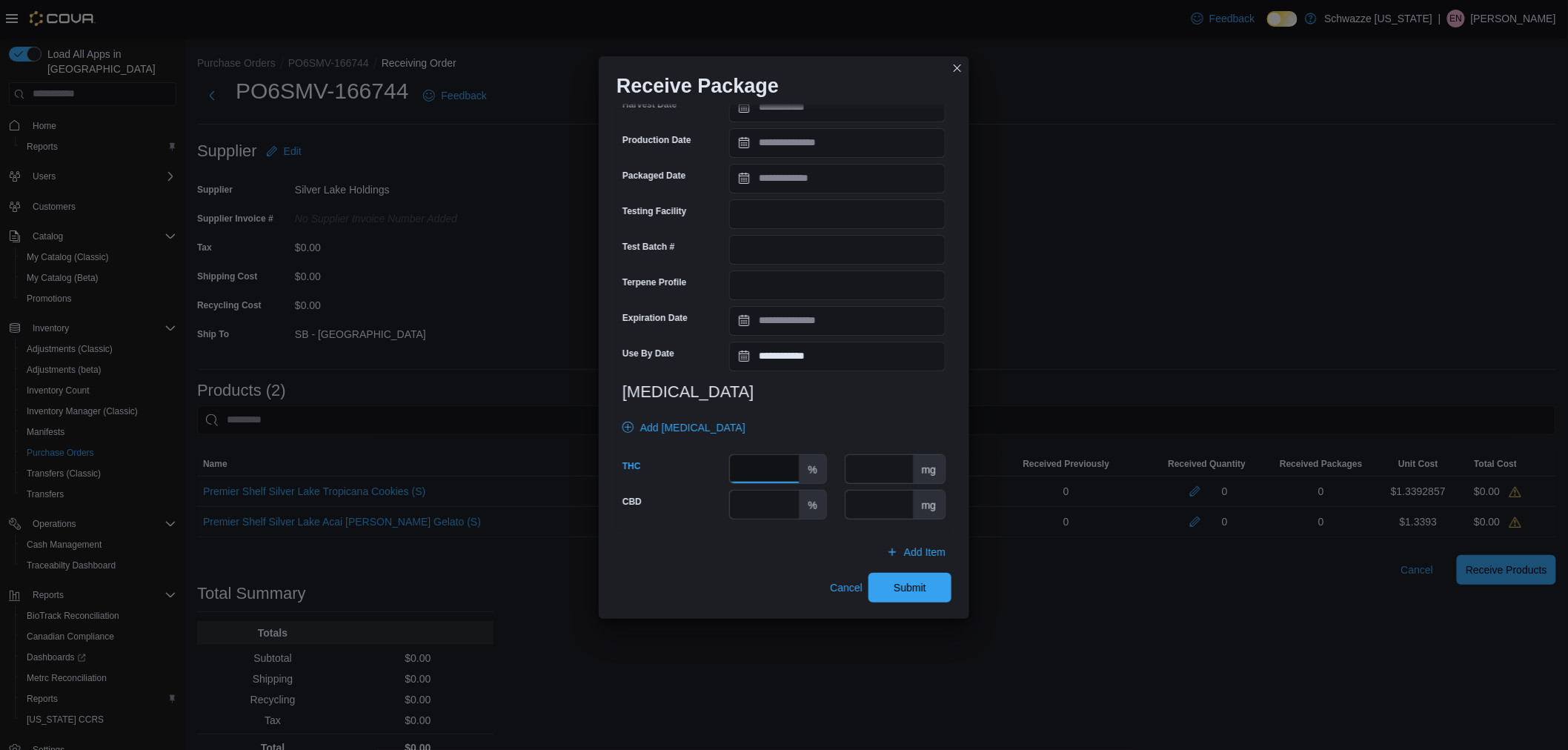
click at [754, 471] on input "number" at bounding box center [764, 469] width 69 height 28
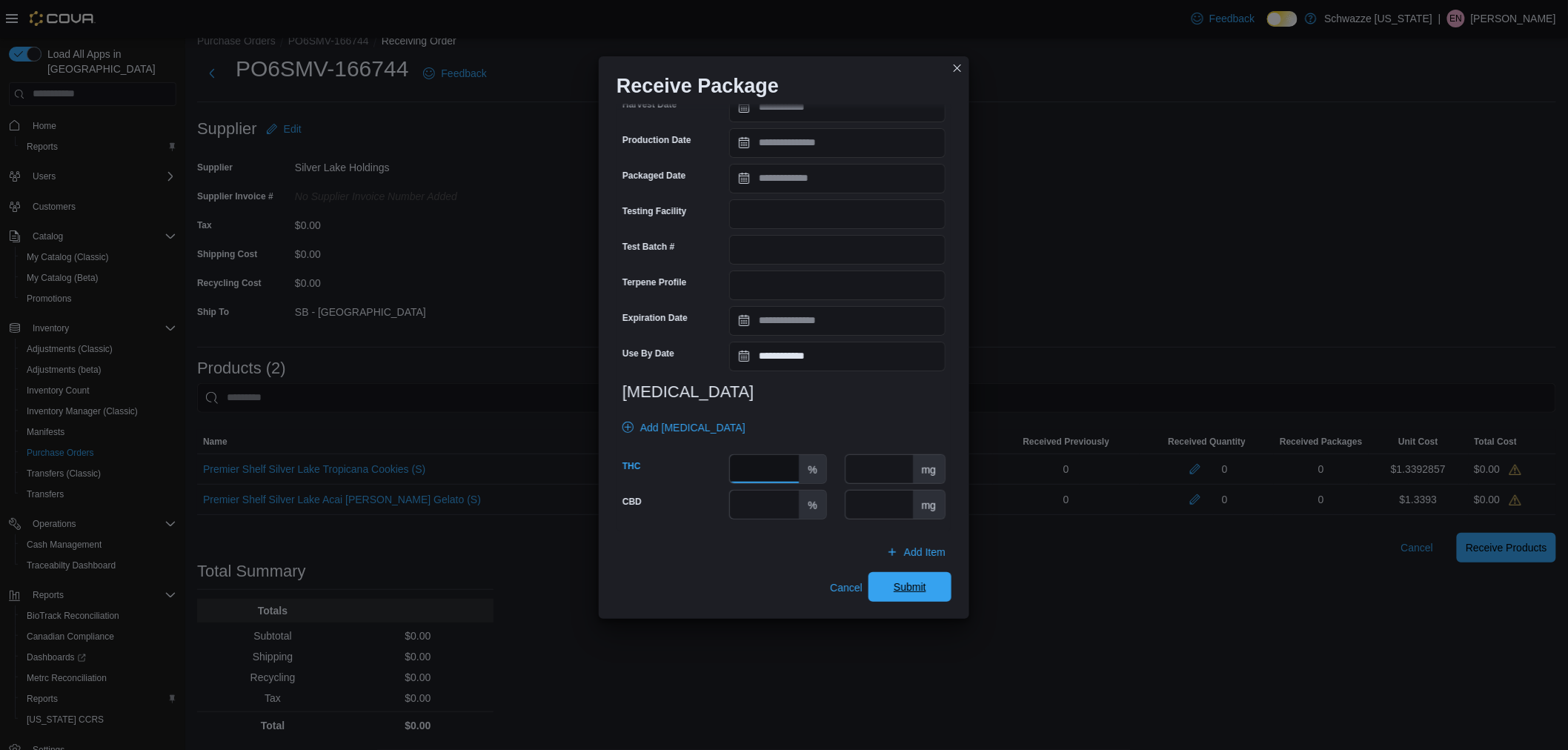
type input "*****"
click at [911, 598] on span "Submit" at bounding box center [909, 586] width 65 height 30
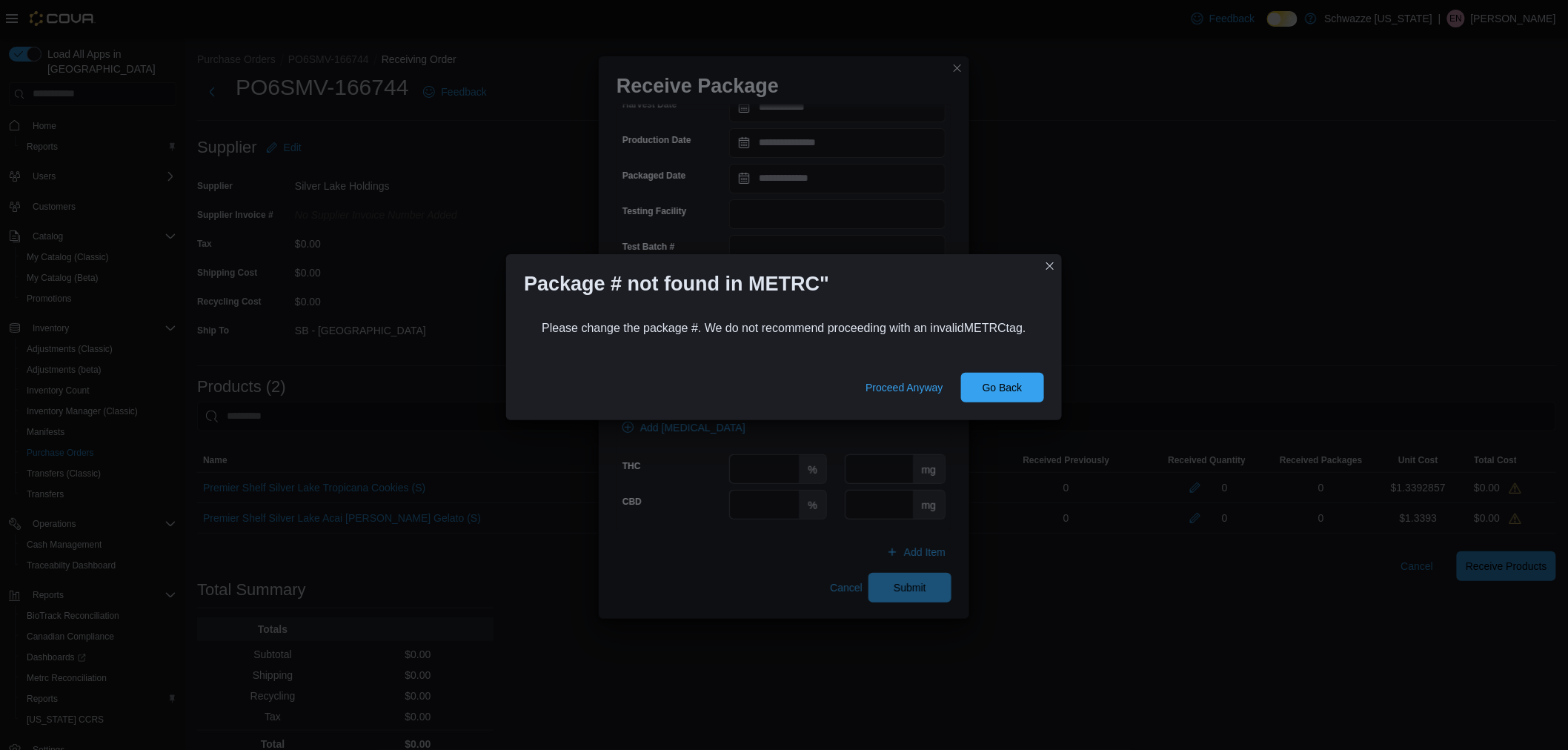
scroll to position [0, 0]
click at [1030, 383] on span "Go Back" at bounding box center [1002, 386] width 65 height 30
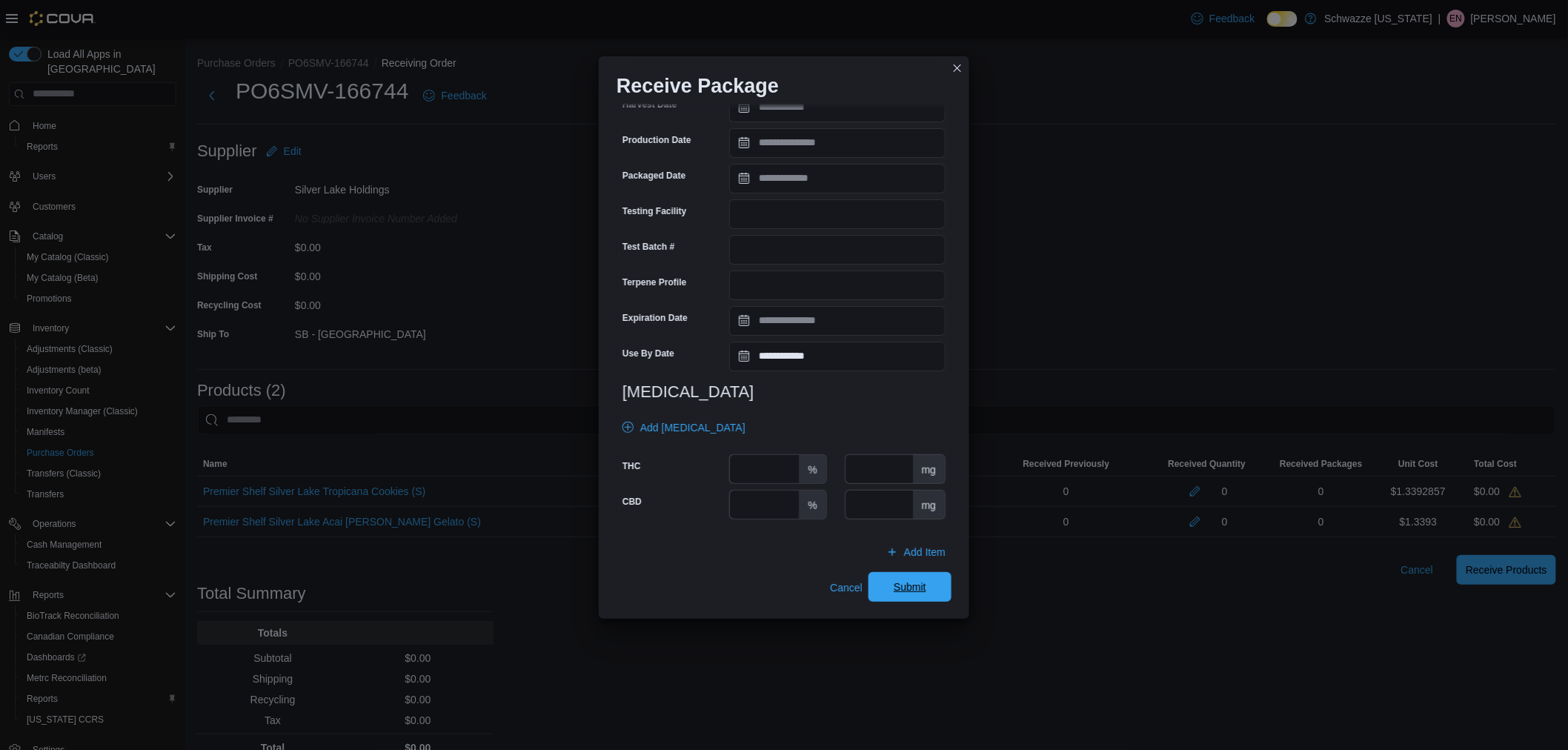
click at [894, 581] on span "Submit" at bounding box center [909, 586] width 32 height 15
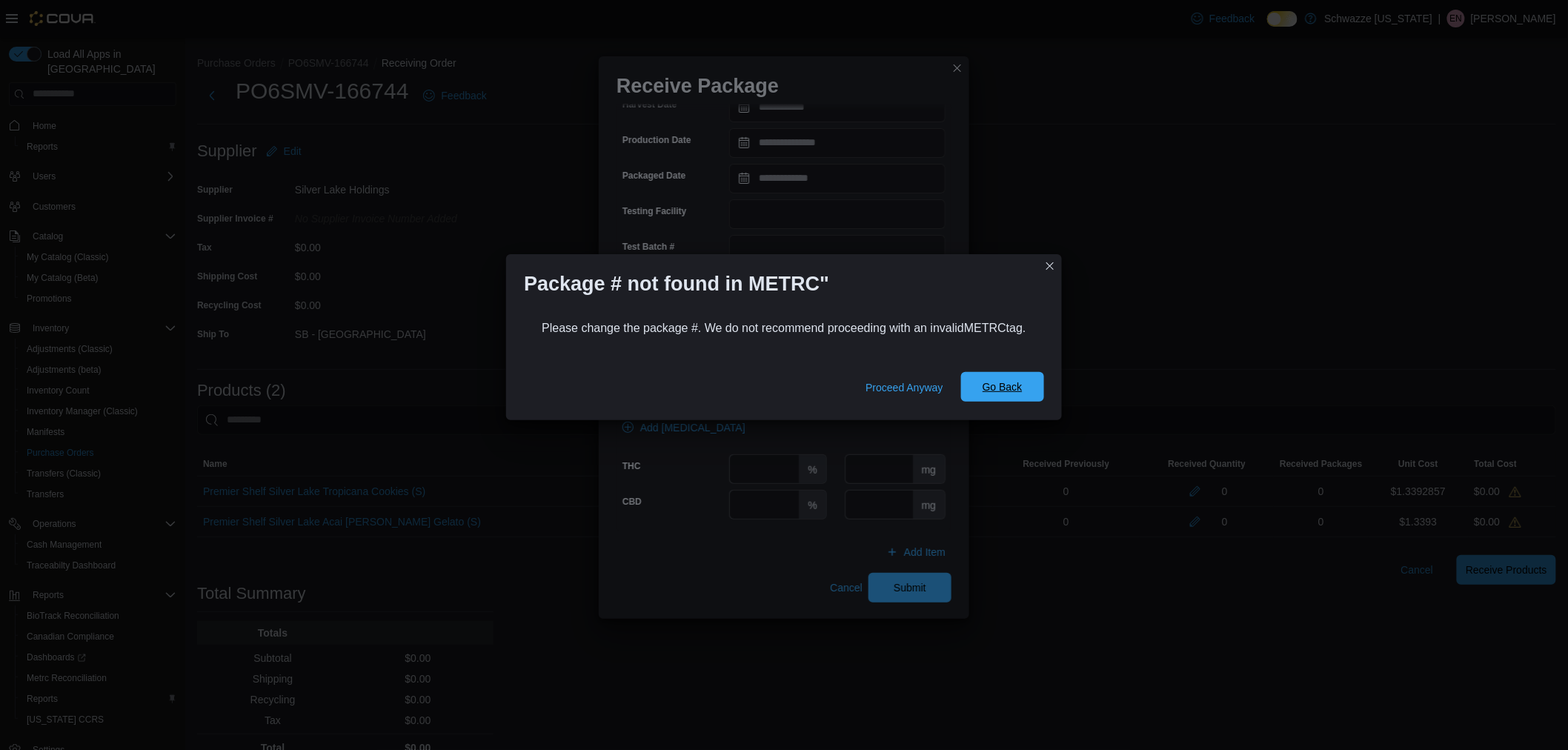
click at [1005, 378] on span "Go Back" at bounding box center [1002, 386] width 65 height 30
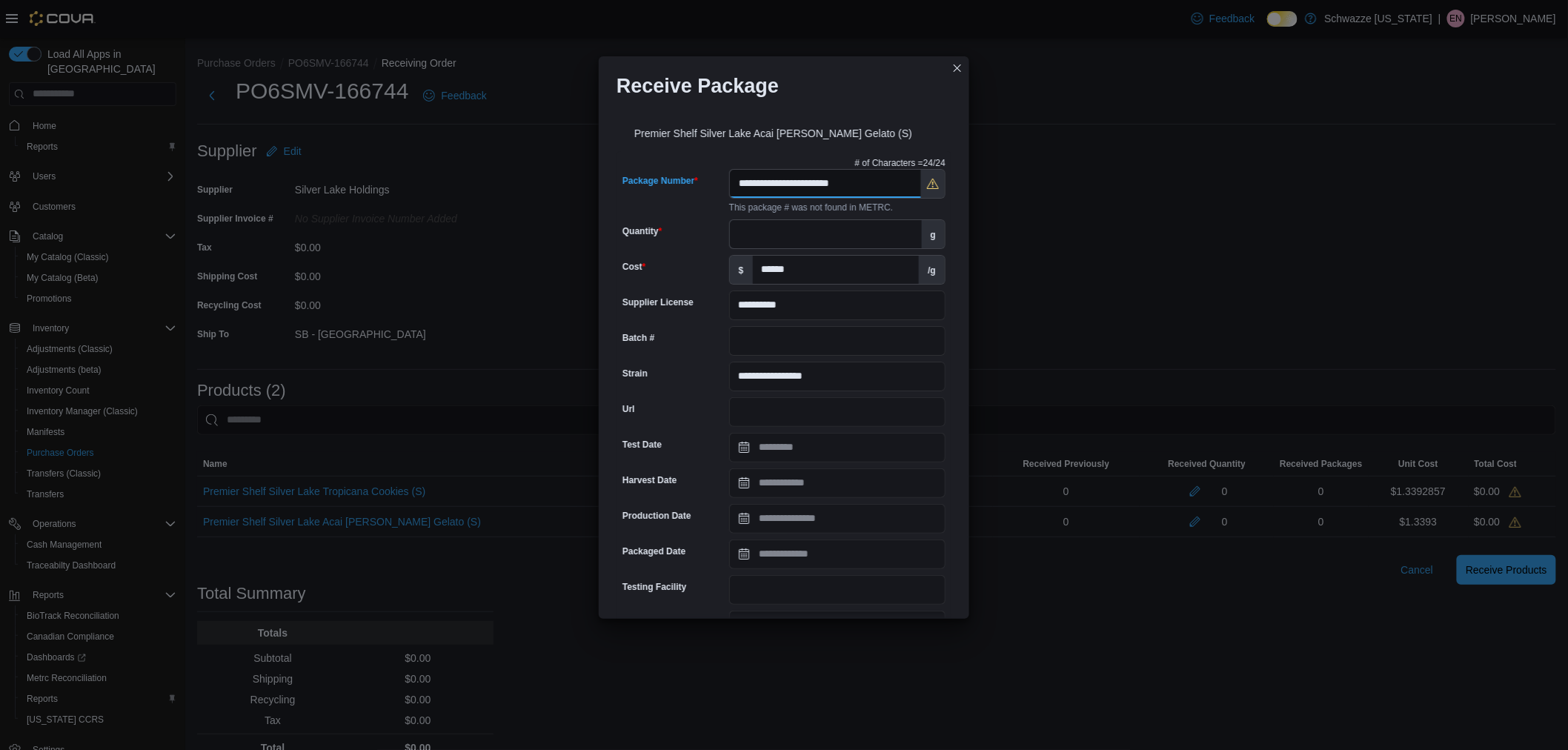
drag, startPoint x: 880, startPoint y: 189, endPoint x: 676, endPoint y: 204, distance: 204.6
click at [676, 204] on div "**********" at bounding box center [783, 191] width 323 height 44
drag, startPoint x: 675, startPoint y: 207, endPoint x: 694, endPoint y: 194, distance: 23.0
click at [694, 194] on div "Package Number" at bounding box center [673, 191] width 101 height 44
click at [834, 190] on input "**********" at bounding box center [826, 184] width 191 height 28
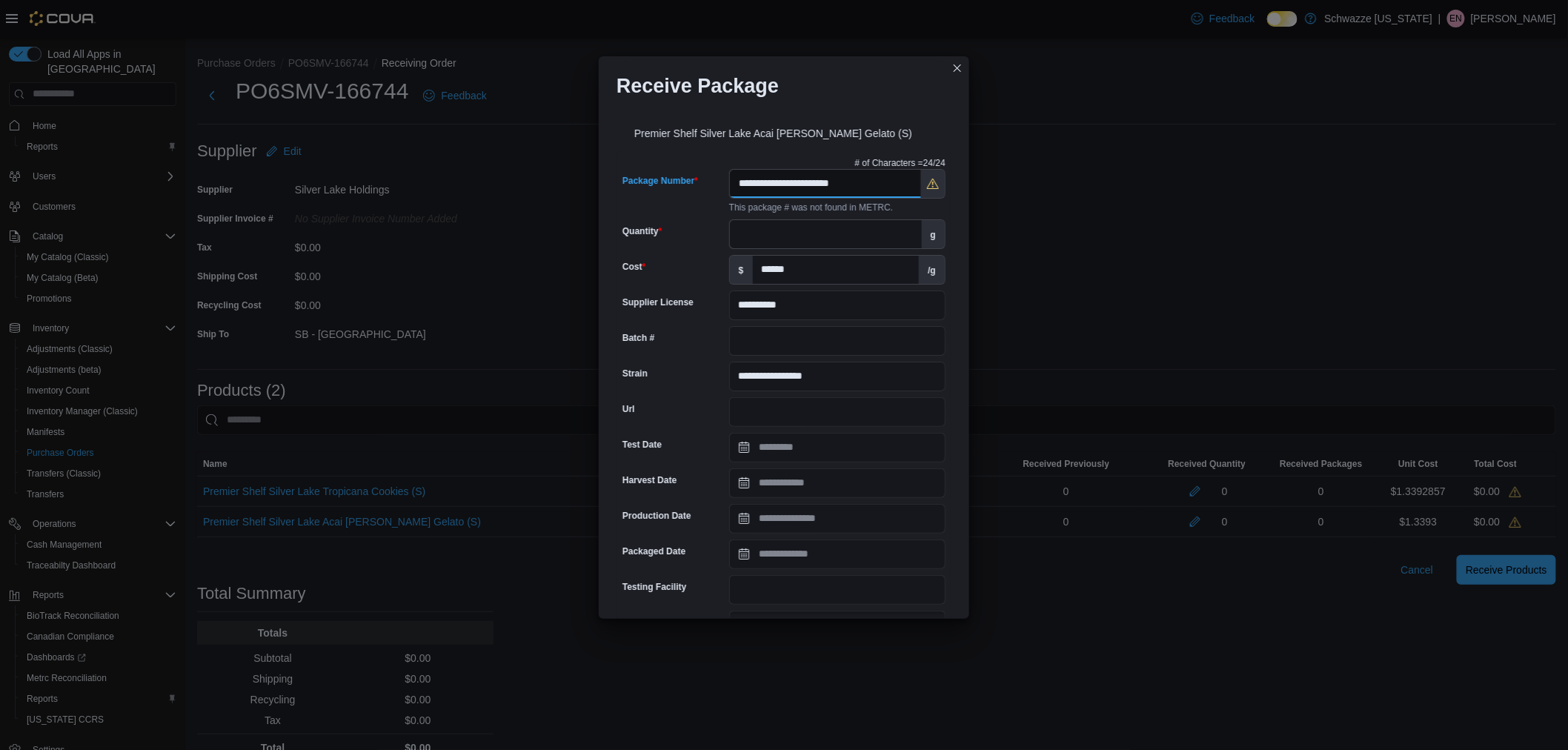
click at [834, 186] on input "**********" at bounding box center [826, 184] width 191 height 28
click at [699, 204] on div "Package Number" at bounding box center [673, 191] width 101 height 44
click at [962, 71] on button "Closes this modal window" at bounding box center [957, 67] width 17 height 17
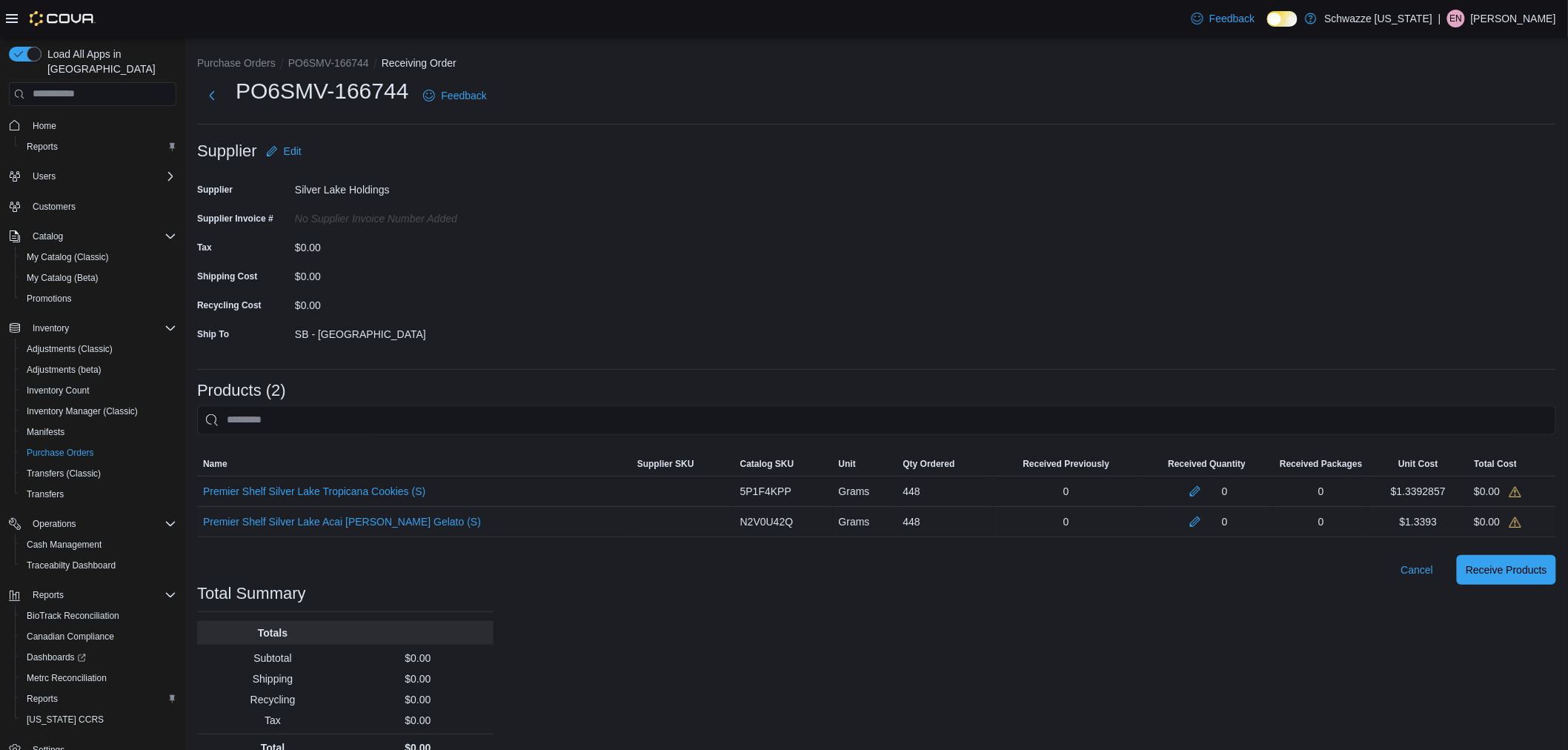
click at [1176, 521] on div "0" at bounding box center [1206, 521] width 122 height 17
click at [1186, 524] on button "button" at bounding box center [1195, 520] width 17 height 17
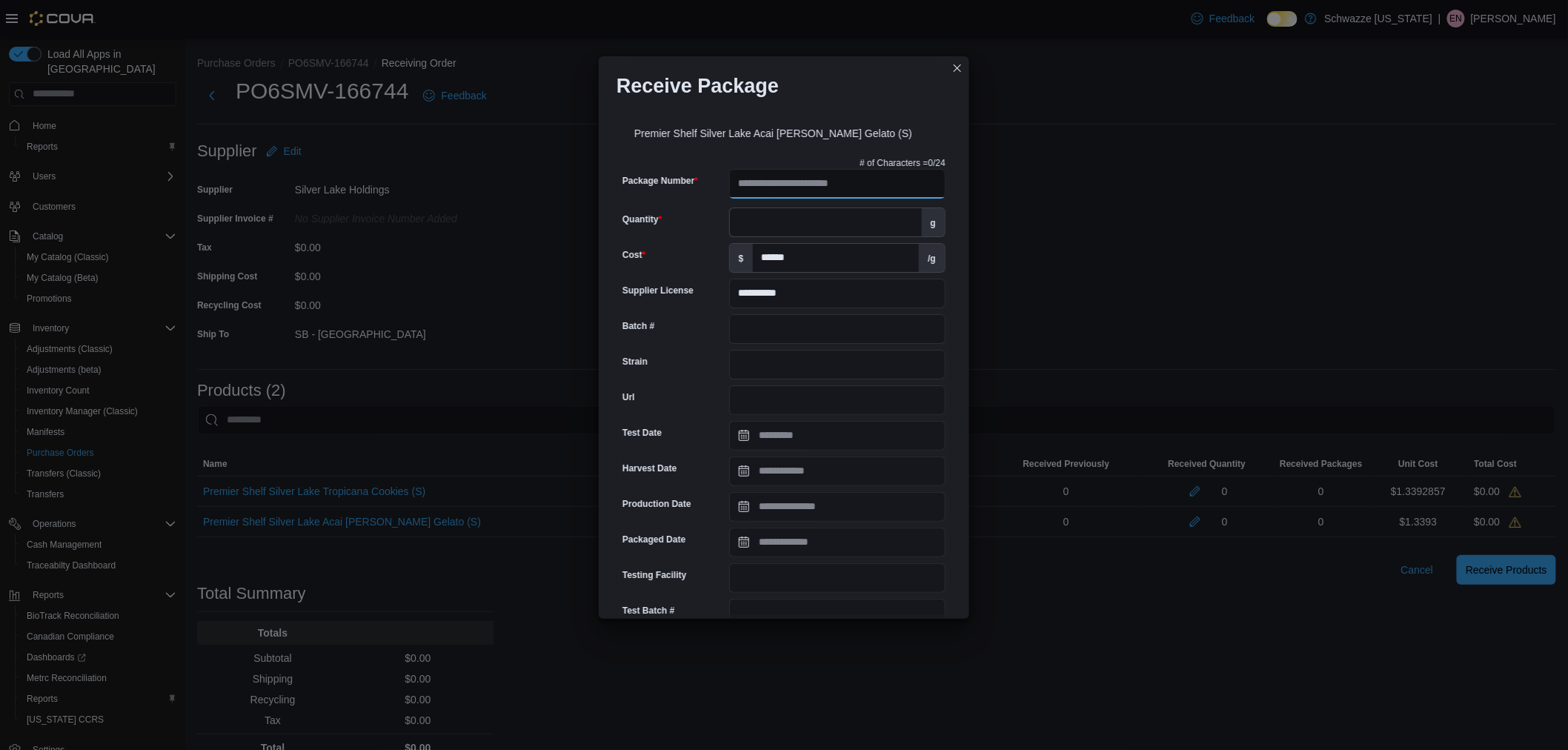
click at [825, 190] on input "Package Number" at bounding box center [837, 184] width 217 height 30
paste input "**********"
type input "**********"
click at [806, 222] on input "Quantity" at bounding box center [826, 222] width 192 height 28
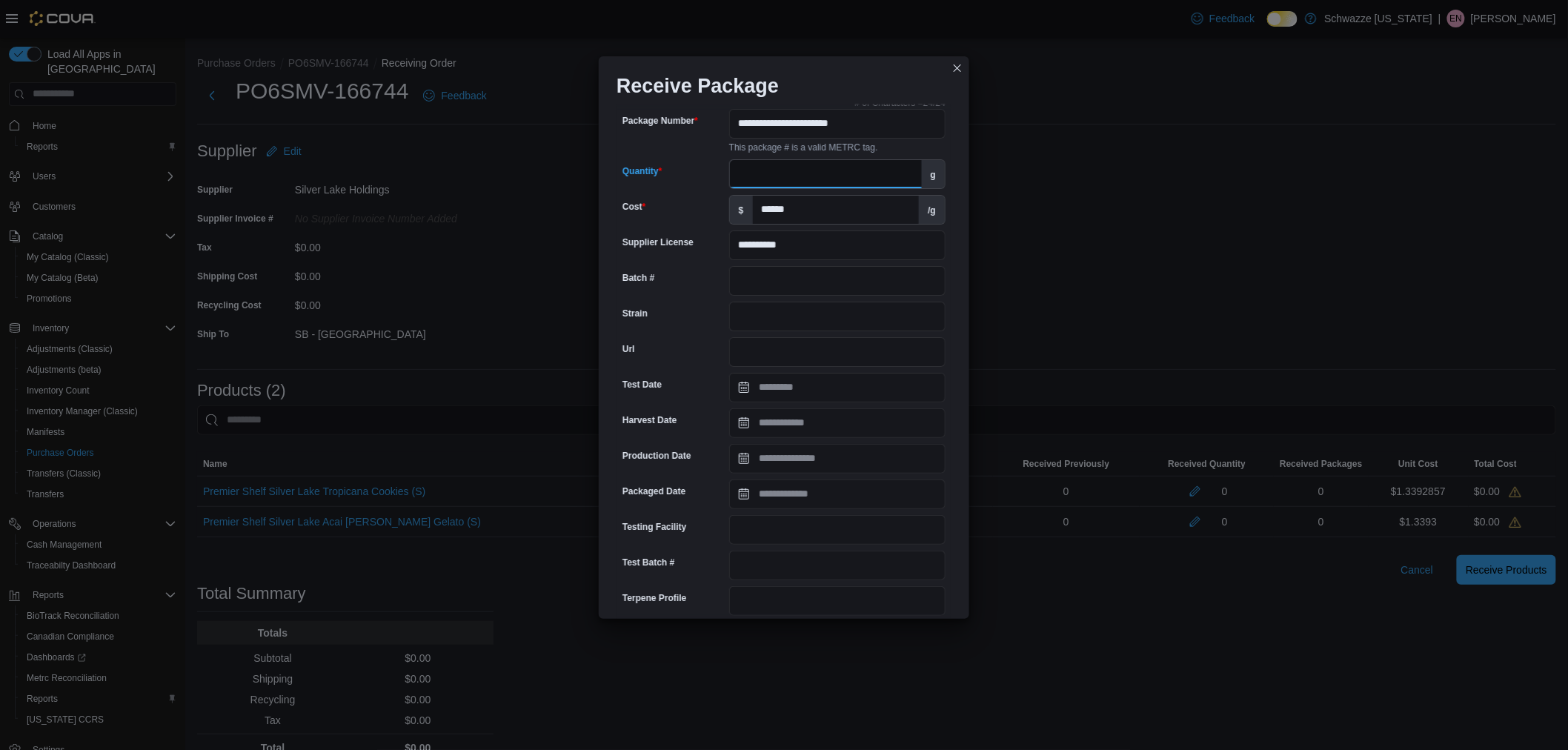
scroll to position [83, 0]
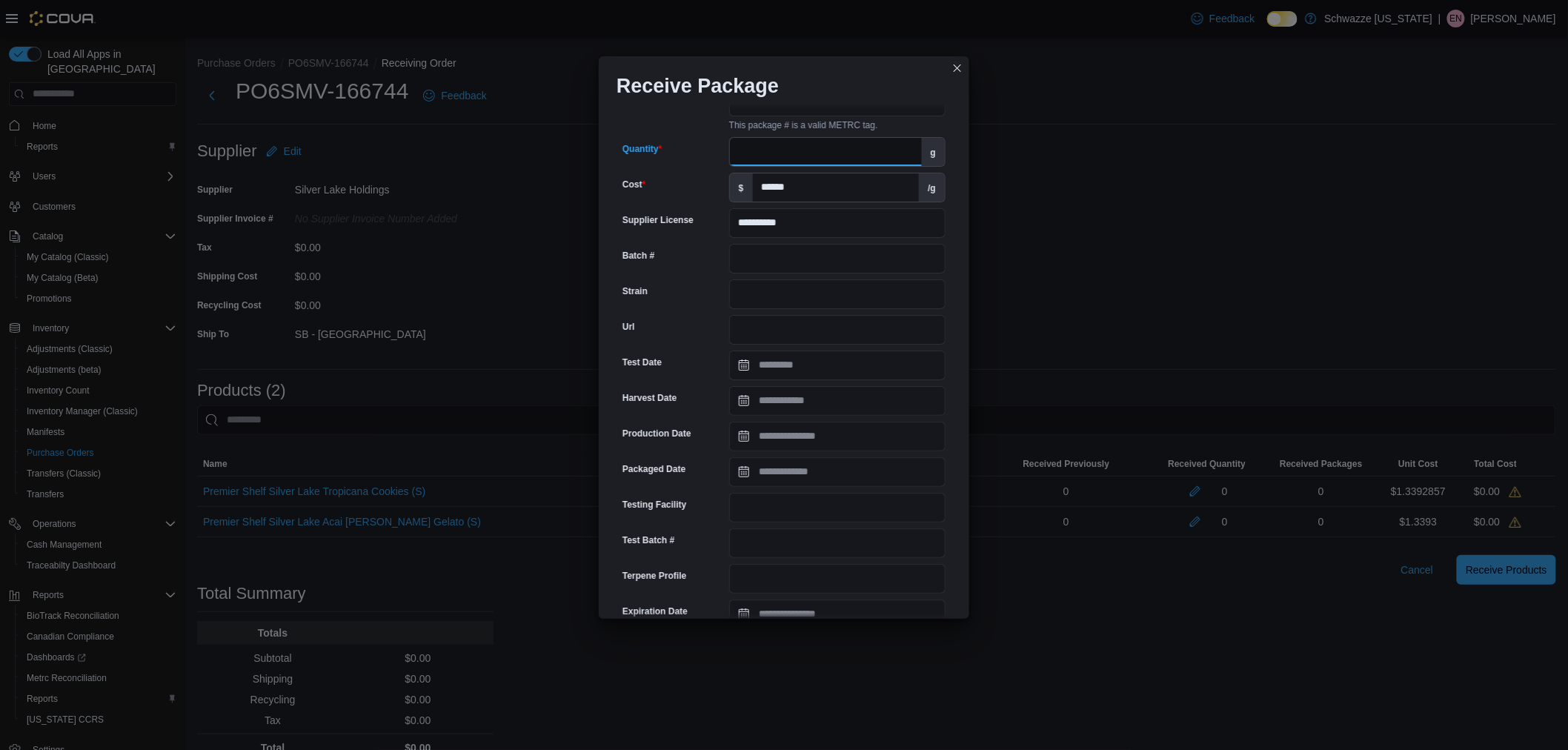
type input "***"
click at [761, 301] on input "Strain" at bounding box center [837, 294] width 217 height 30
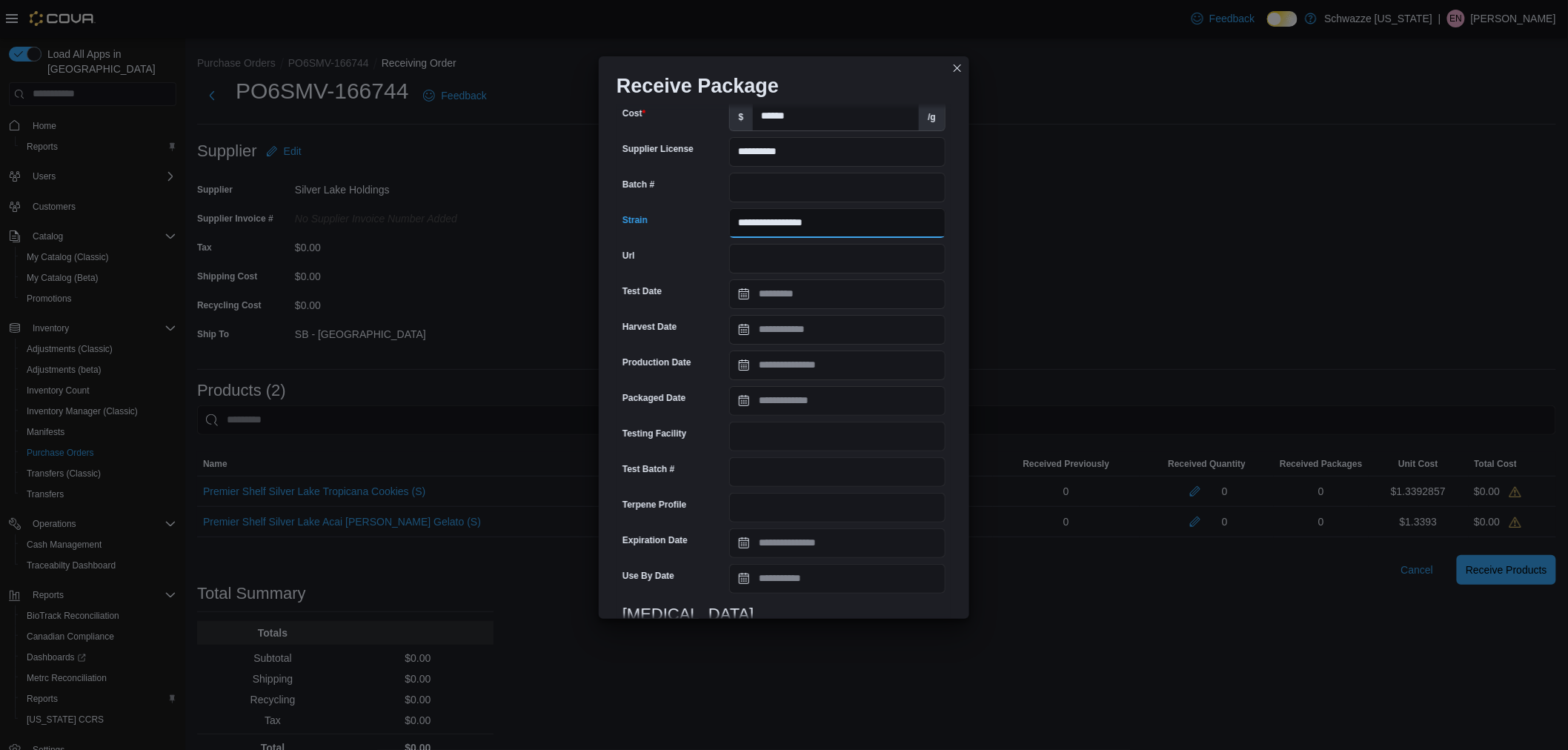
scroll to position [329, 0]
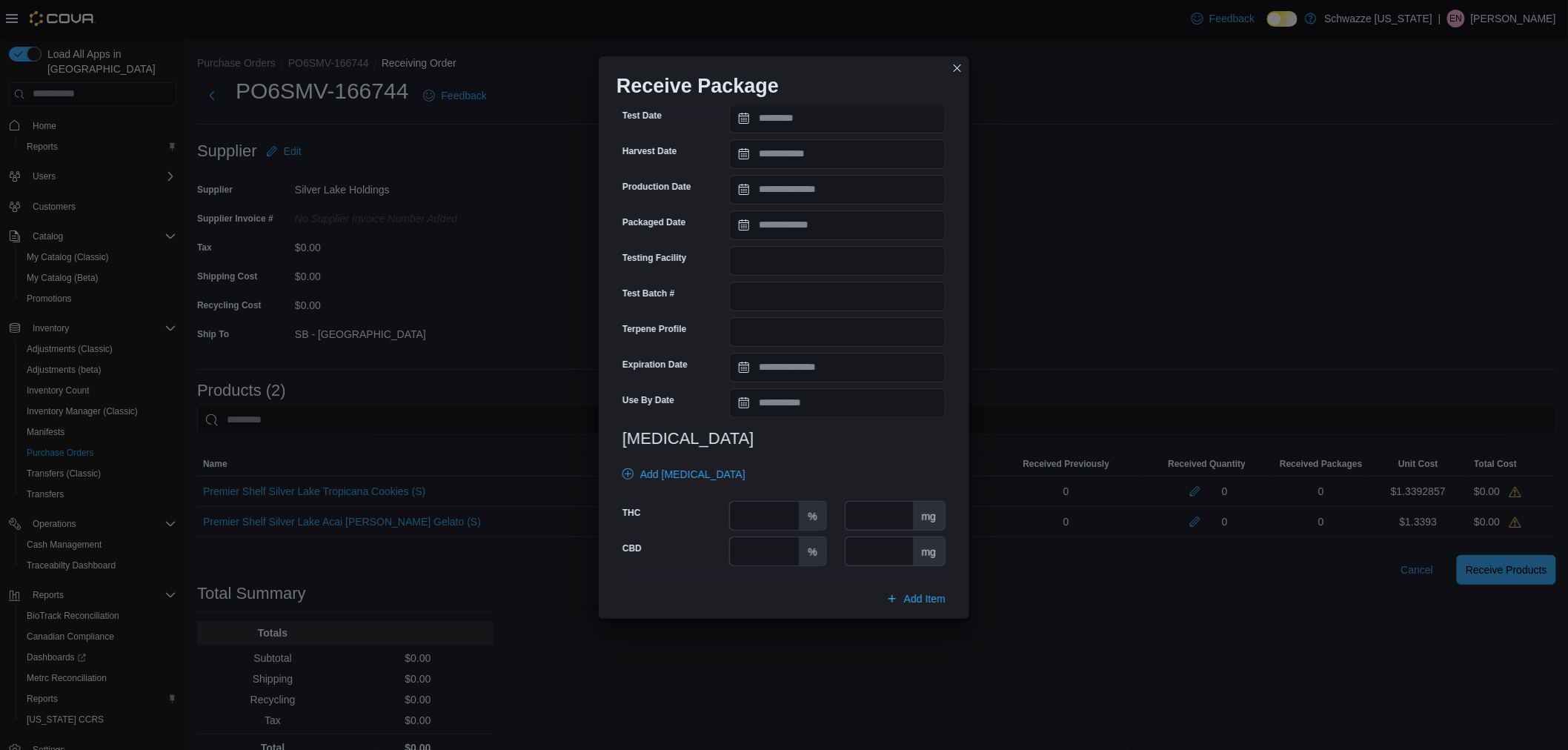
type input "**********"
click at [794, 408] on input "Use By Date" at bounding box center [837, 403] width 217 height 30
click at [801, 436] on span "October" at bounding box center [784, 435] width 37 height 12
click at [788, 517] on div "May" at bounding box center [811, 520] width 97 height 17
click at [849, 434] on span "2025" at bounding box center [851, 435] width 23 height 12
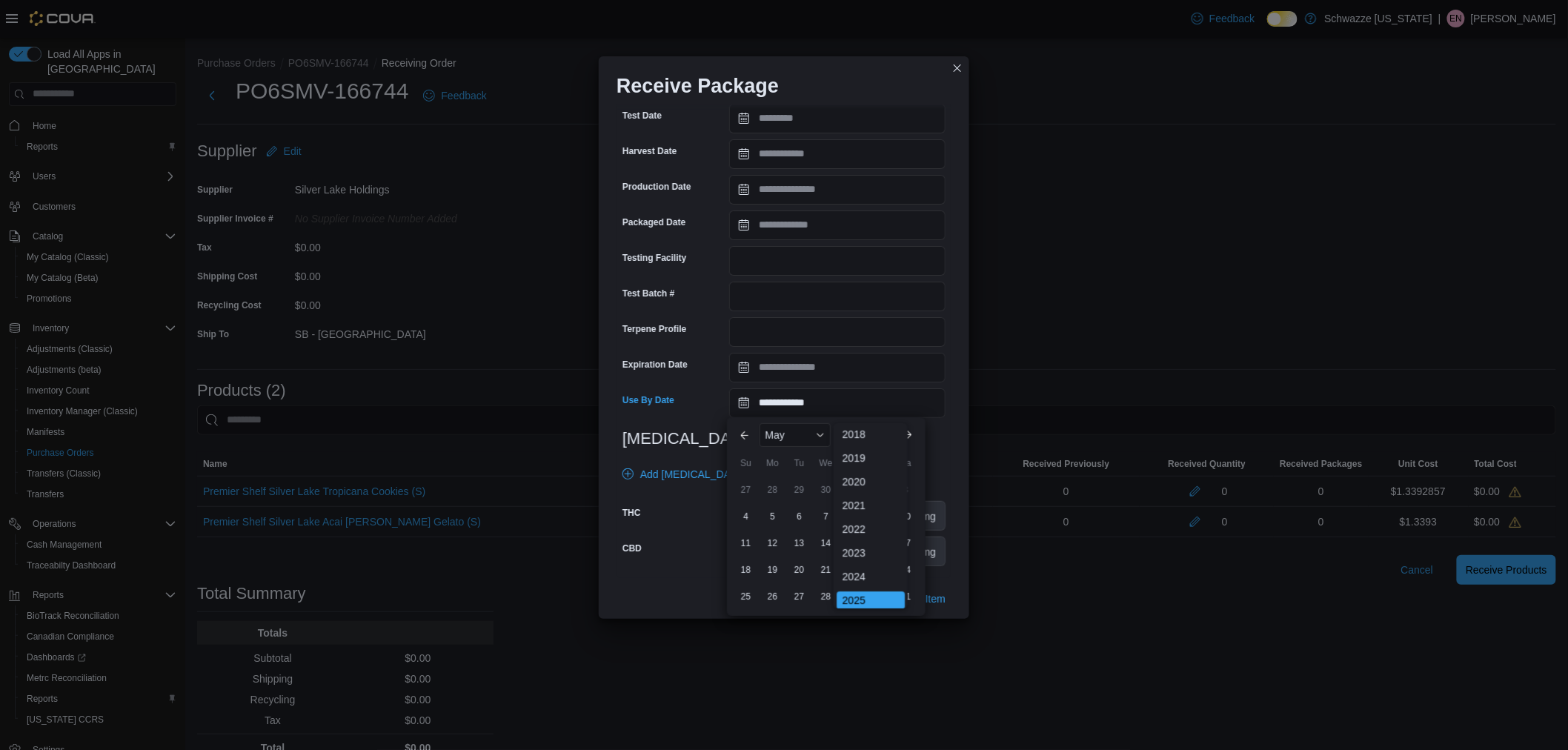
scroll to position [86, 0]
click at [865, 536] on div "2026" at bounding box center [870, 541] width 68 height 17
click at [746, 594] on div "24" at bounding box center [746, 596] width 23 height 23
type input "**********"
click at [747, 511] on input "number" at bounding box center [764, 515] width 69 height 28
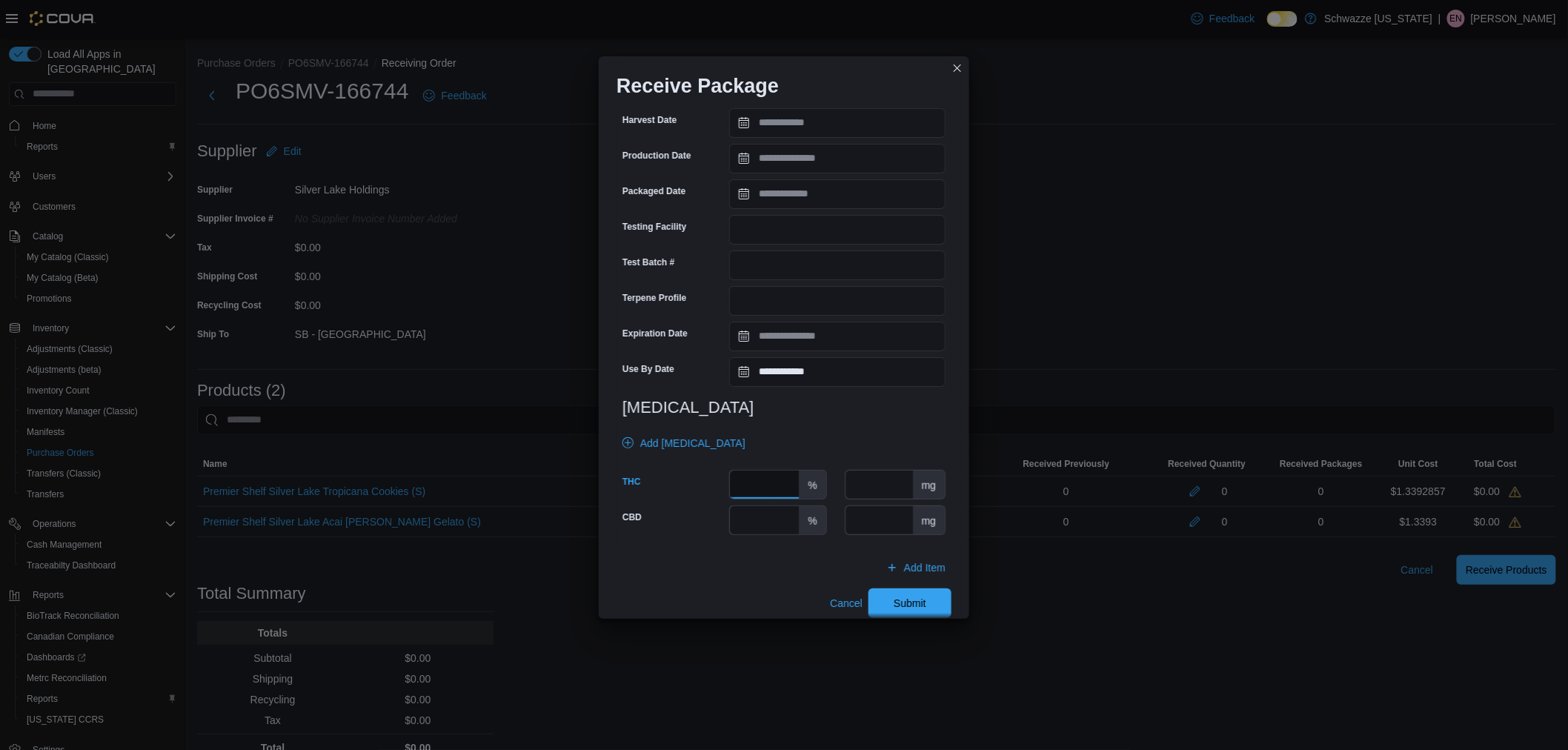
scroll to position [376, 0]
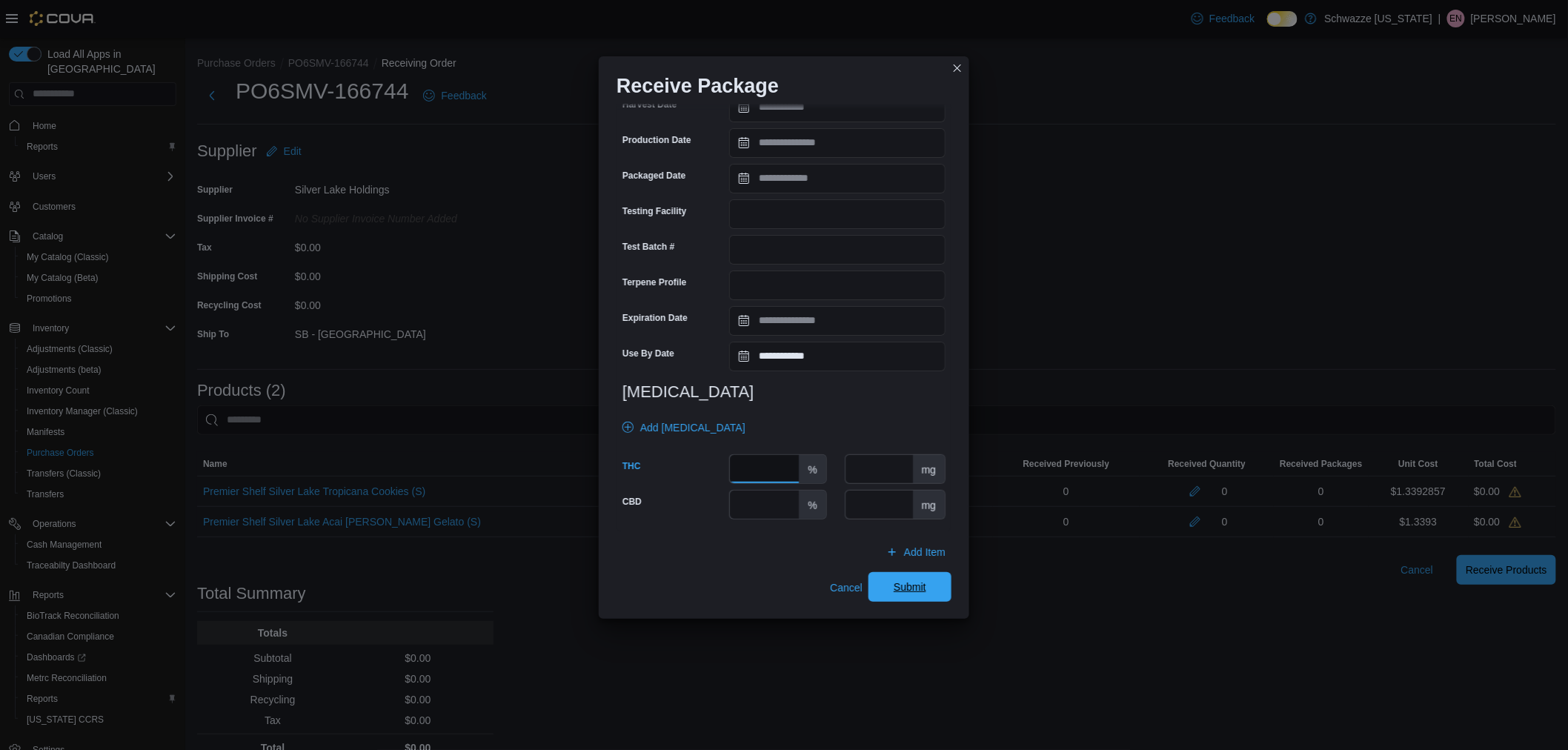
type input "*****"
click at [905, 593] on span "Submit" at bounding box center [909, 586] width 65 height 30
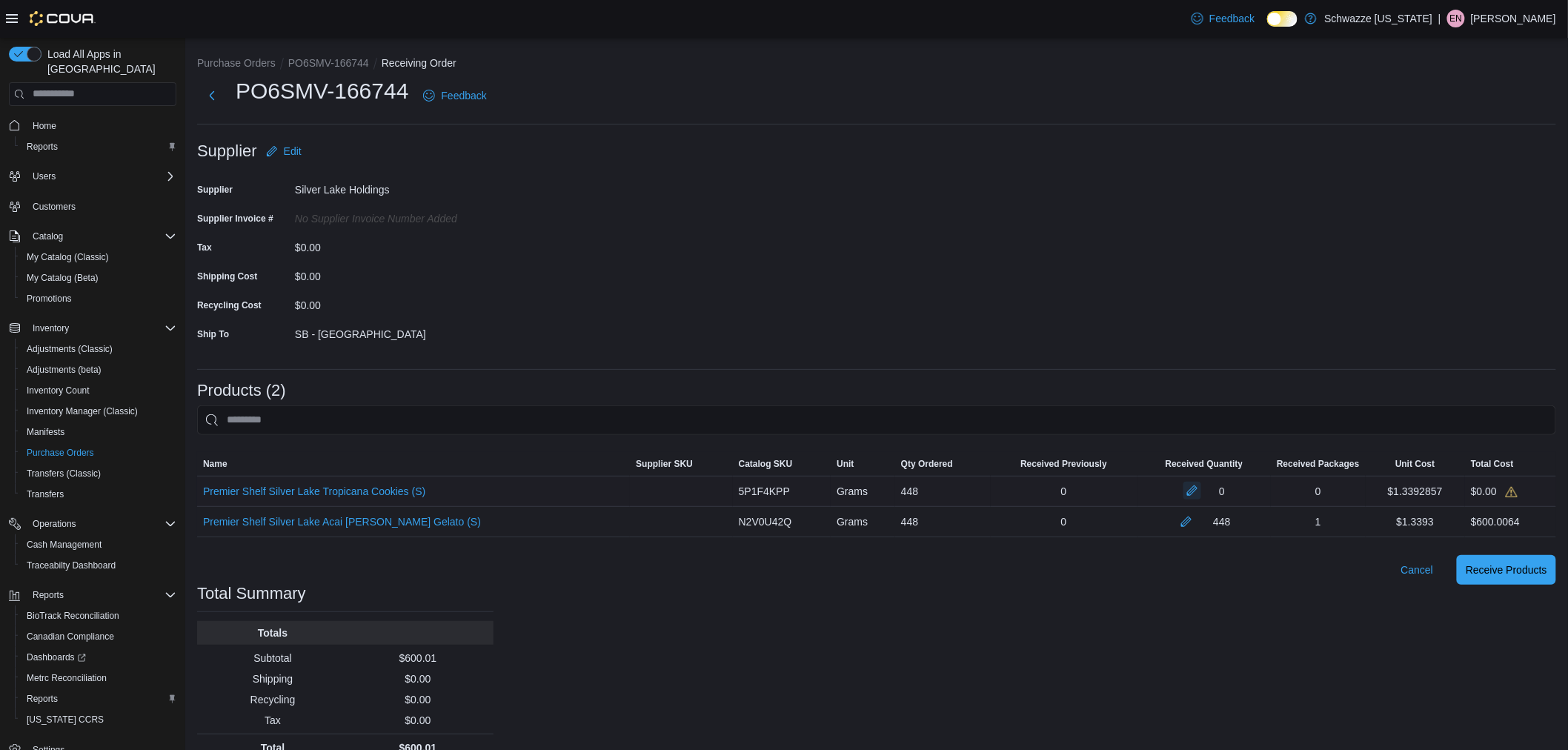
click at [1183, 490] on button "button" at bounding box center [1192, 490] width 17 height 17
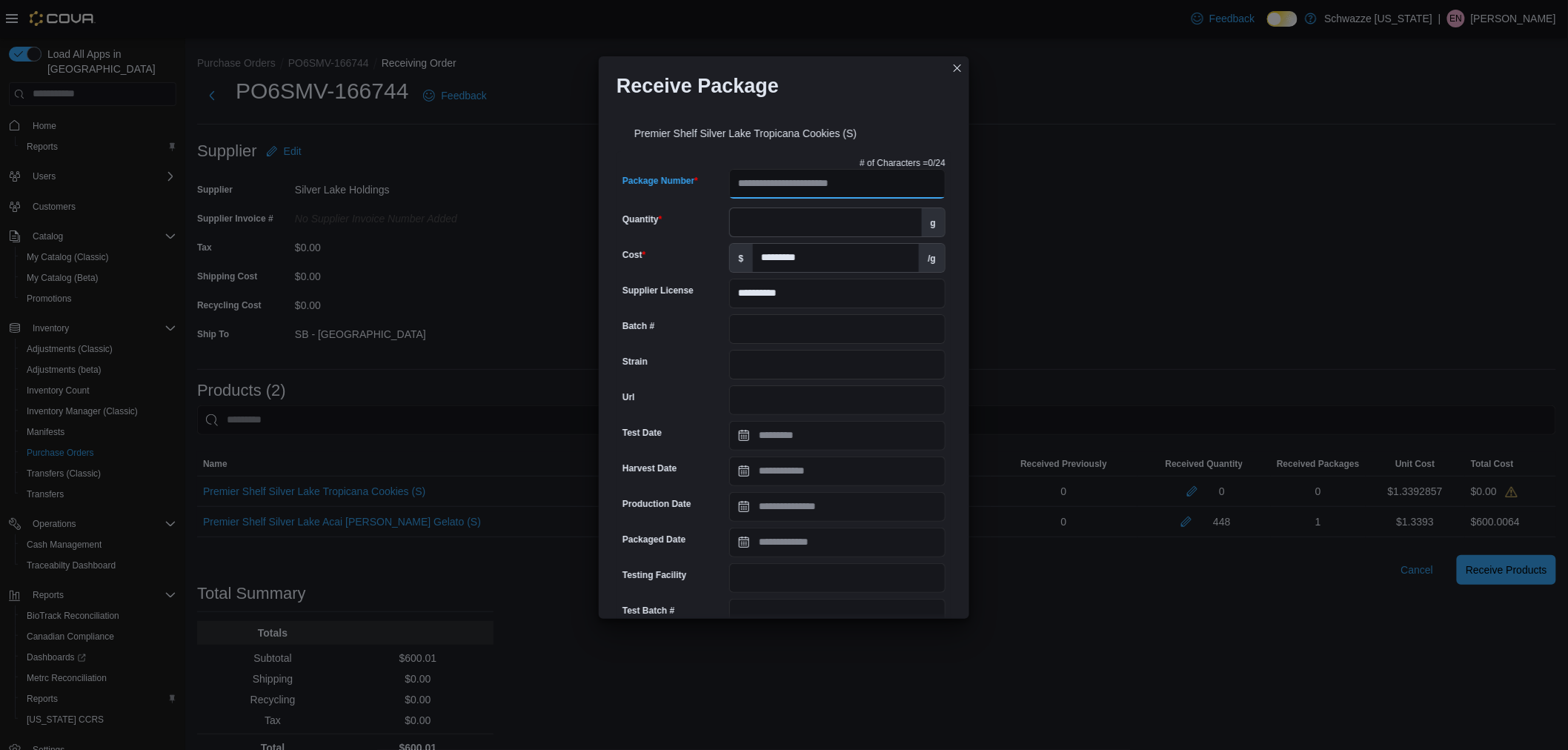
click at [823, 186] on input "Package Number" at bounding box center [837, 184] width 217 height 30
paste input "**********"
type input "**********"
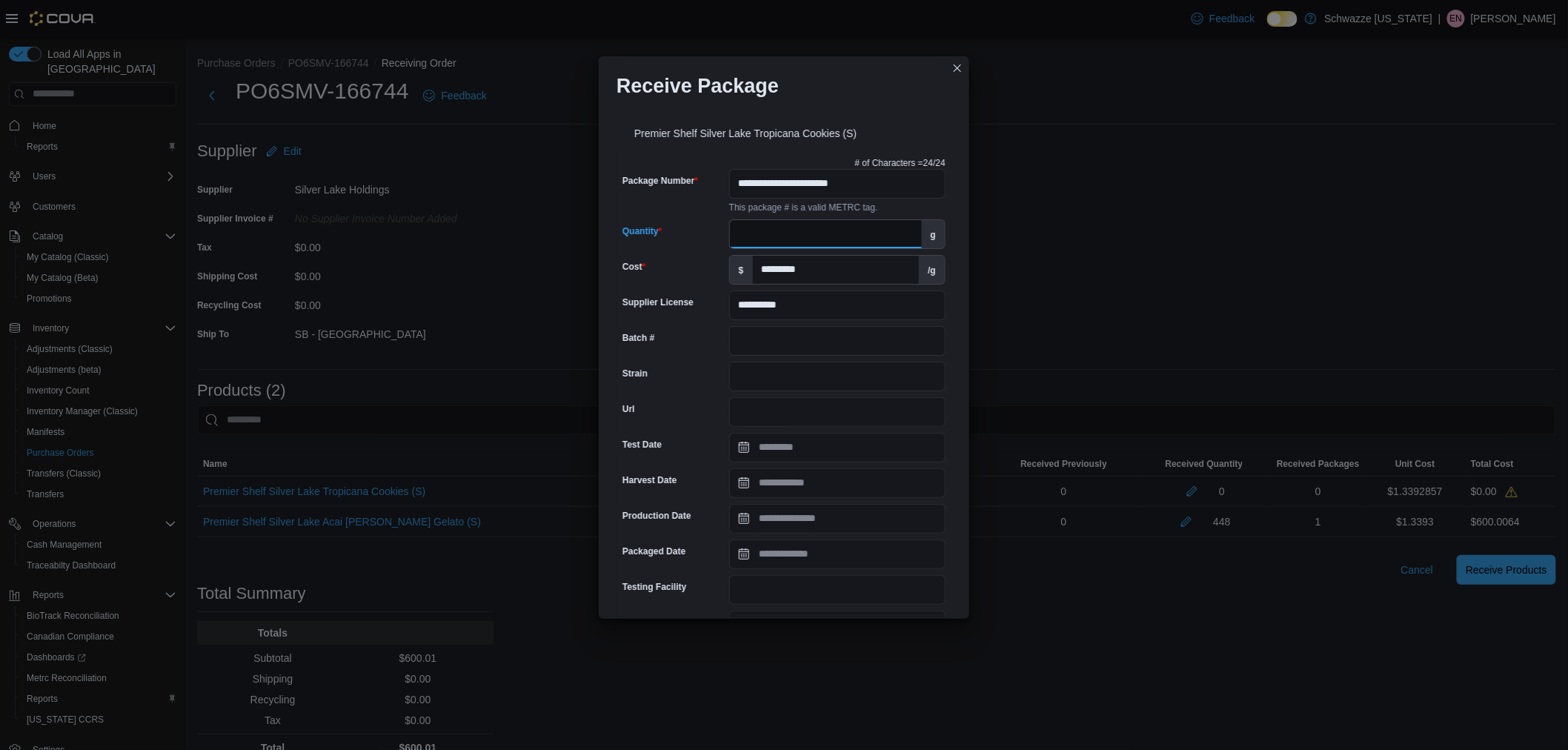
click at [768, 220] on input "Quantity" at bounding box center [826, 234] width 192 height 28
type input "***"
click at [766, 373] on input "Strain" at bounding box center [837, 377] width 217 height 30
type input "**********"
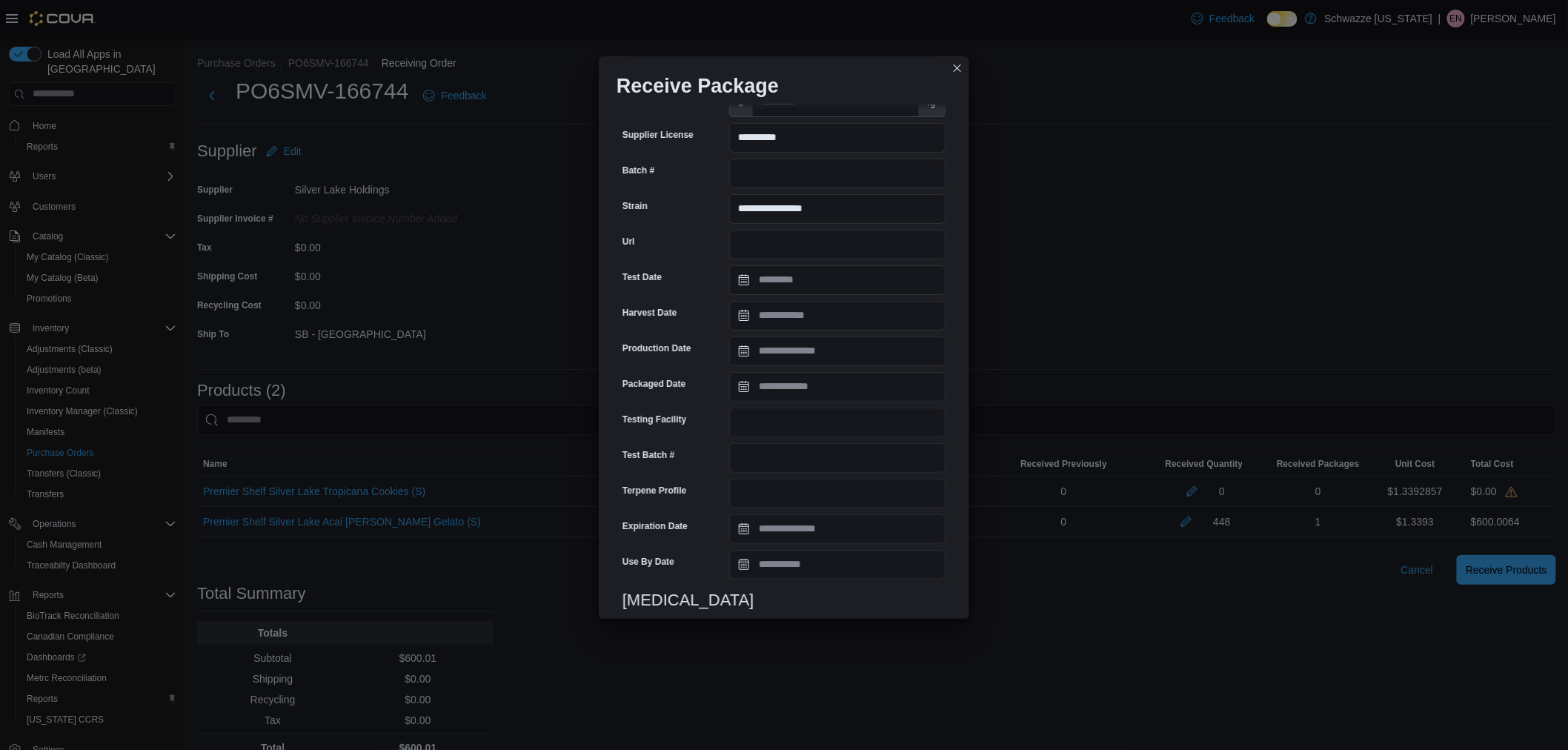
scroll to position [247, 0]
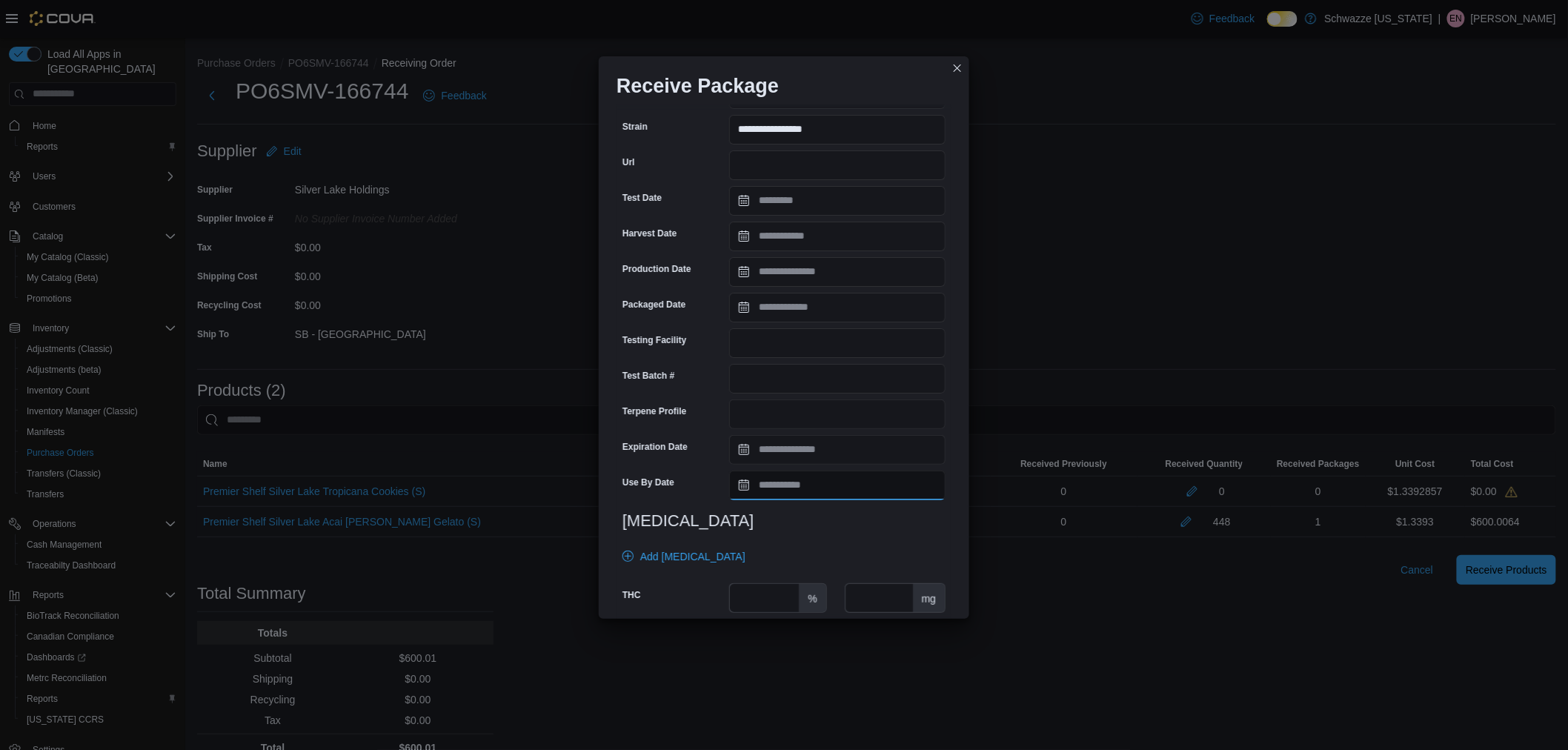
click at [816, 486] on input "Use By Date" at bounding box center [837, 485] width 217 height 30
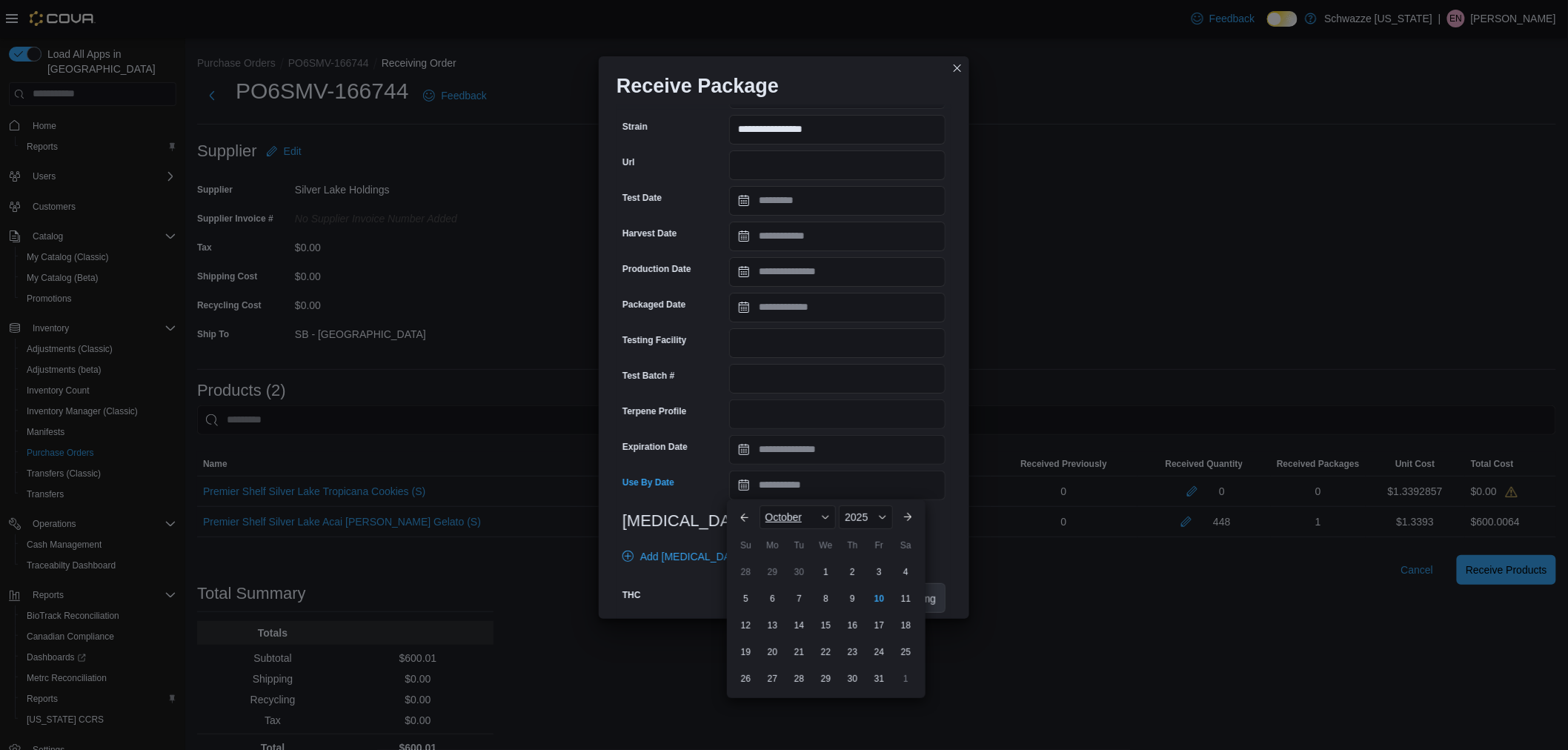
click at [795, 523] on div "October" at bounding box center [798, 517] width 77 height 23
click at [801, 607] on div "May" at bounding box center [811, 603] width 97 height 17
click at [862, 523] on div "2025" at bounding box center [863, 517] width 59 height 23
click at [868, 630] on div "2026" at bounding box center [870, 624] width 68 height 17
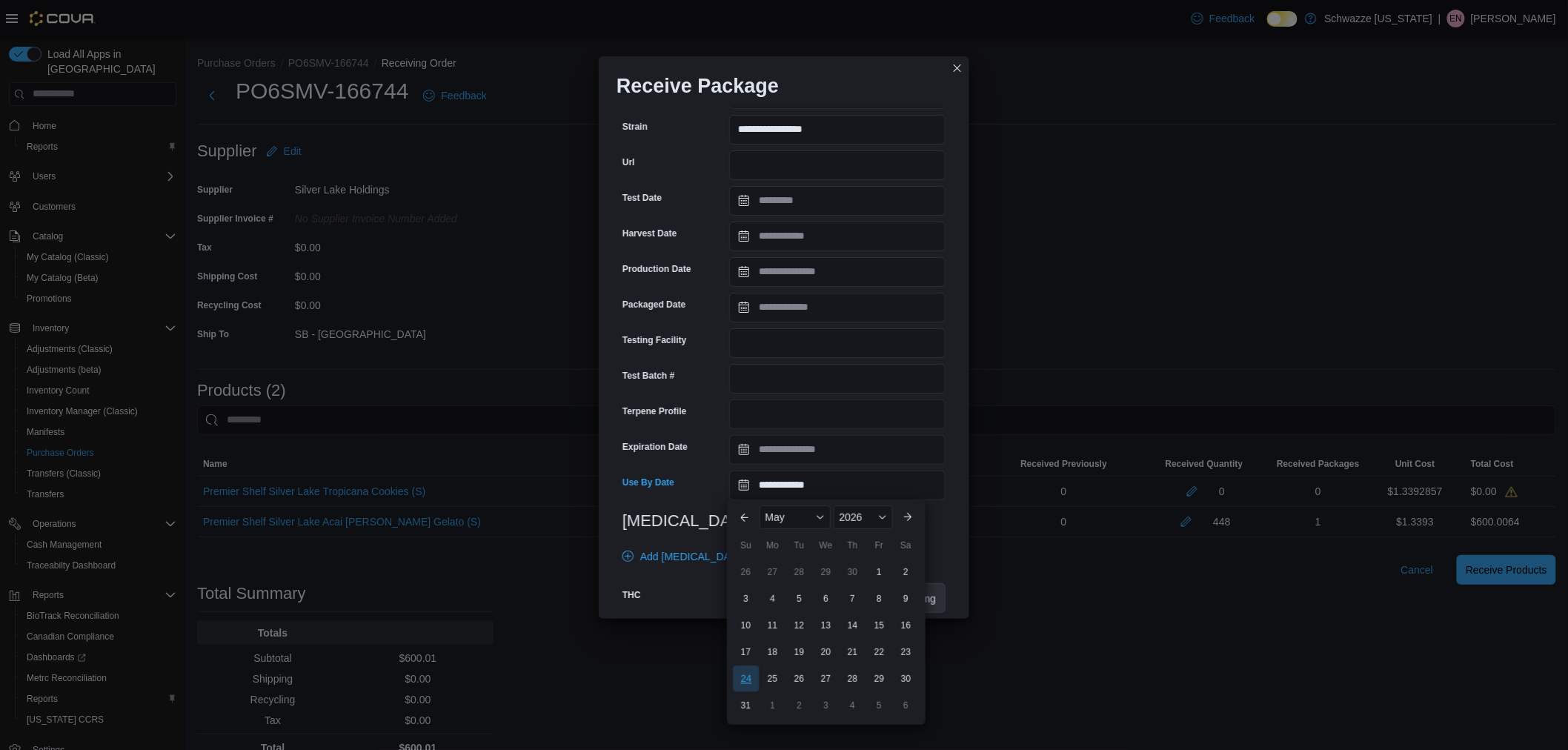
click at [746, 676] on div "24" at bounding box center [746, 679] width 26 height 26
type input "**********"
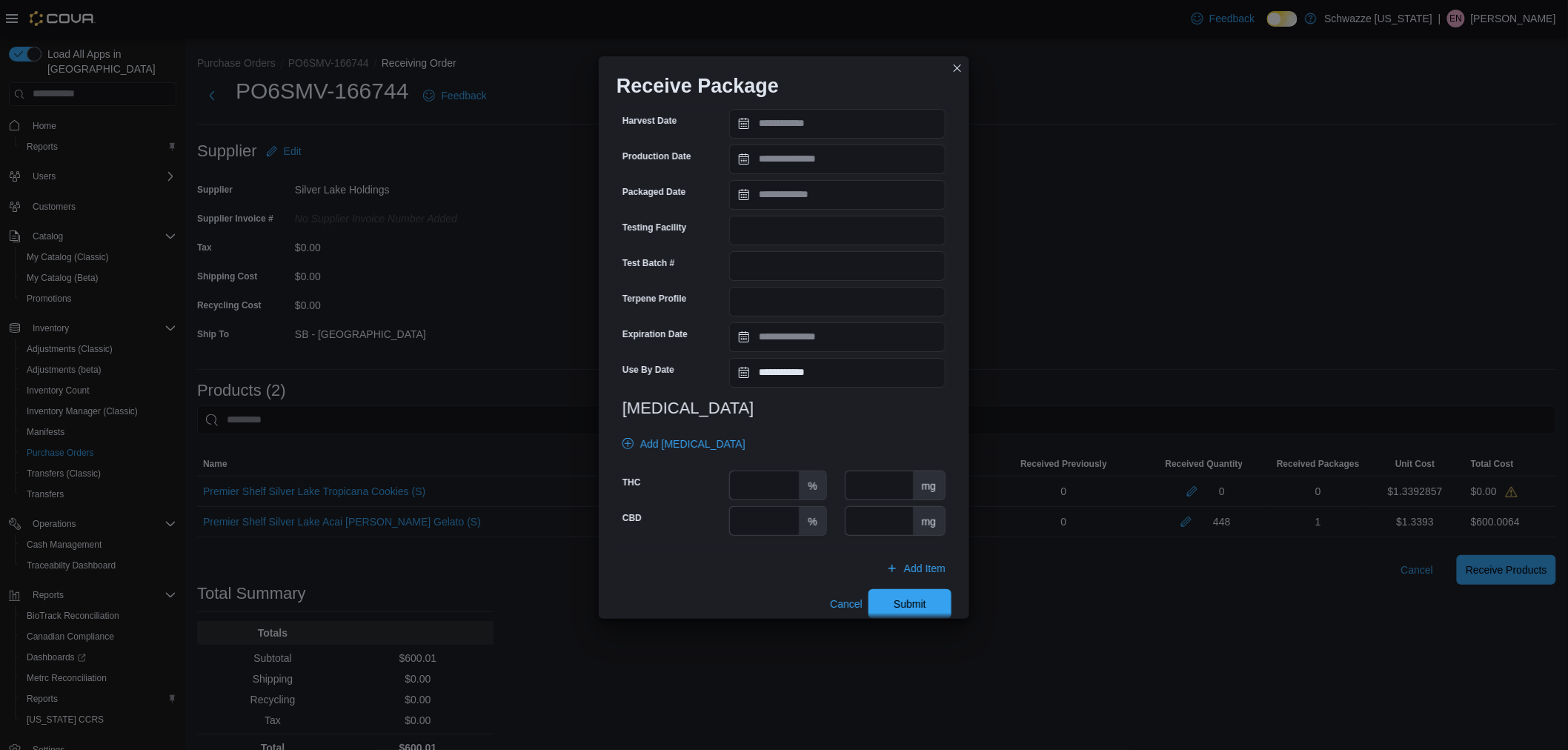
scroll to position [376, 0]
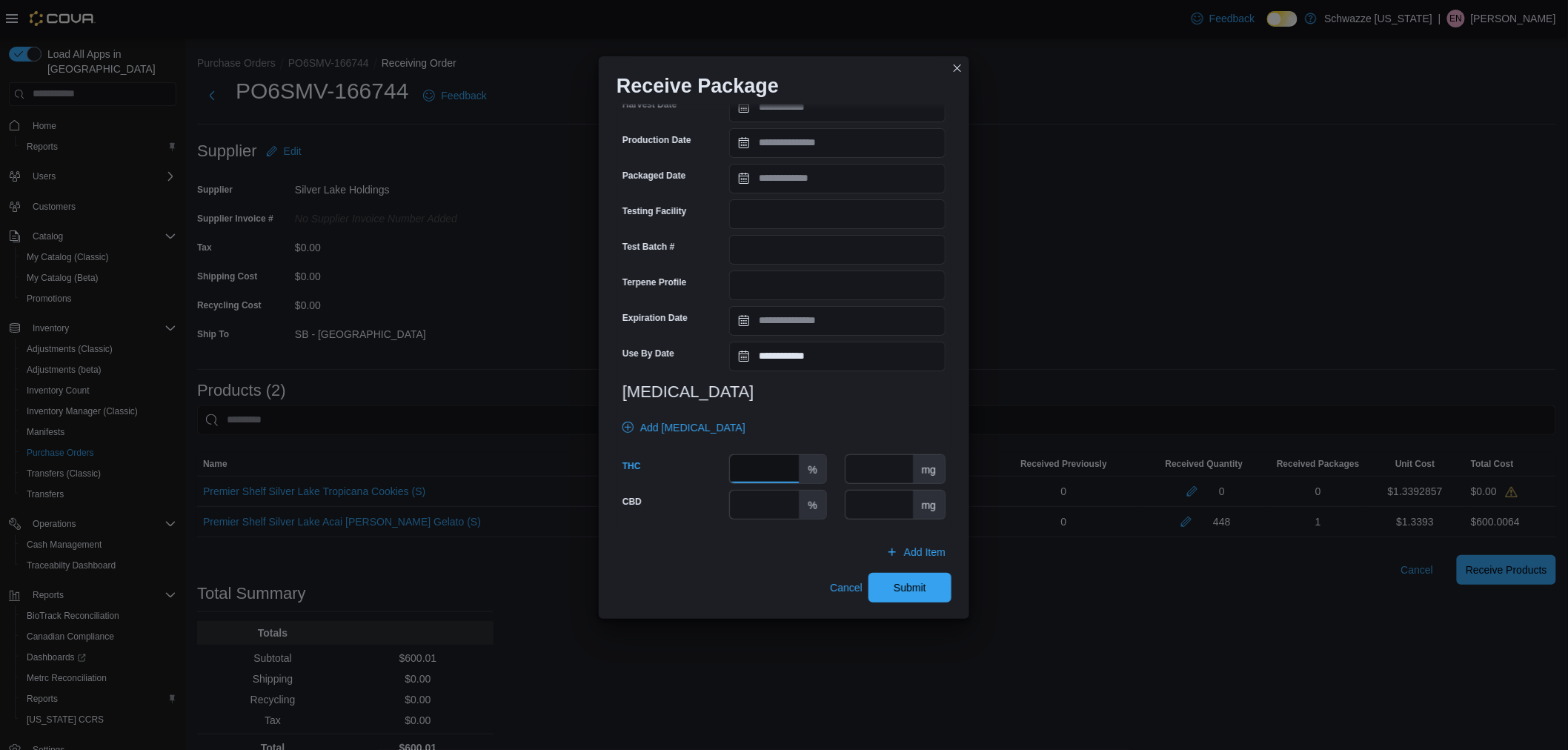
click at [752, 456] on input "number" at bounding box center [764, 469] width 69 height 28
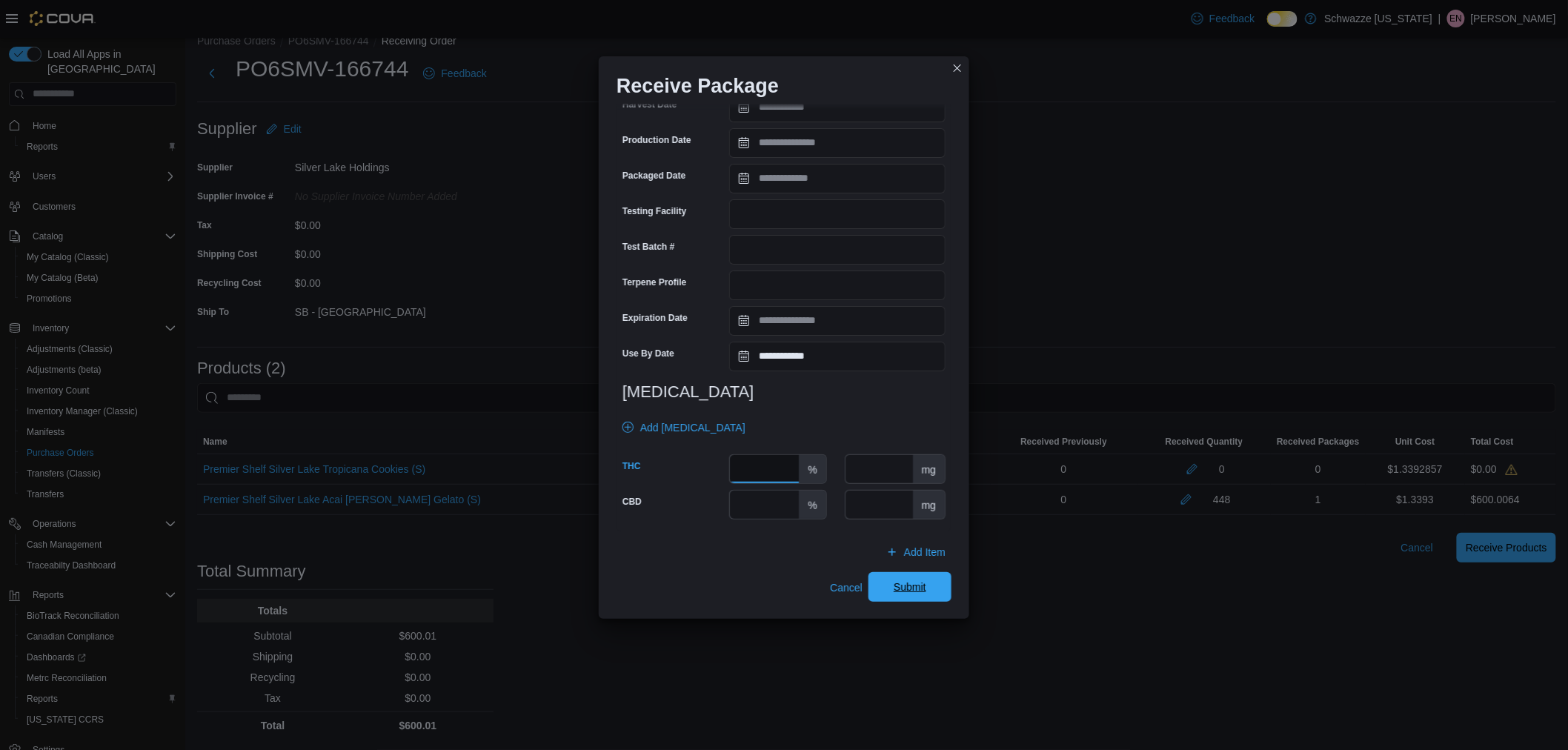
type input "*****"
click at [906, 588] on span "Submit" at bounding box center [909, 586] width 32 height 15
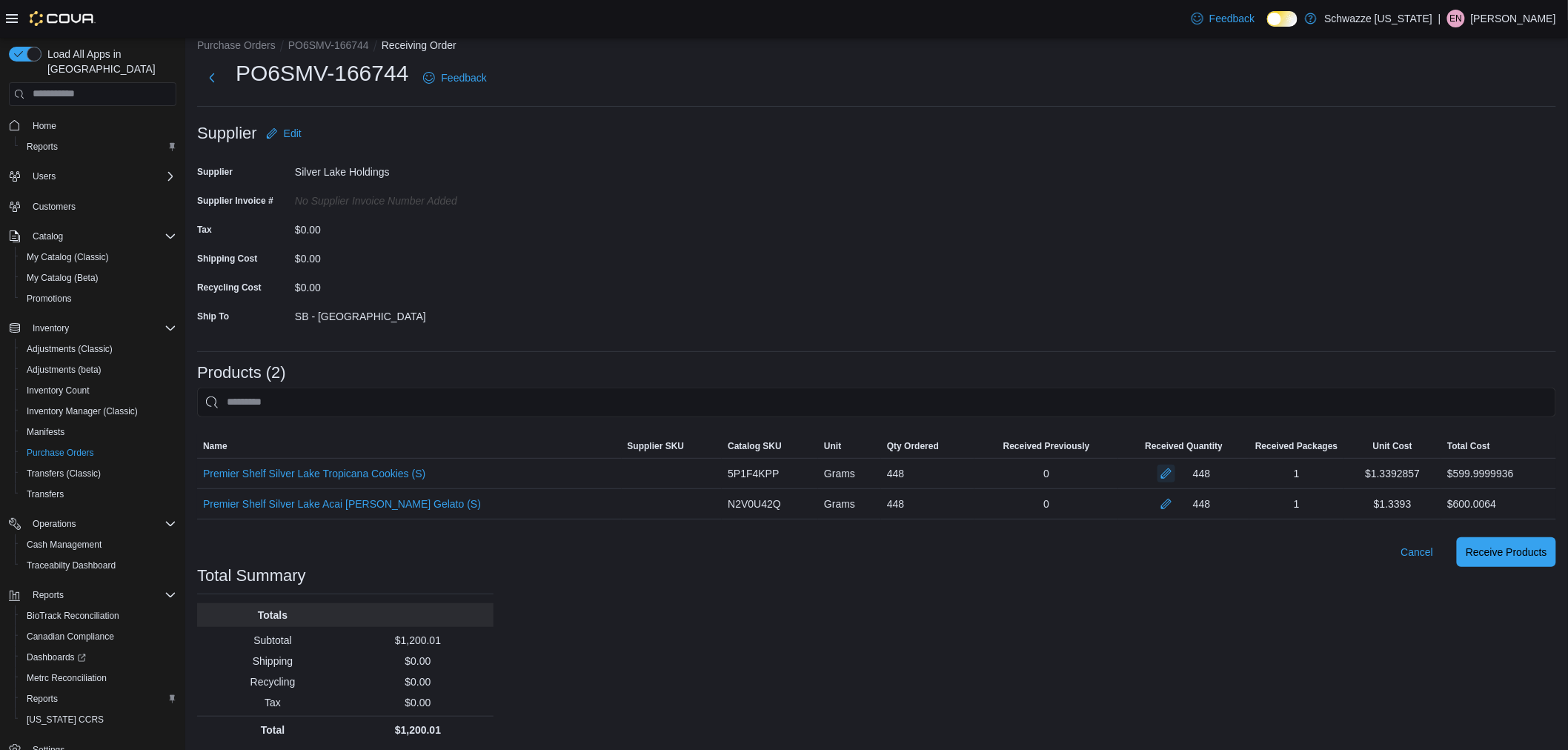
scroll to position [23, 0]
click at [1538, 538] on span "Receive Products" at bounding box center [1506, 546] width 82 height 30
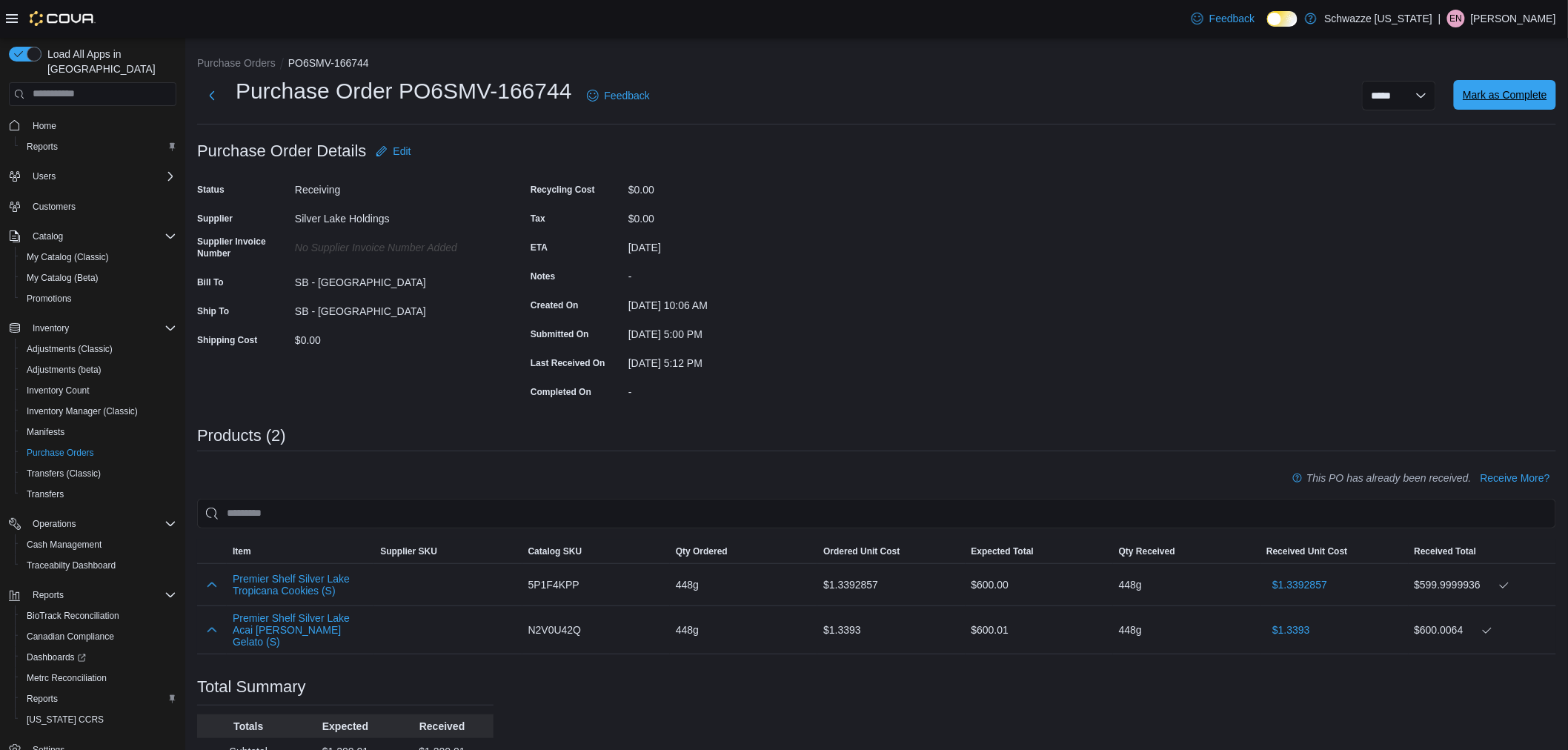
click at [1495, 107] on span "Mark as Complete" at bounding box center [1504, 95] width 84 height 30
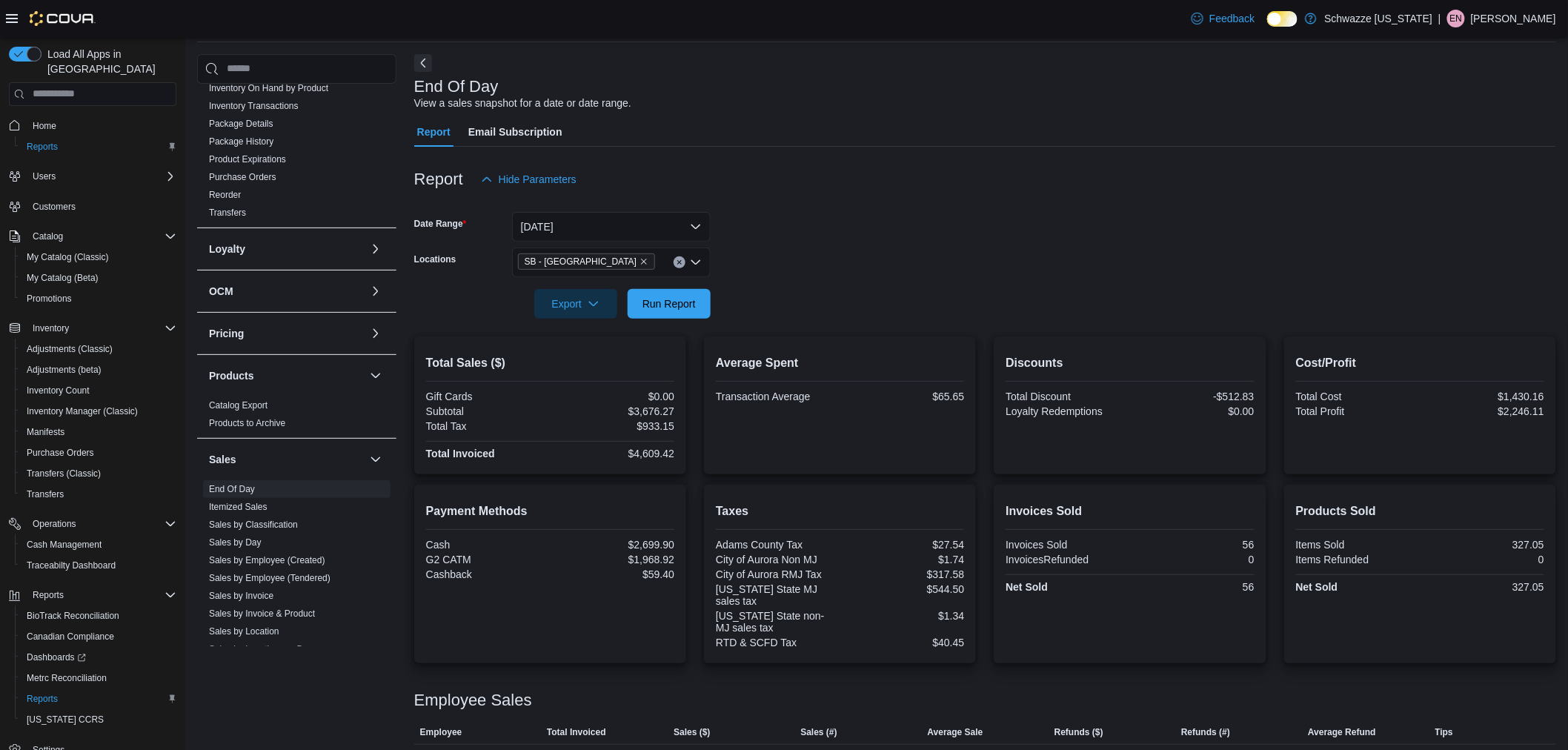
scroll to position [152, 0]
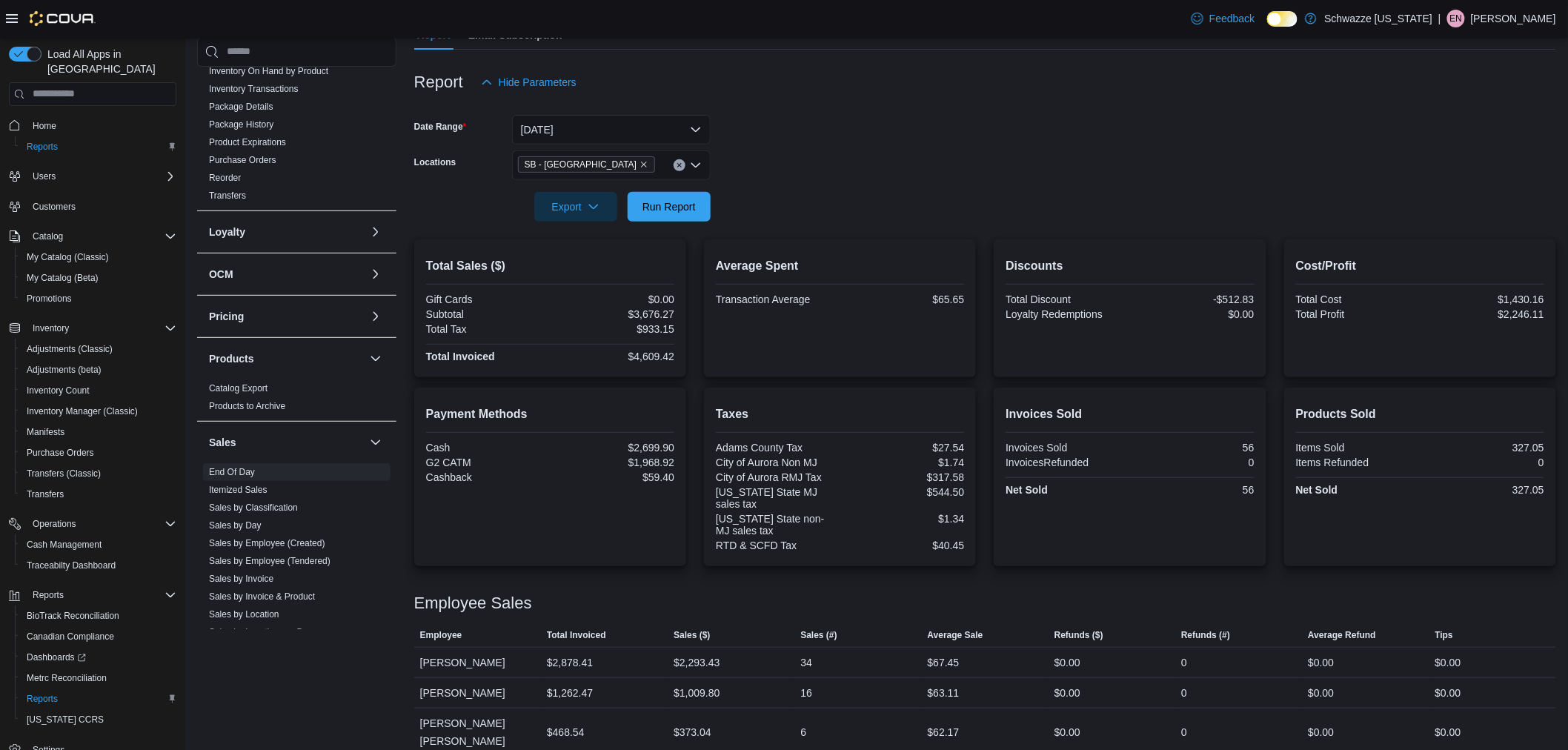
click at [667, 220] on div "Export Run Report" at bounding box center [562, 207] width 297 height 30
